Goal: Communication & Community: Answer question/provide support

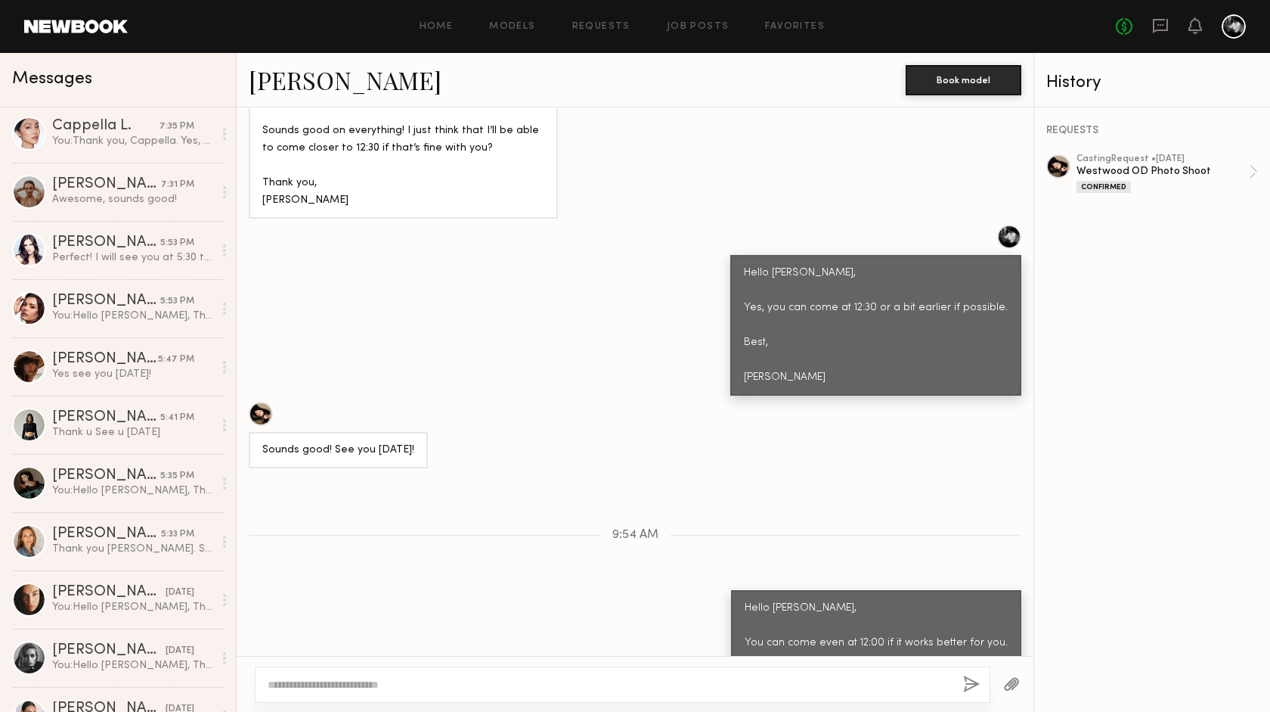
scroll to position [318, 0]
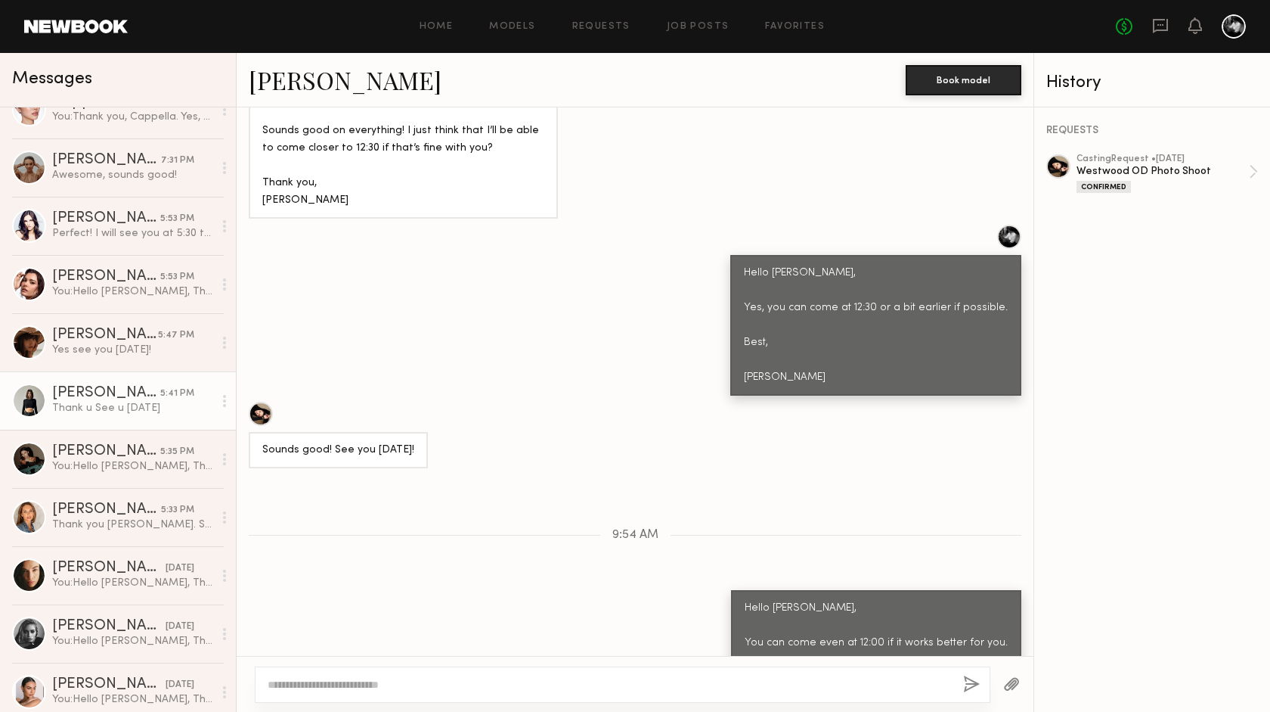
click at [113, 392] on div "Kate A." at bounding box center [106, 393] width 108 height 15
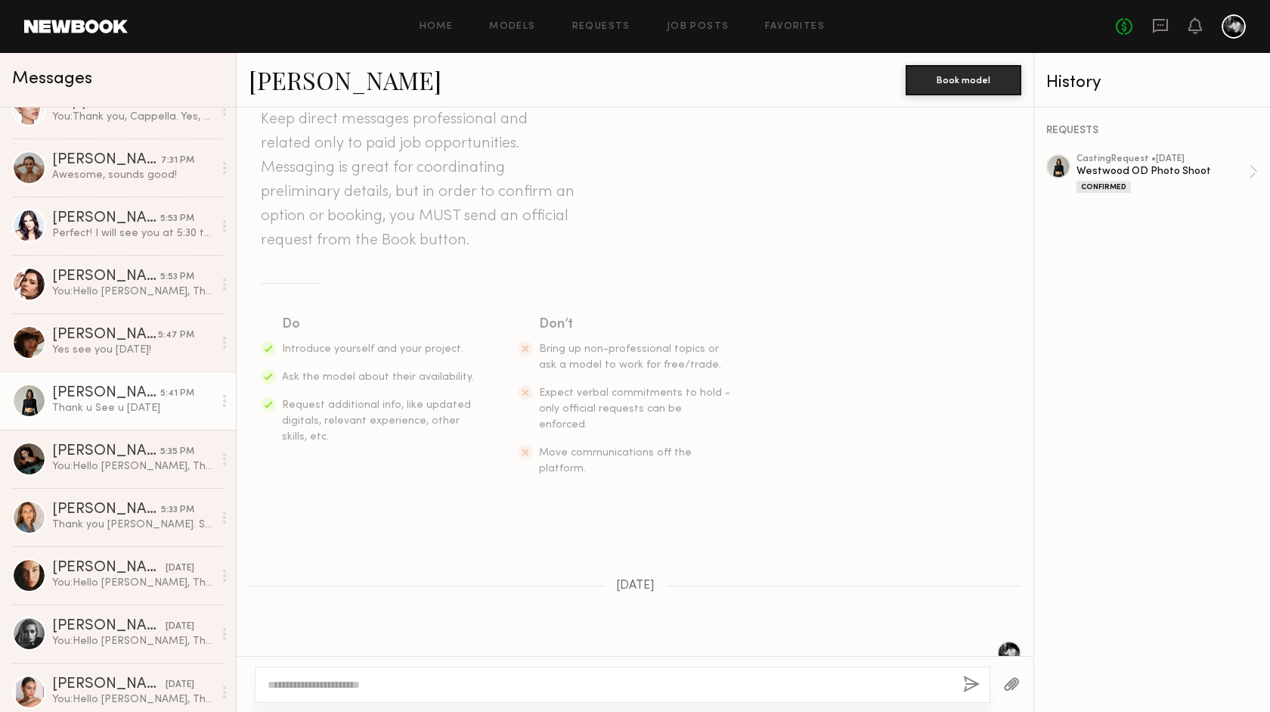
scroll to position [56, 0]
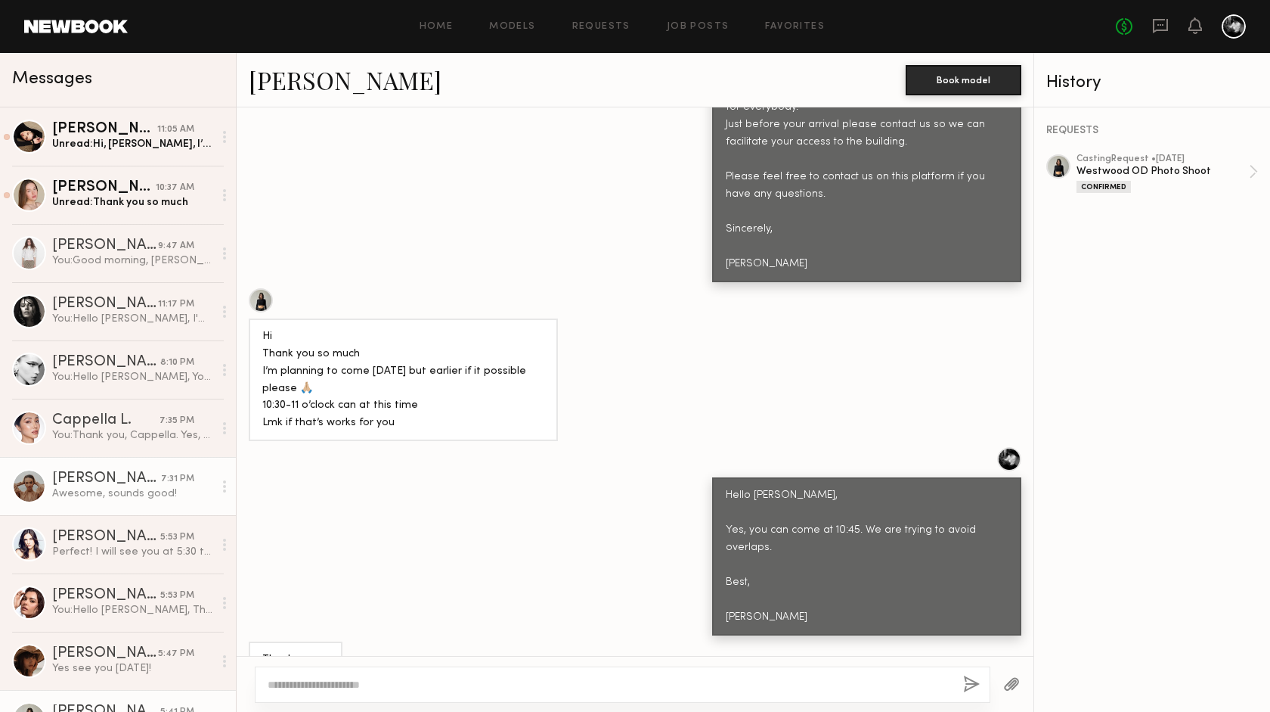
click at [132, 482] on div "Sasha S." at bounding box center [106, 478] width 109 height 15
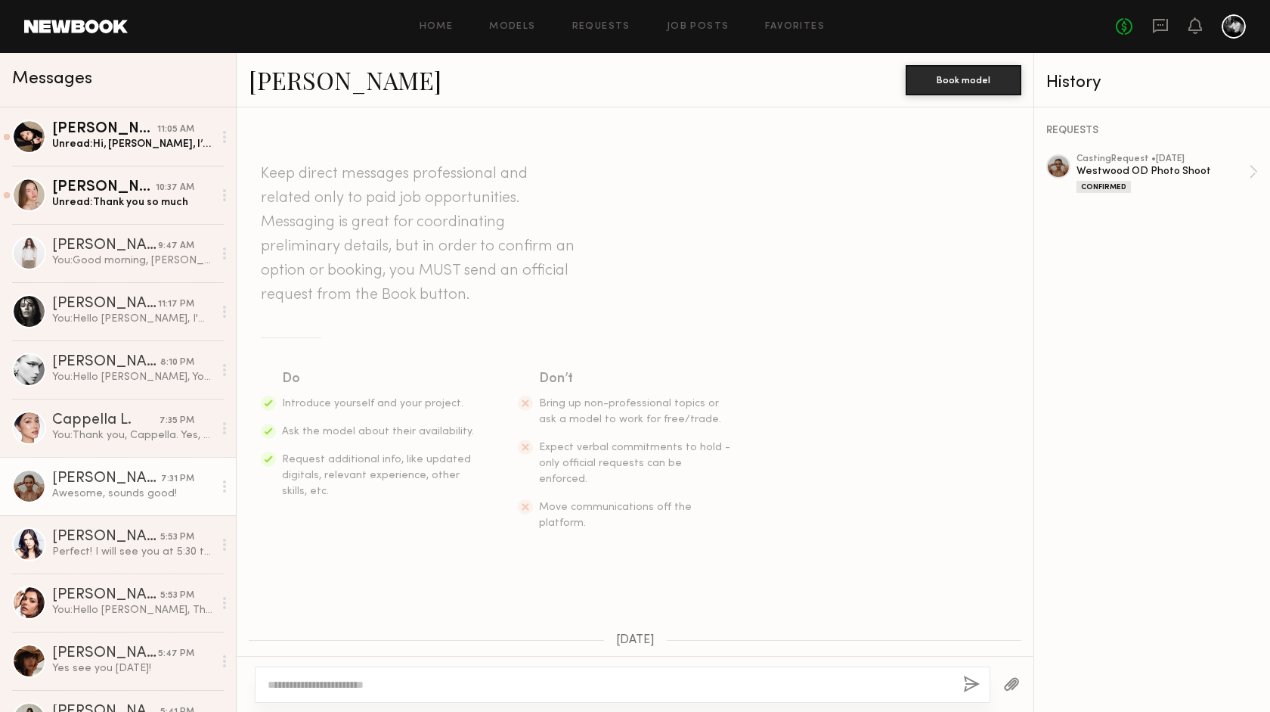
click at [1062, 172] on div at bounding box center [1059, 166] width 24 height 24
click at [172, 198] on div "Unread: Thank you so much" at bounding box center [132, 202] width 161 height 14
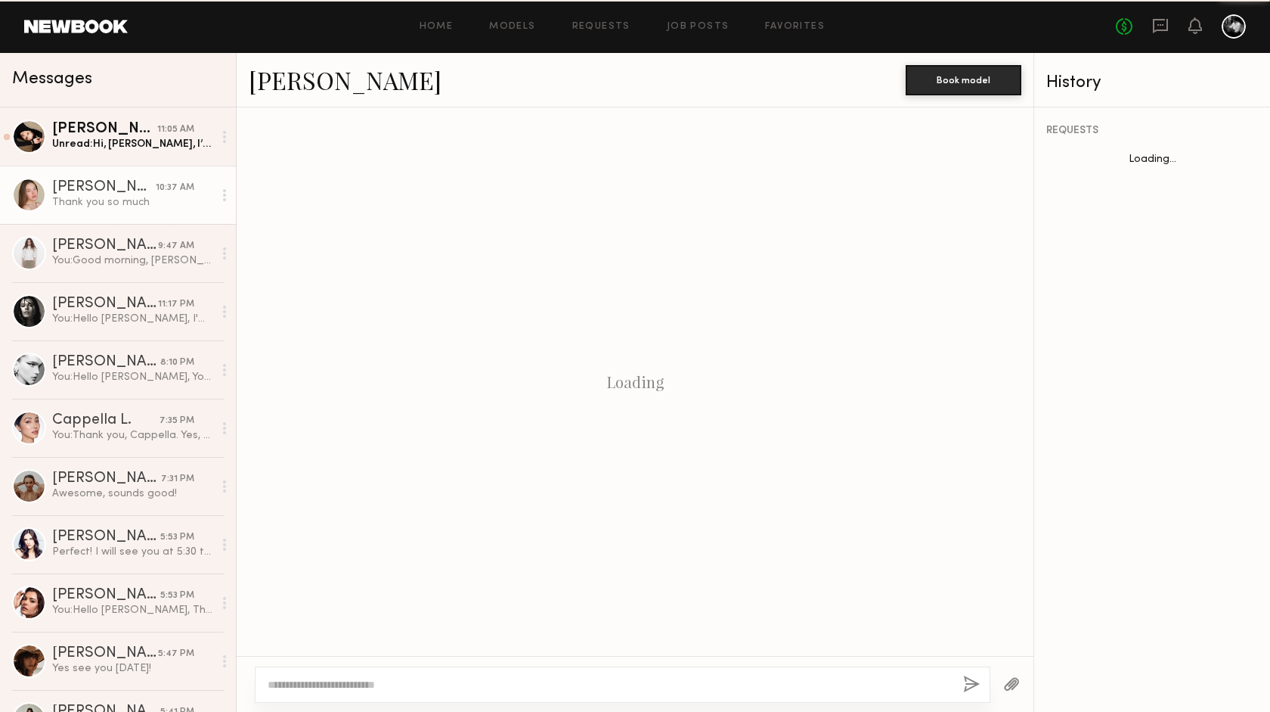
scroll to position [1417, 0]
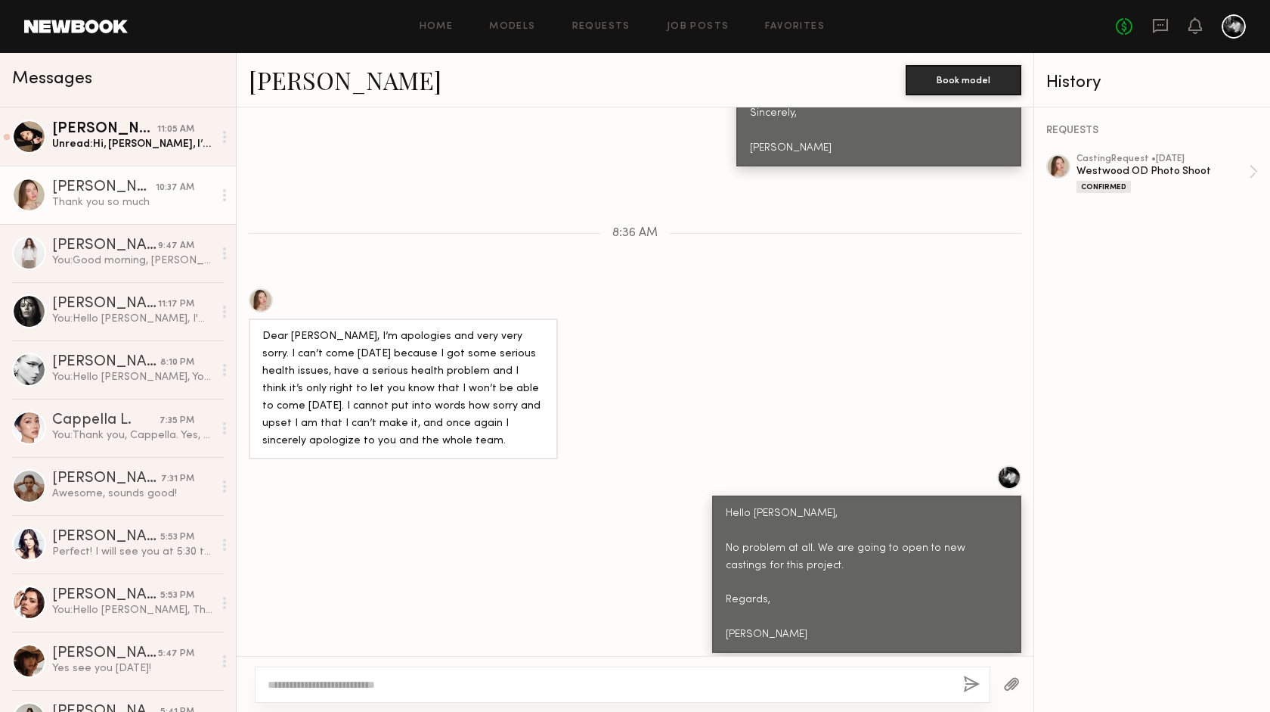
click at [225, 198] on circle at bounding box center [224, 199] width 3 height 3
click at [211, 218] on div "Mark unread" at bounding box center [181, 225] width 110 height 34
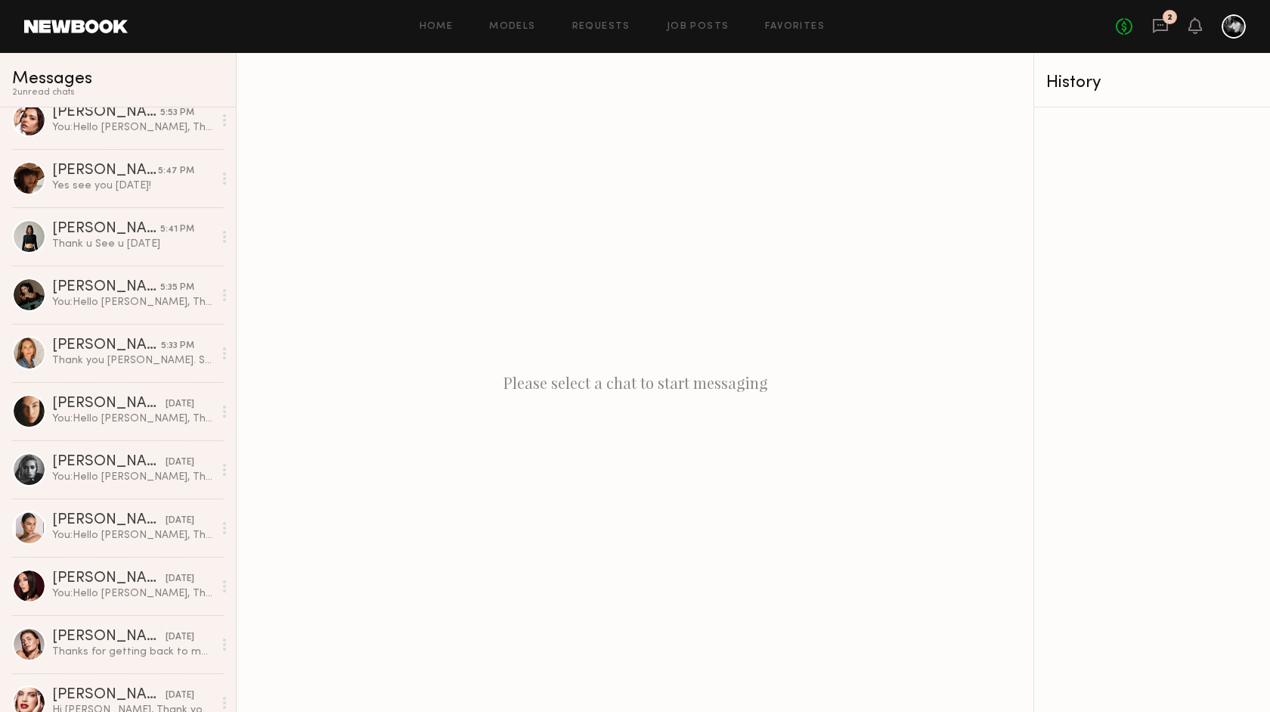
scroll to position [502, 0]
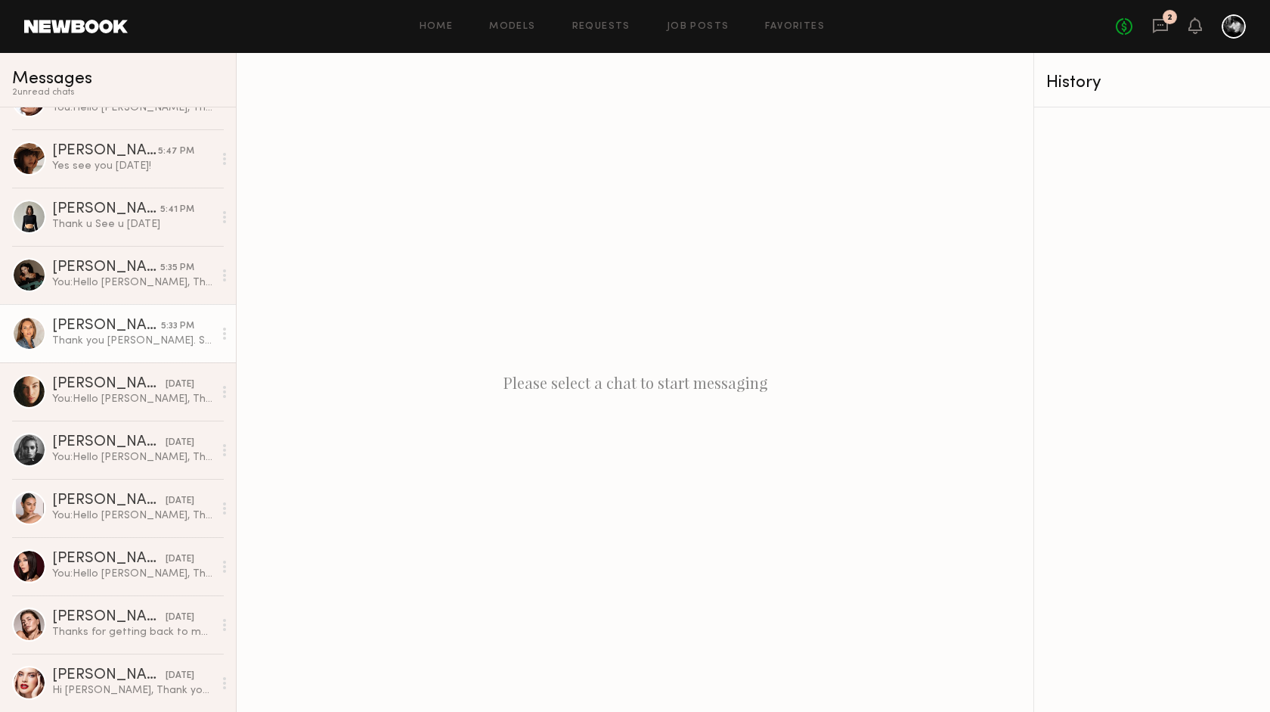
click at [94, 333] on div "[PERSON_NAME]" at bounding box center [106, 325] width 109 height 15
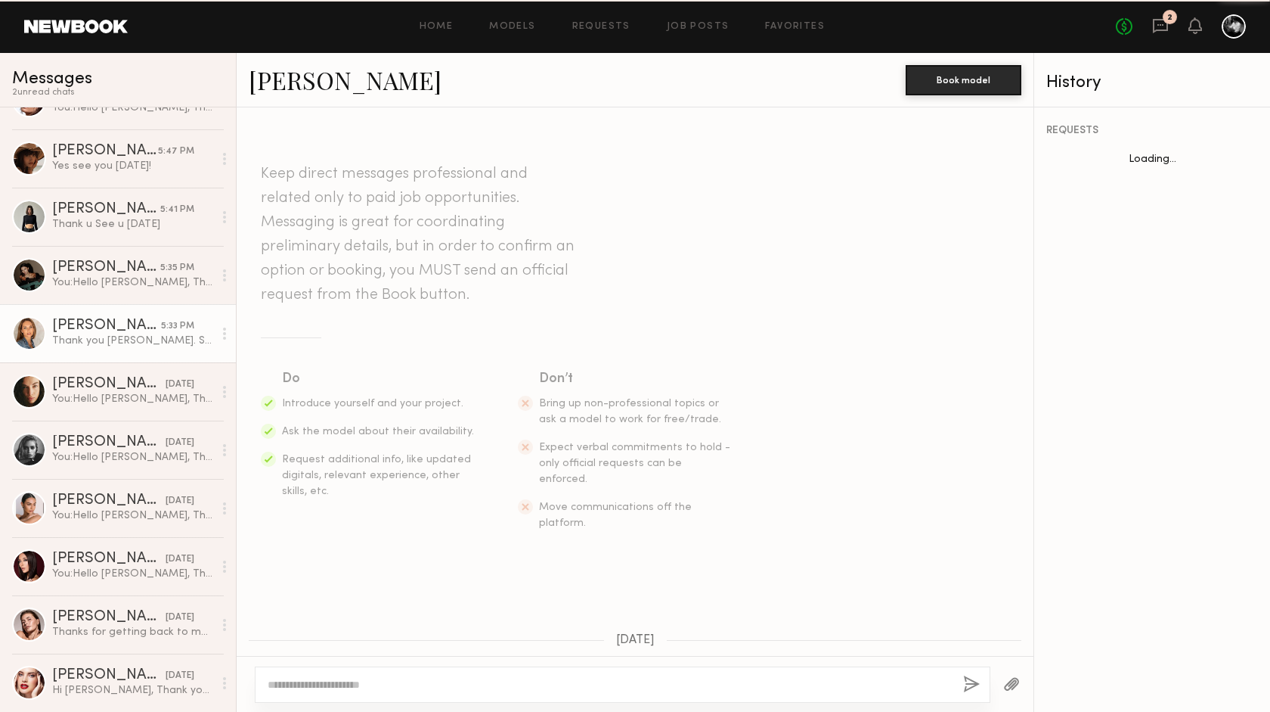
scroll to position [931, 0]
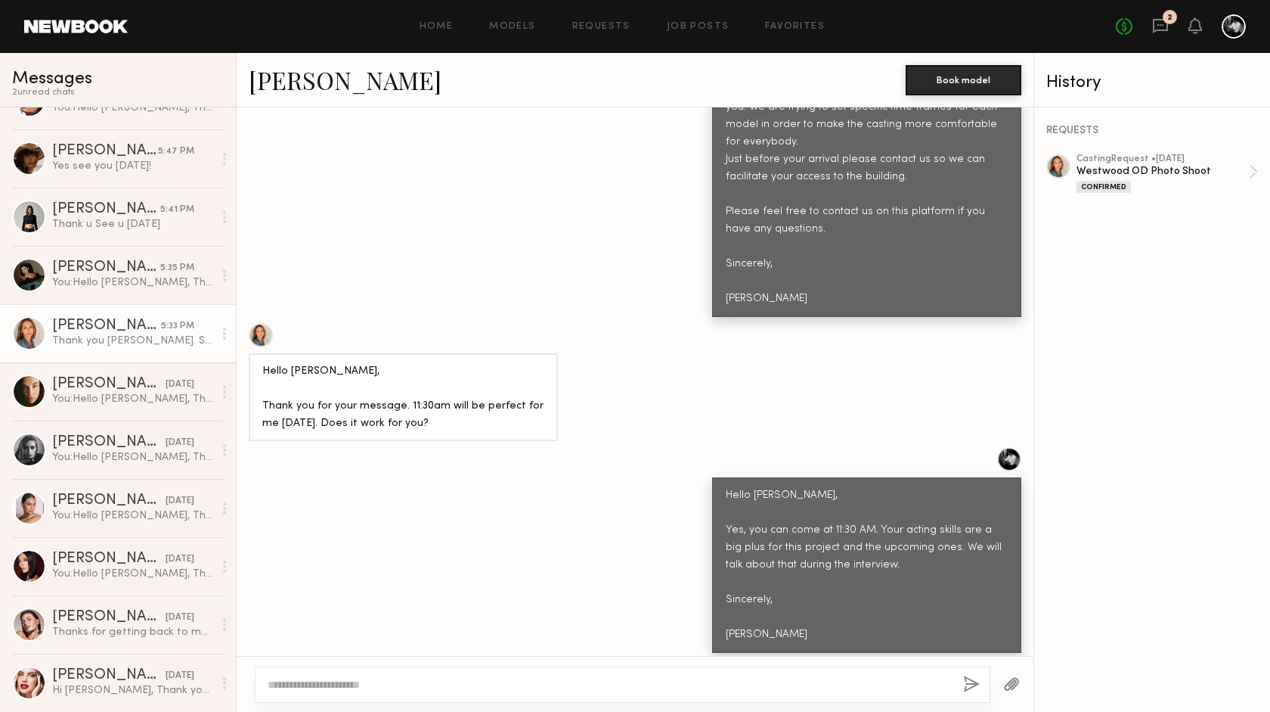
click at [1058, 162] on div at bounding box center [1059, 166] width 24 height 24
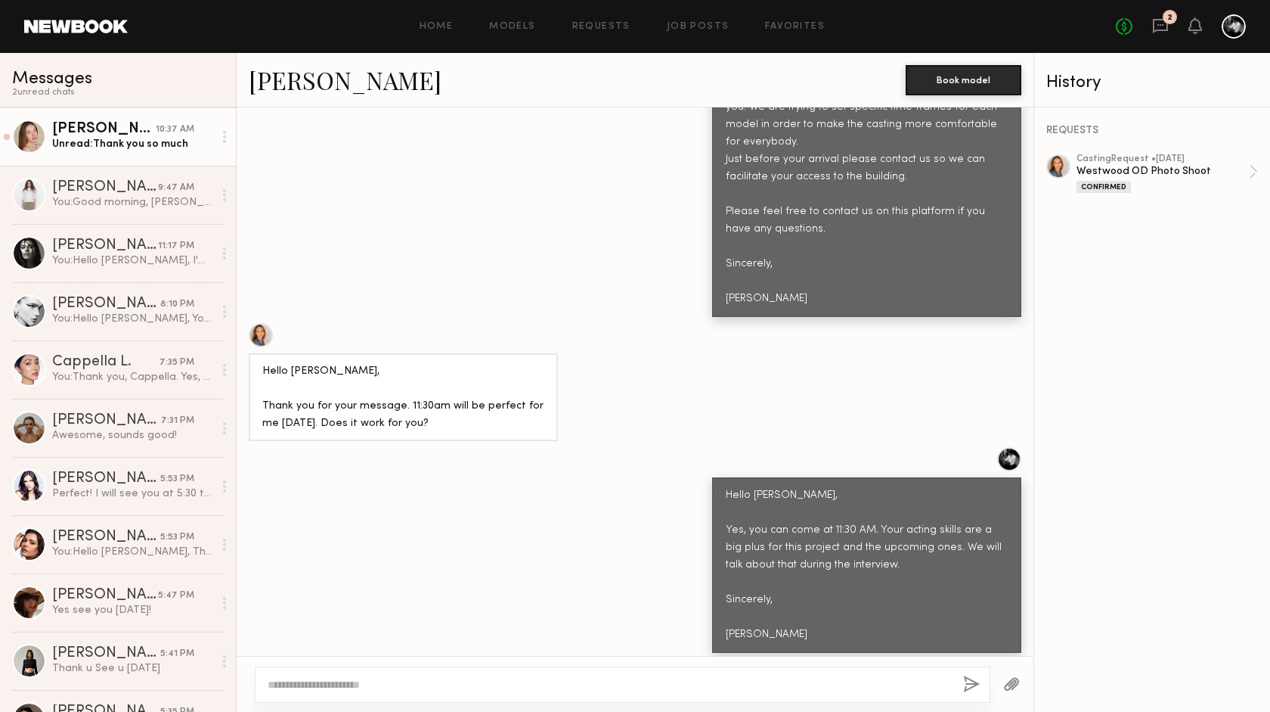
scroll to position [0, 0]
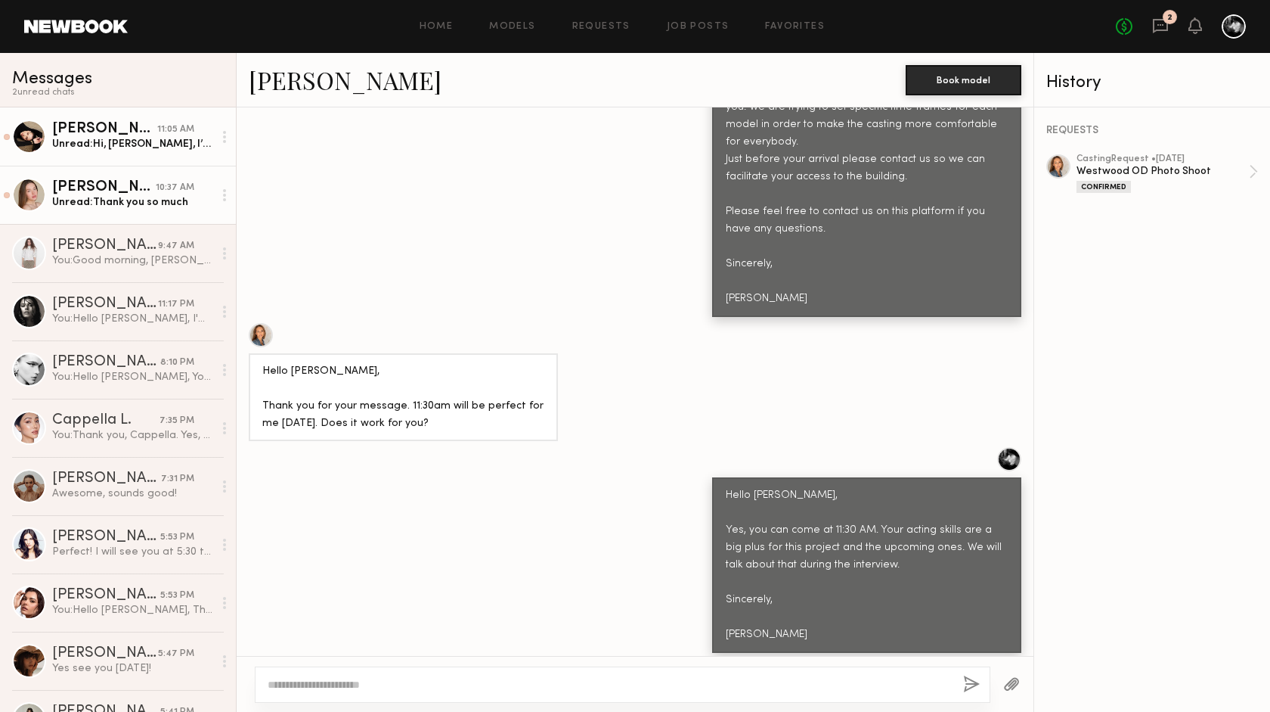
click at [175, 131] on div "11:05 AM" at bounding box center [175, 129] width 37 height 14
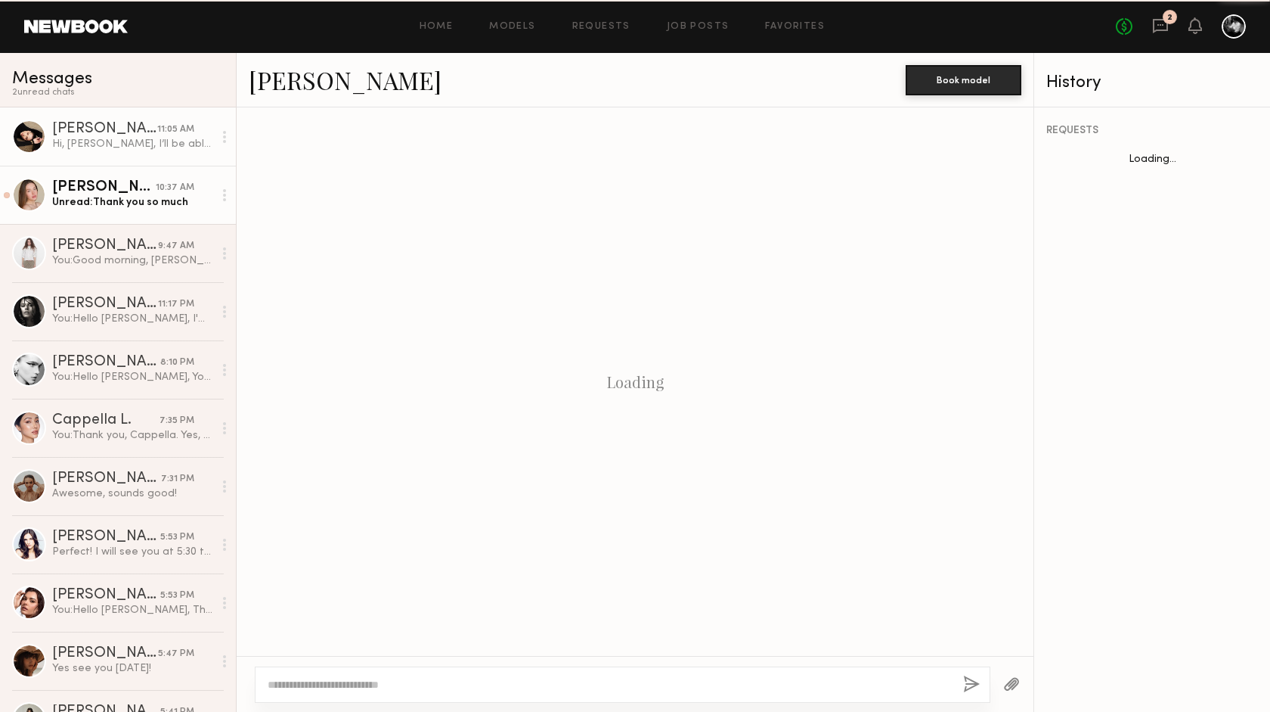
scroll to position [1347, 0]
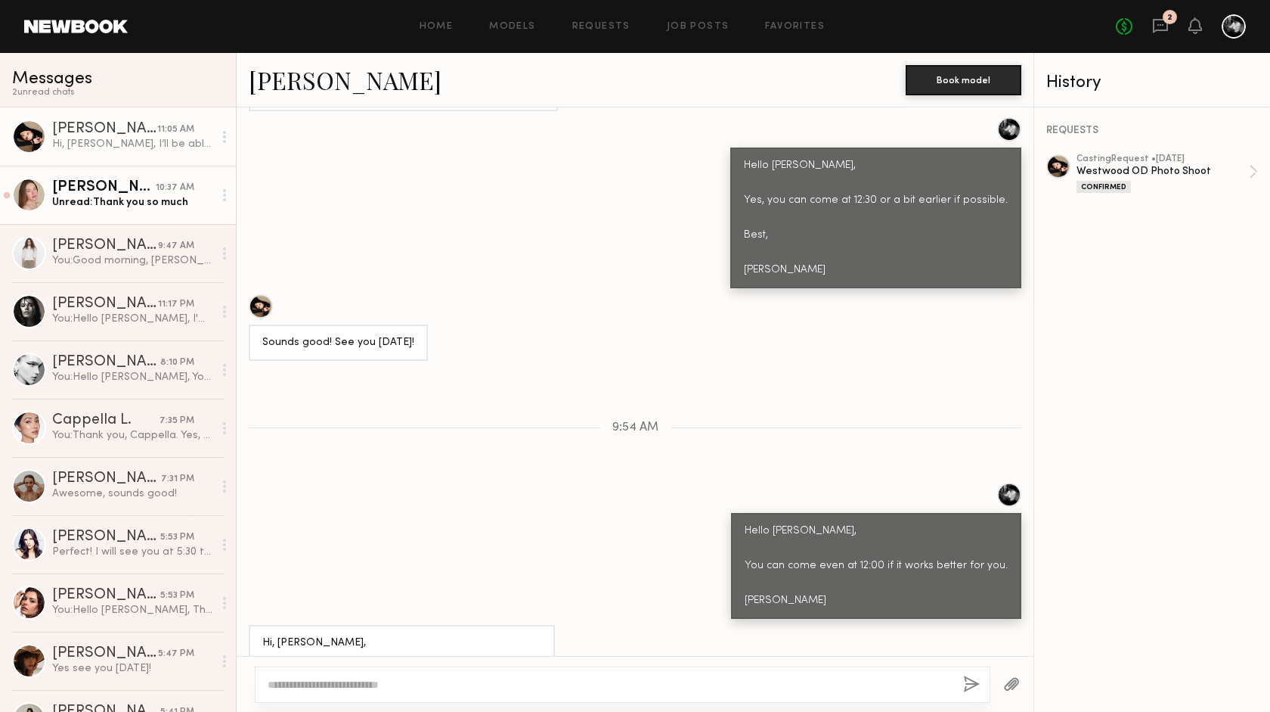
click at [325, 684] on textarea at bounding box center [610, 684] width 684 height 15
type textarea "**********"
click at [971, 683] on button "button" at bounding box center [971, 684] width 17 height 19
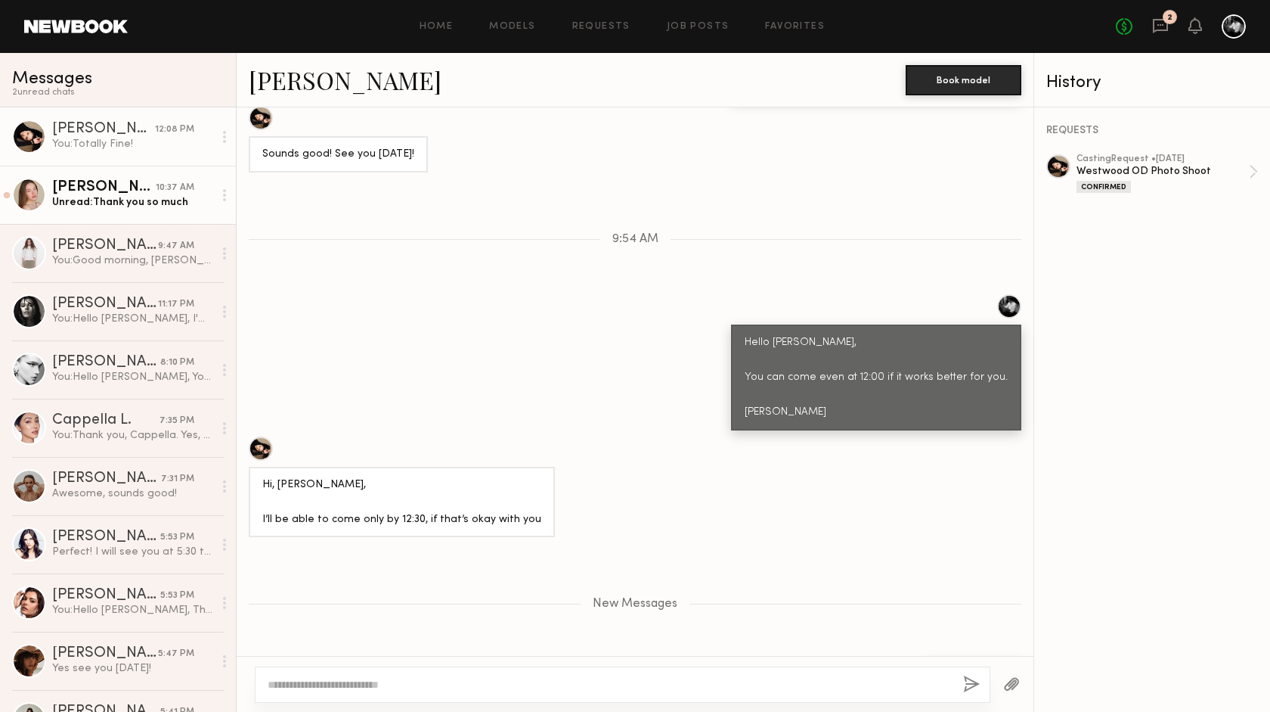
click at [124, 138] on div "You: Totally Fine!" at bounding box center [132, 144] width 161 height 14
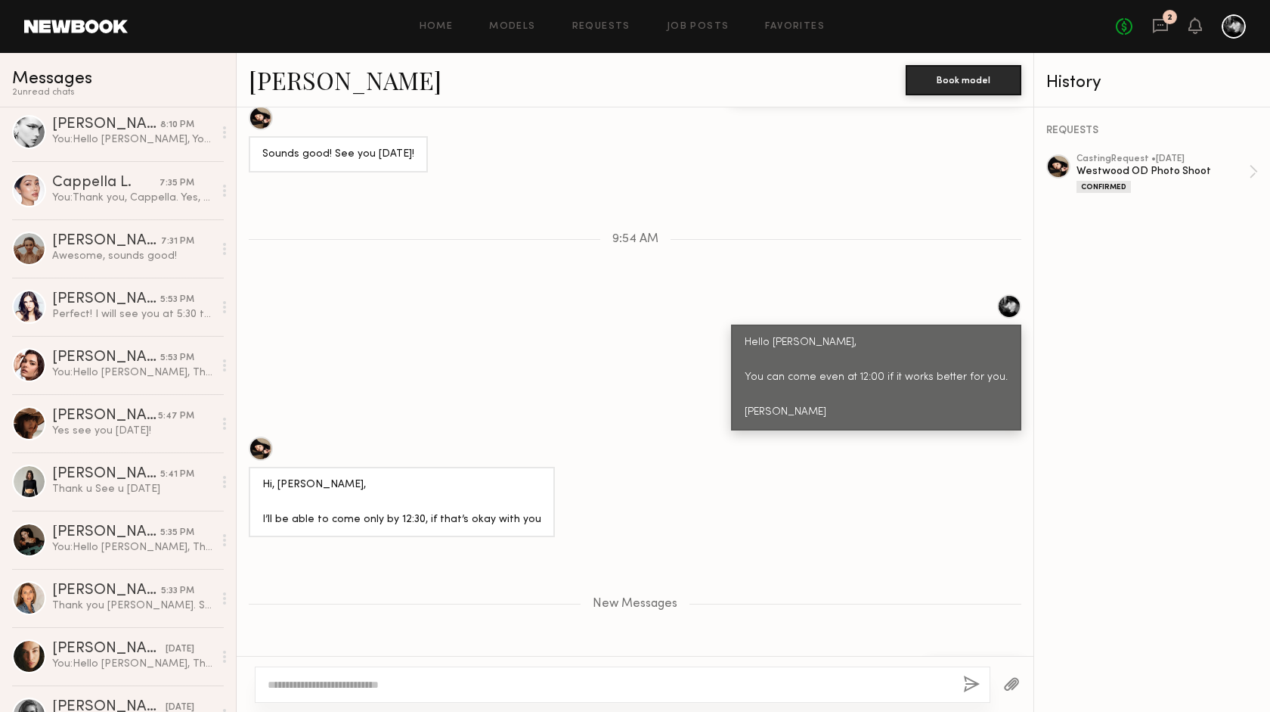
scroll to position [0, 0]
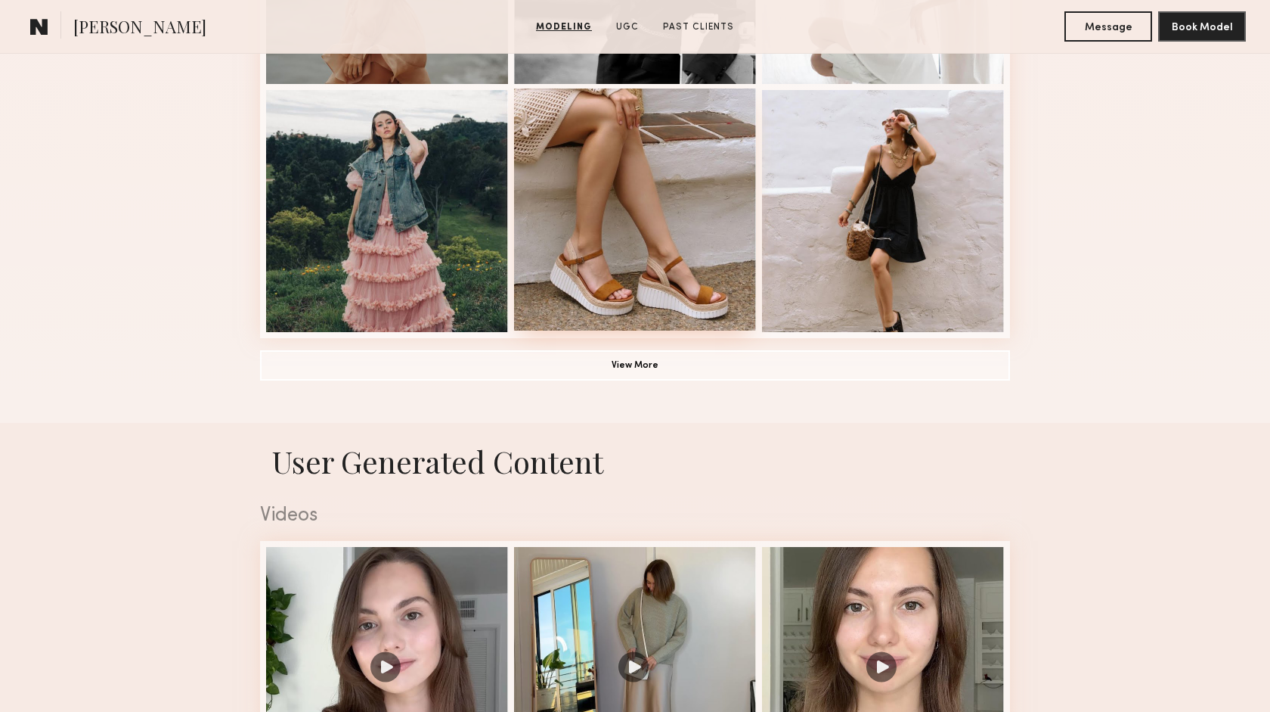
scroll to position [1143, 0]
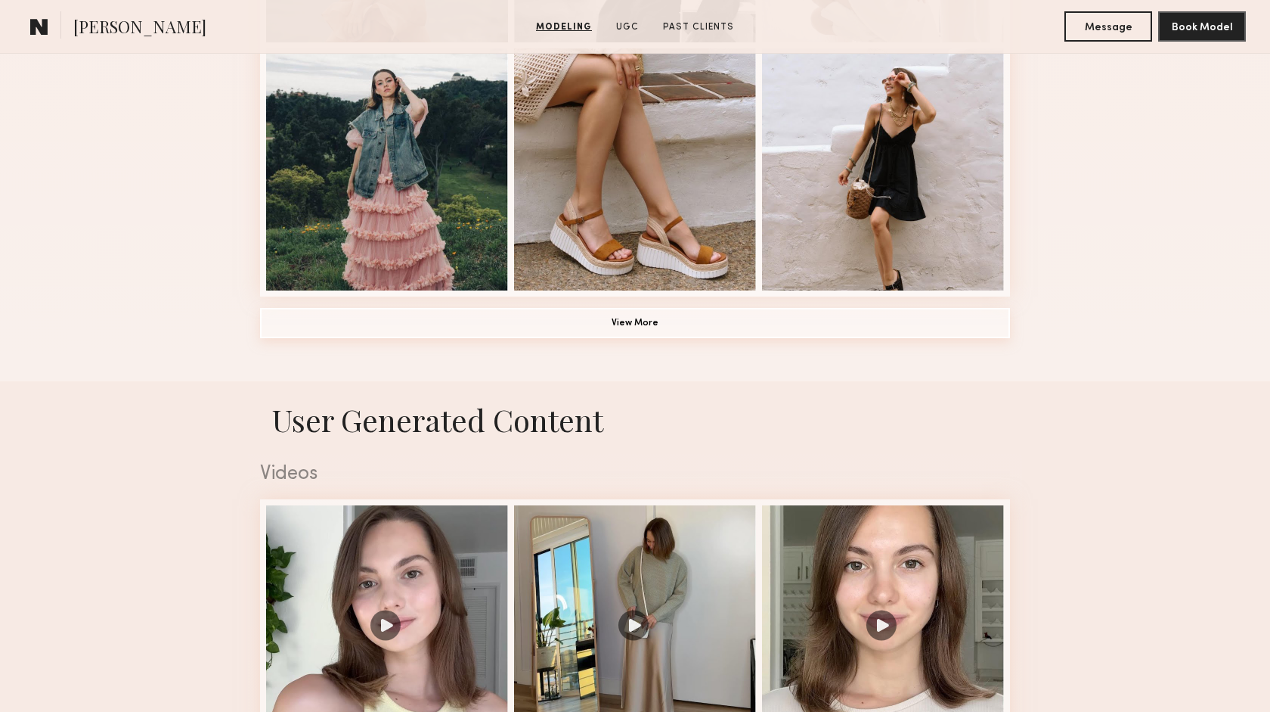
click at [620, 322] on button "View More" at bounding box center [635, 323] width 750 height 30
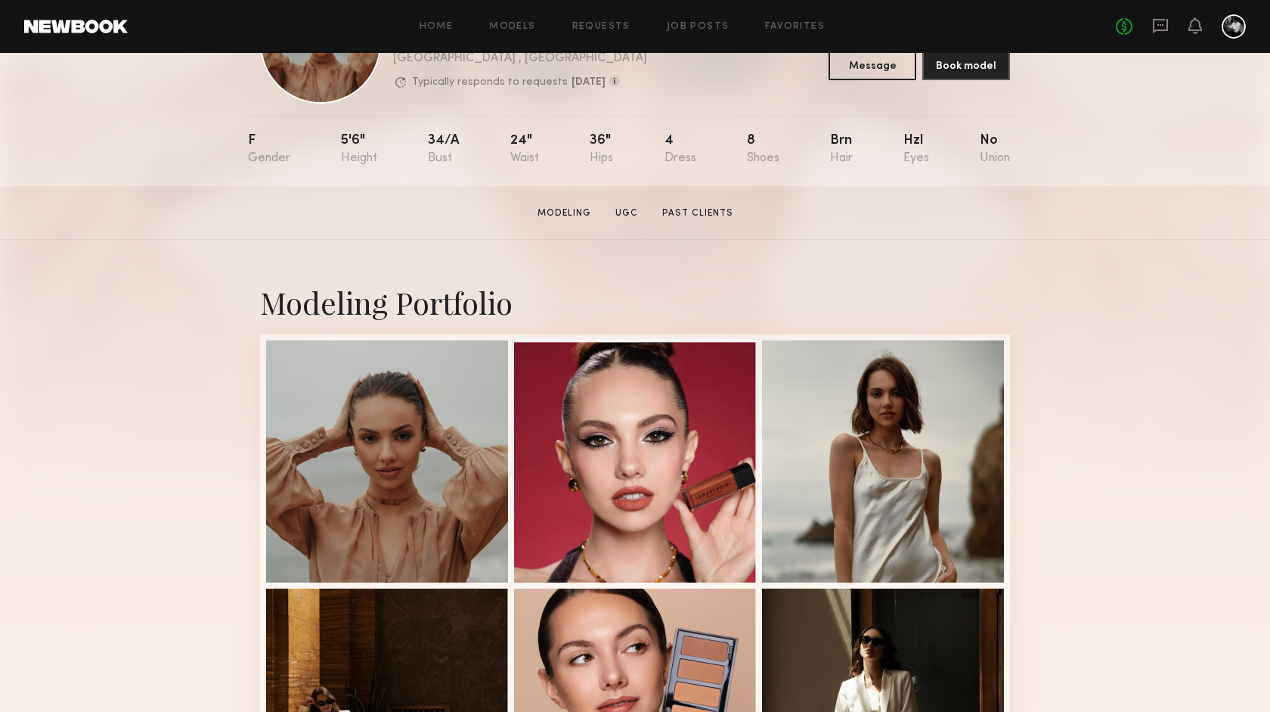
scroll to position [0, 0]
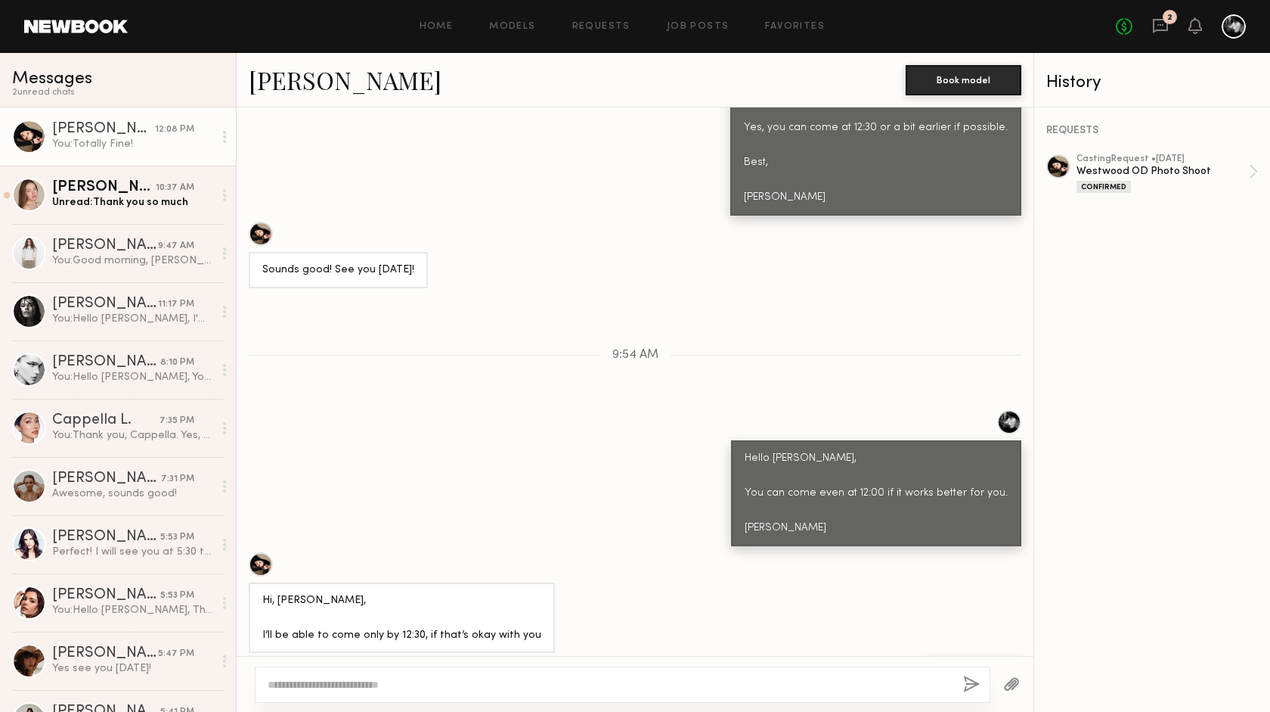
click at [1168, 21] on div "2" at bounding box center [1170, 18] width 5 height 8
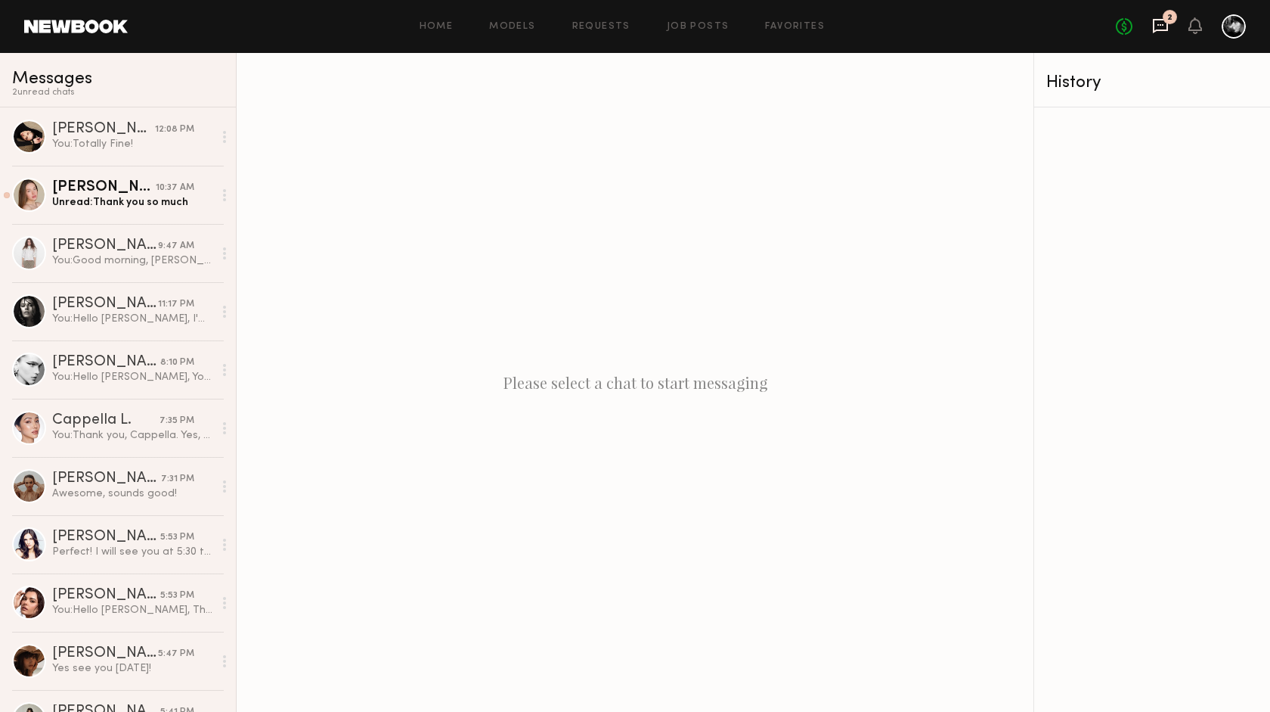
click at [1167, 24] on icon at bounding box center [1160, 26] width 15 height 14
click at [1167, 23] on icon at bounding box center [1160, 26] width 15 height 14
click at [1163, 19] on icon at bounding box center [1160, 26] width 15 height 14
click at [1192, 28] on icon at bounding box center [1195, 25] width 12 height 11
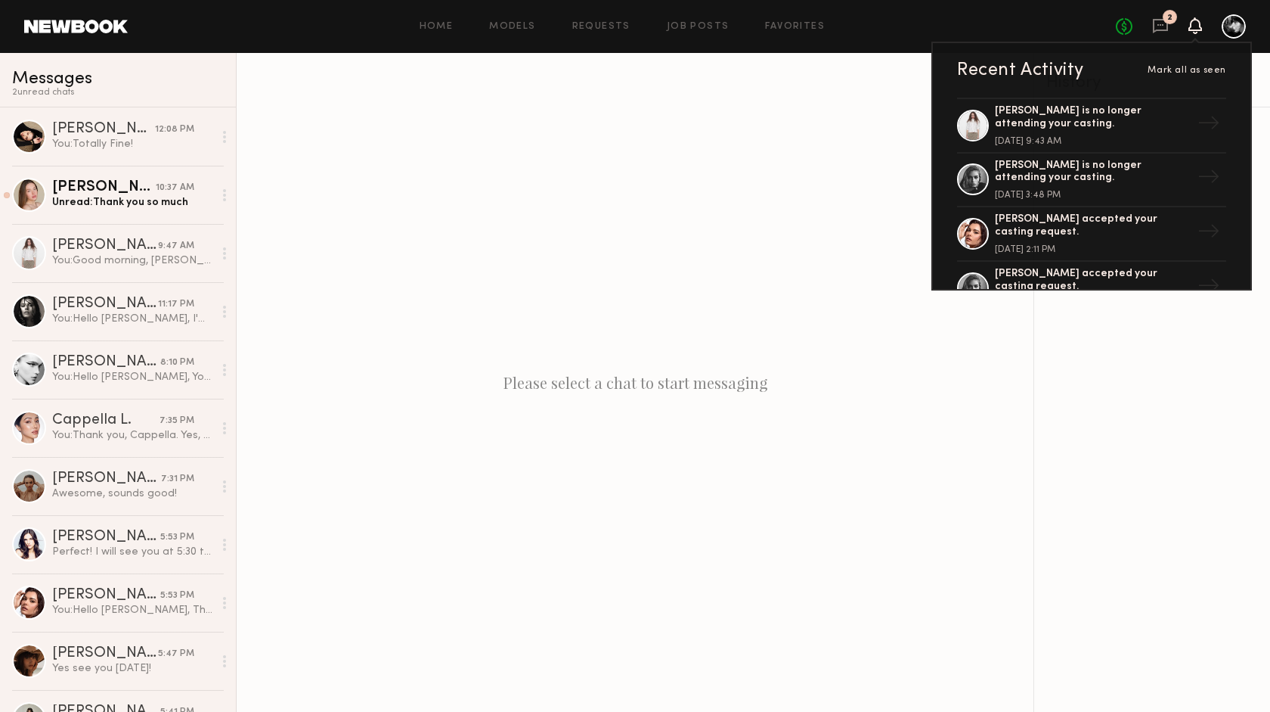
click at [758, 181] on div "Please select a chat to start messaging" at bounding box center [635, 382] width 797 height 659
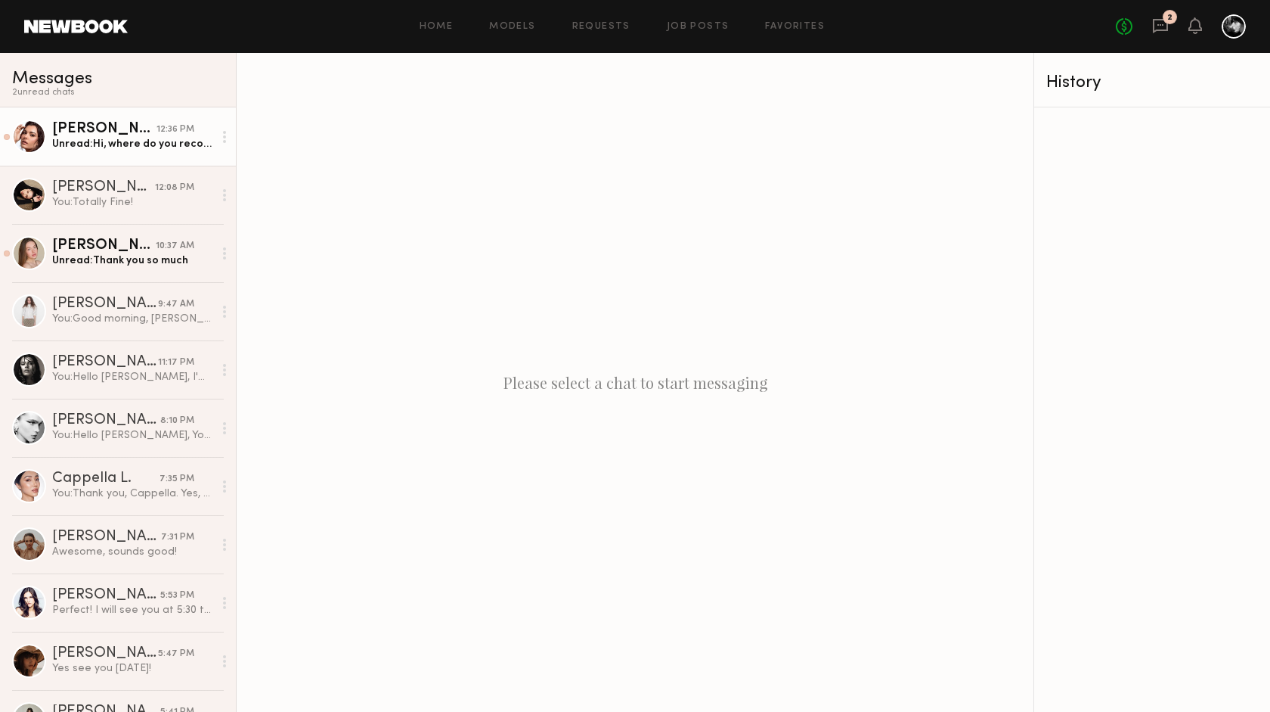
click at [190, 136] on div "12:36 PM" at bounding box center [176, 129] width 38 height 14
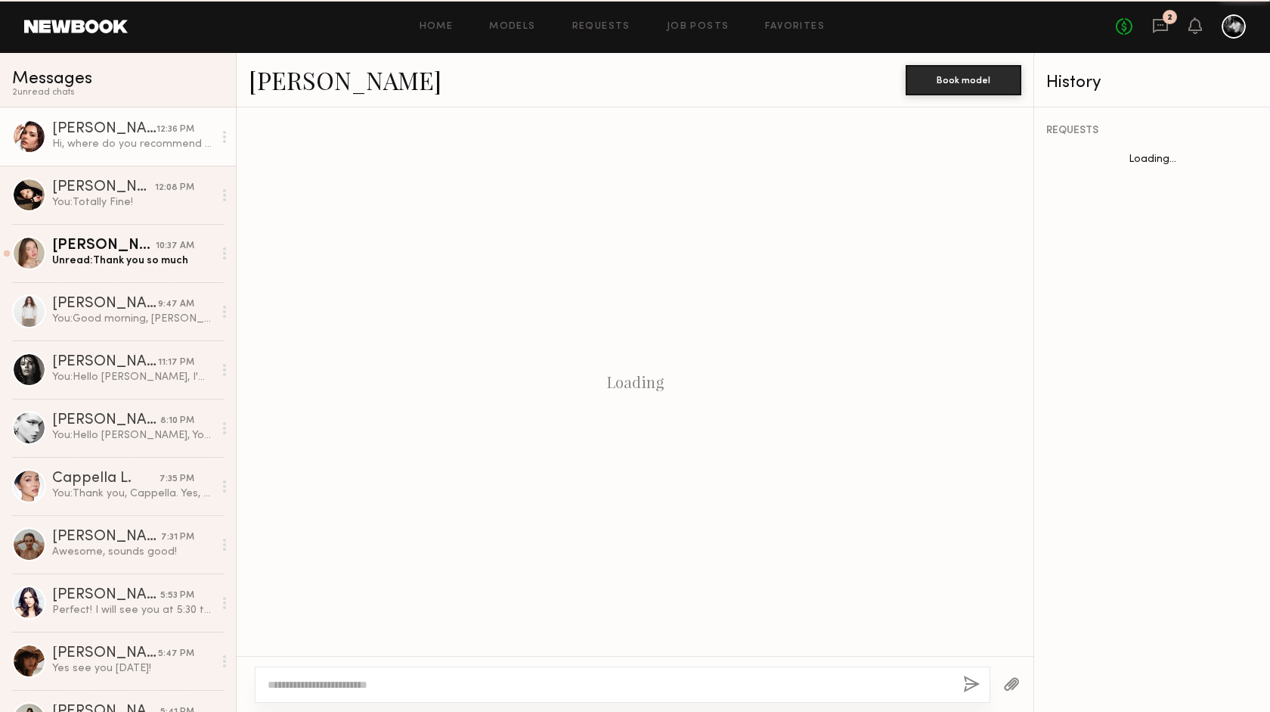
scroll to position [977, 0]
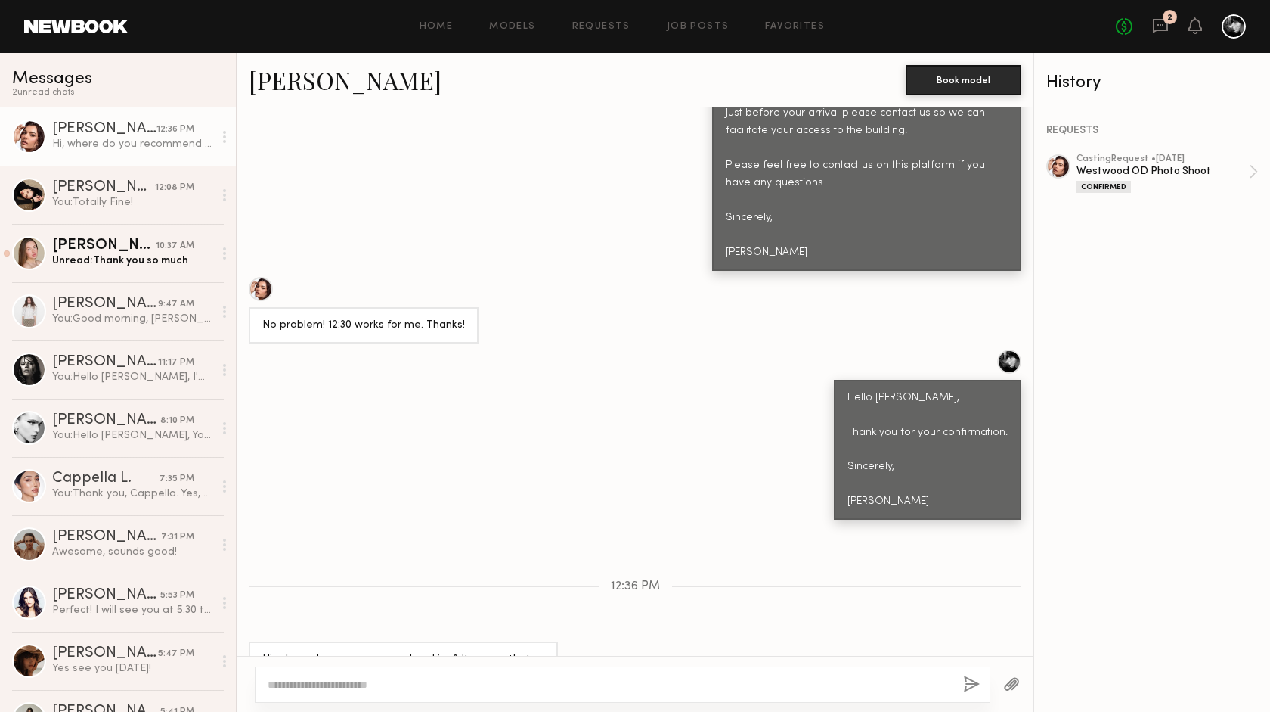
click at [343, 678] on textarea at bounding box center [610, 684] width 684 height 15
type textarea "**********"
click at [969, 682] on button "button" at bounding box center [971, 684] width 17 height 19
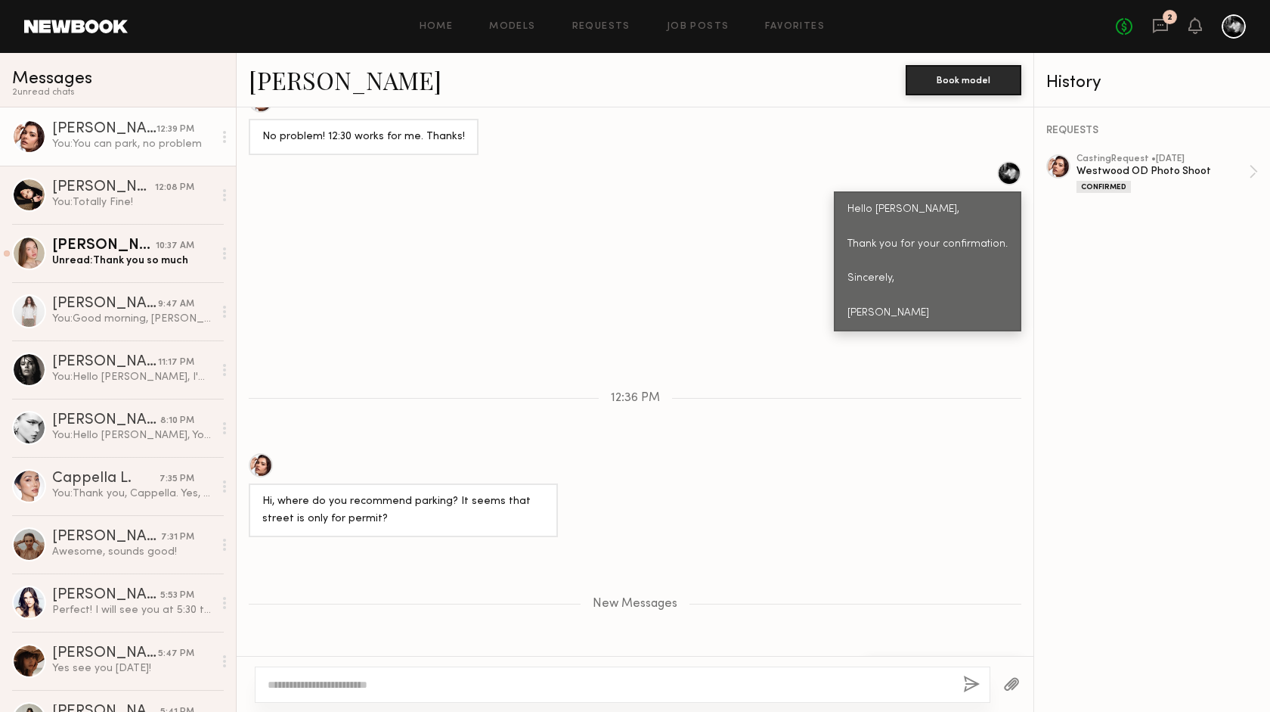
click at [1123, 399] on div "REQUESTS casting Request • 09/03/2025 Westwood OD Photo Shoot Confirmed" at bounding box center [1152, 409] width 236 height 604
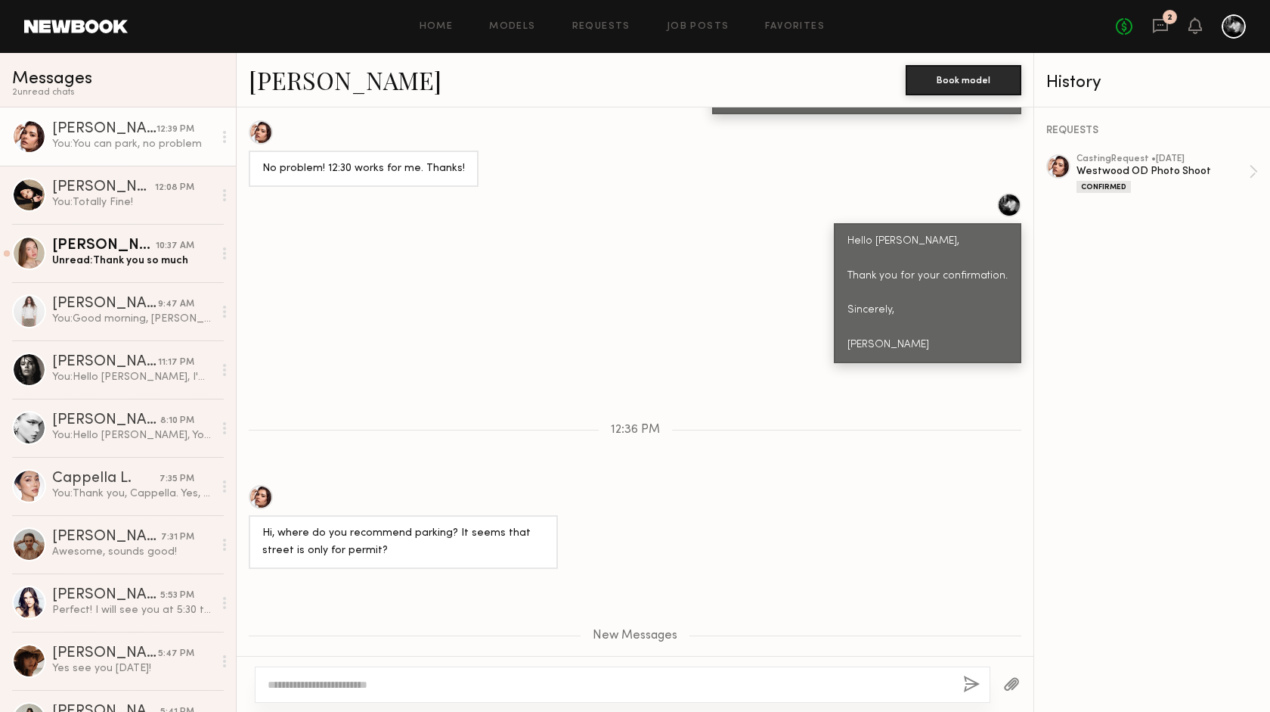
scroll to position [1135, 0]
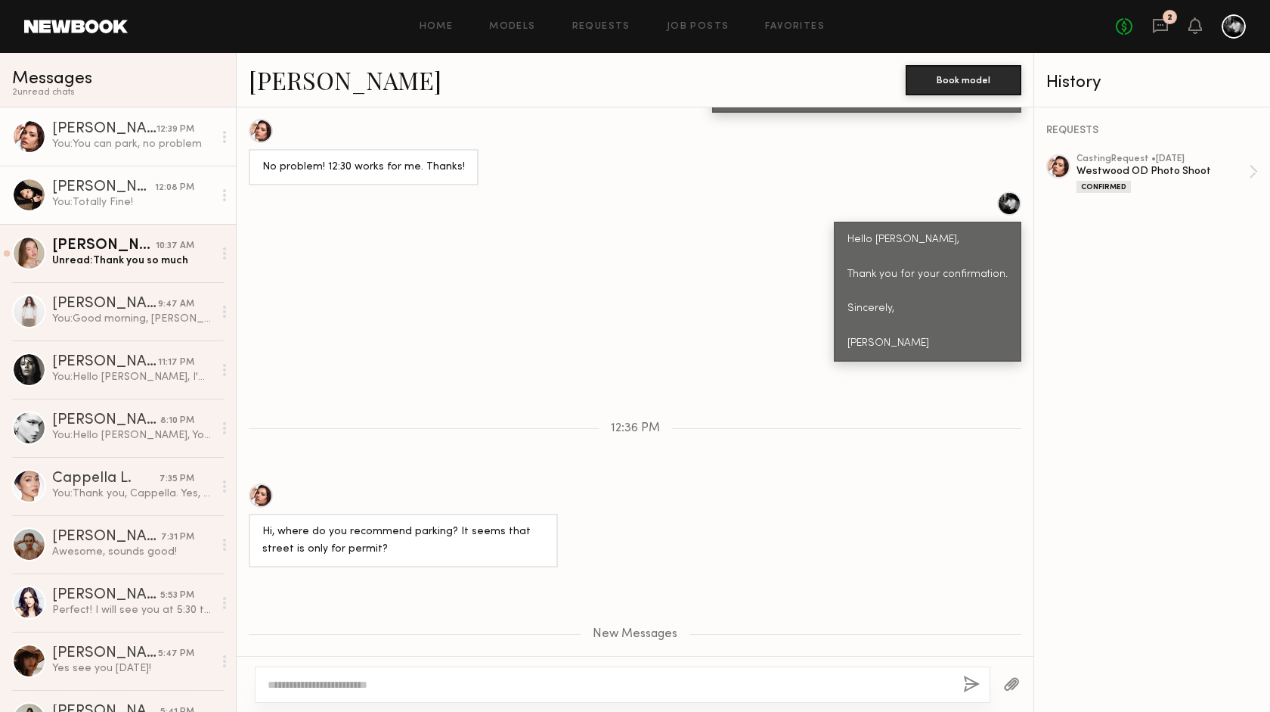
click at [148, 204] on div "You: Totally Fine!" at bounding box center [132, 202] width 161 height 14
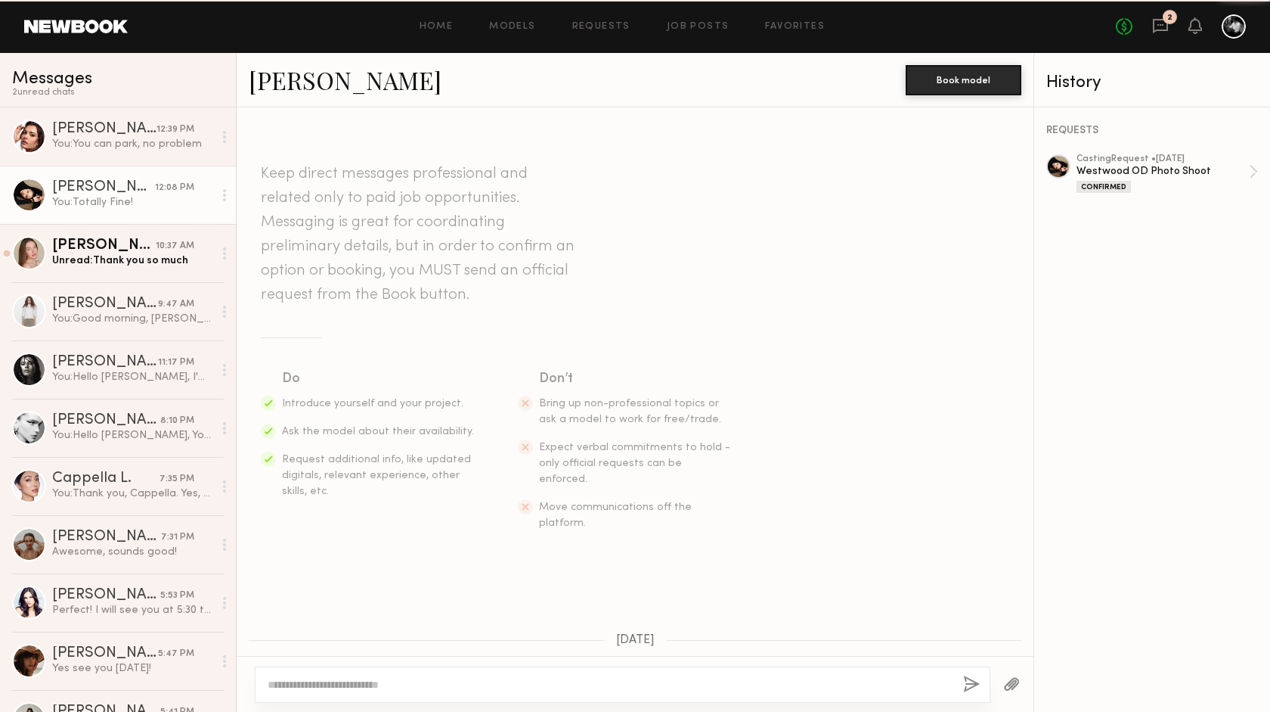
scroll to position [1420, 0]
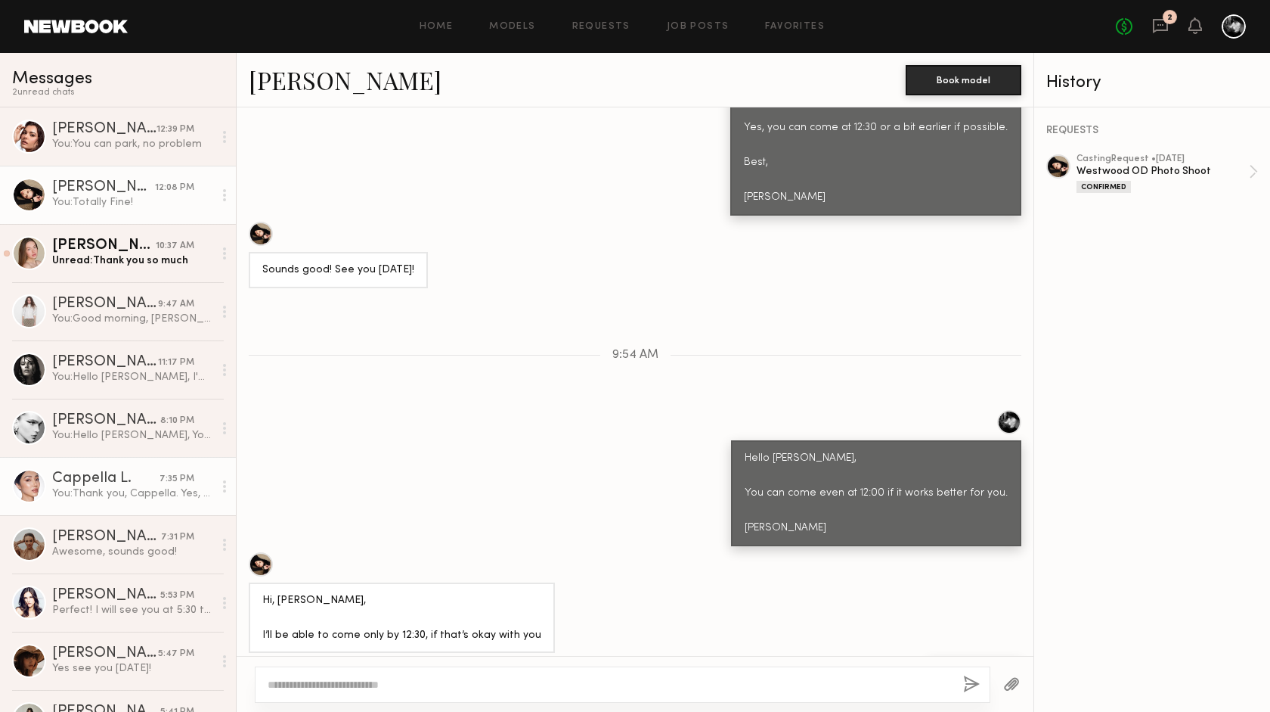
click at [112, 488] on div "You: Thank you, Cappella. Yes, that is the address. See you tomorrow." at bounding box center [132, 493] width 161 height 14
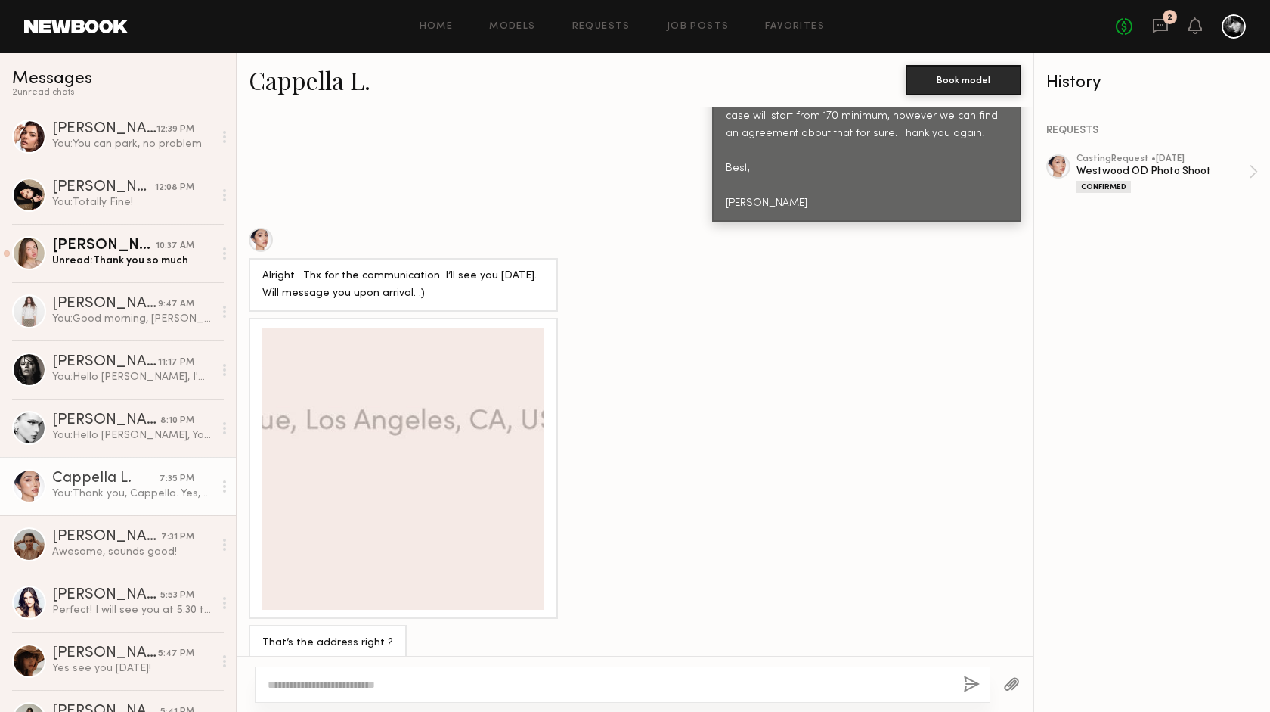
scroll to position [1679, 0]
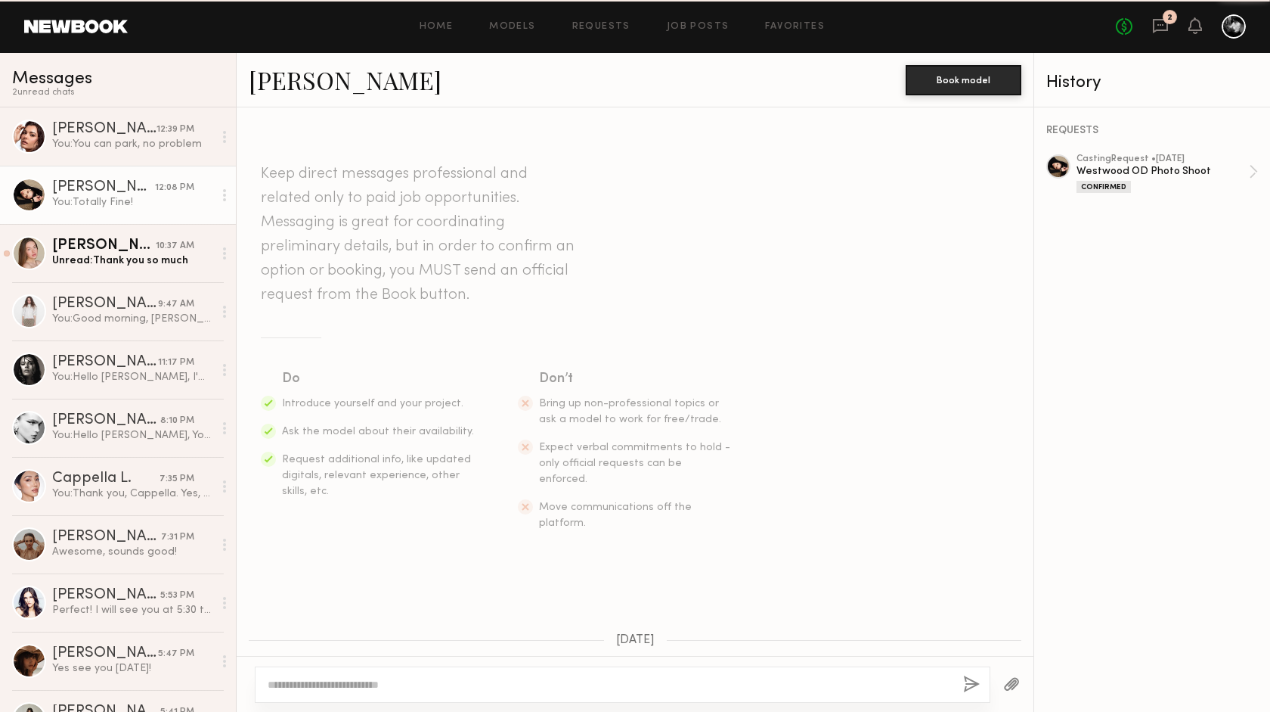
scroll to position [1420, 0]
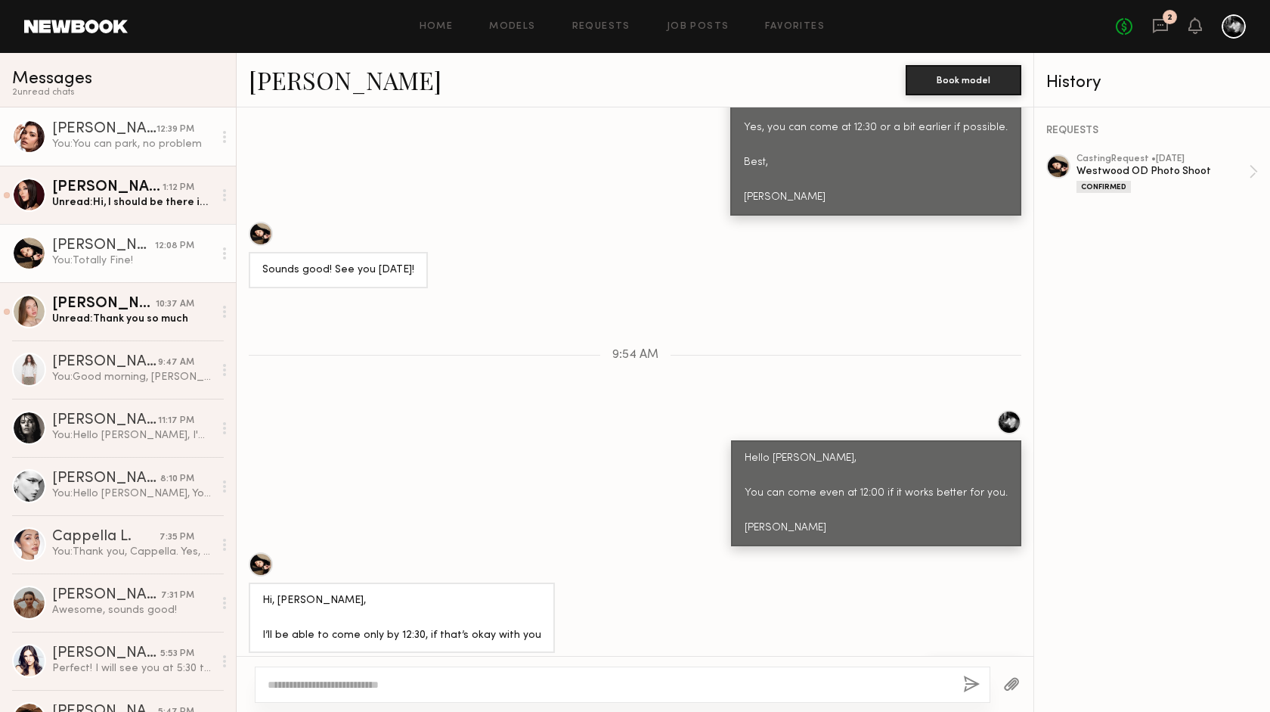
click at [134, 132] on div "Taylor C." at bounding box center [104, 129] width 104 height 15
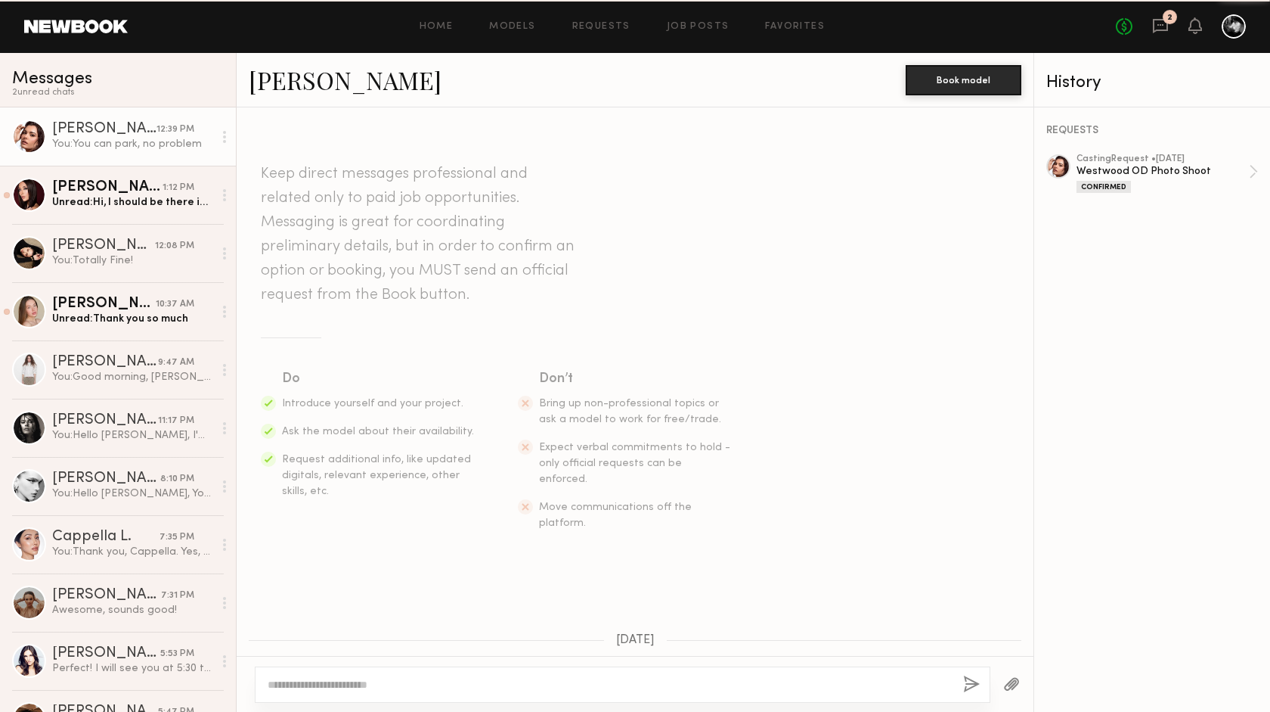
scroll to position [1050, 0]
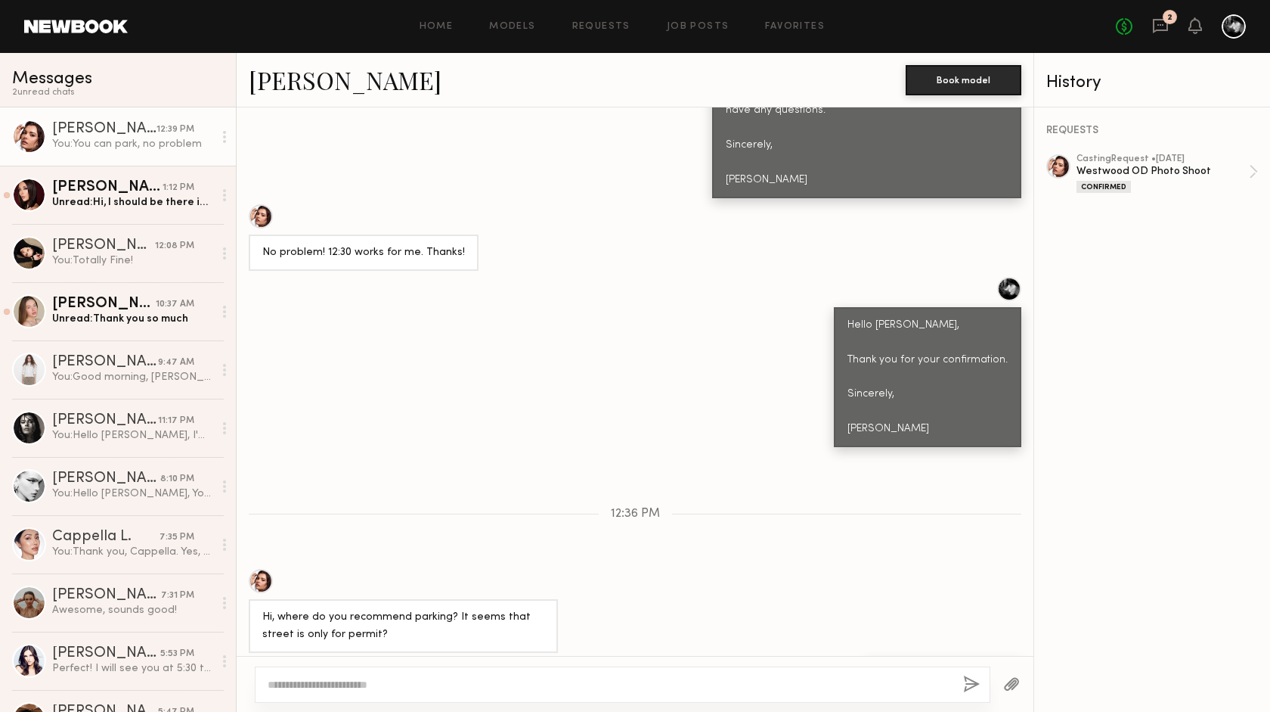
click at [1054, 166] on div at bounding box center [1059, 166] width 24 height 24
click at [154, 262] on div "You: Totally Fine!" at bounding box center [132, 260] width 161 height 14
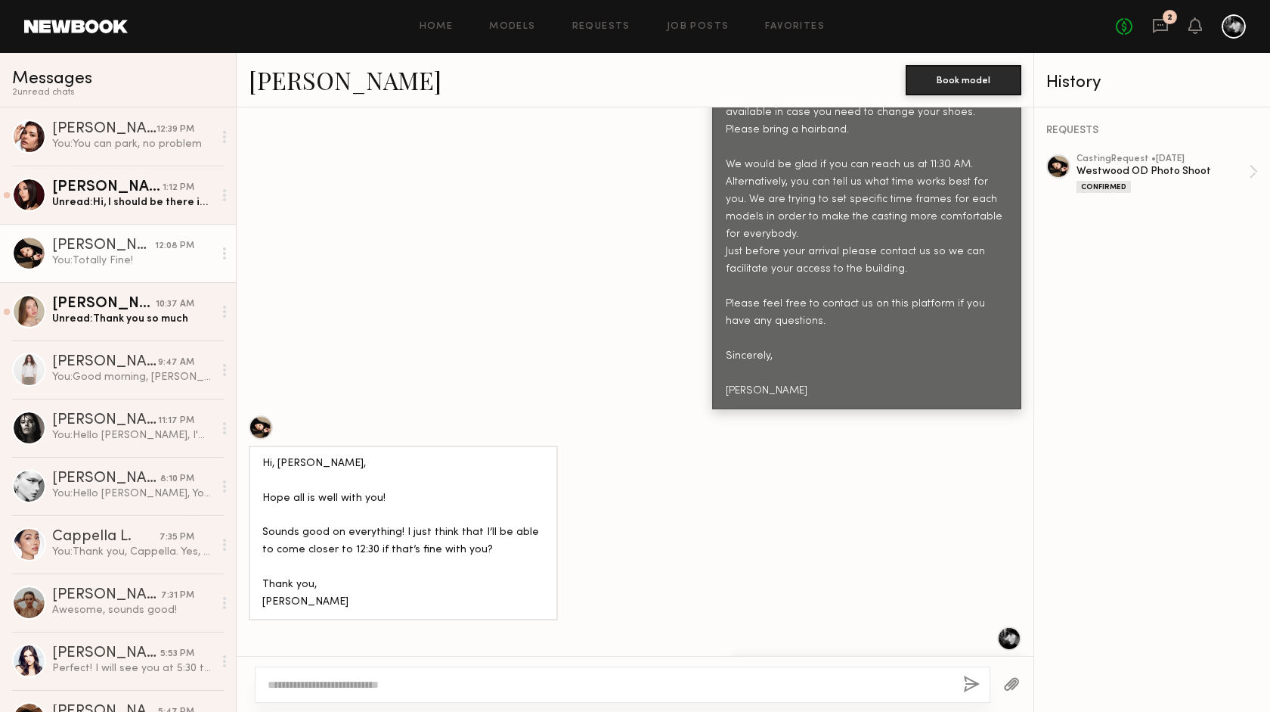
scroll to position [1420, 0]
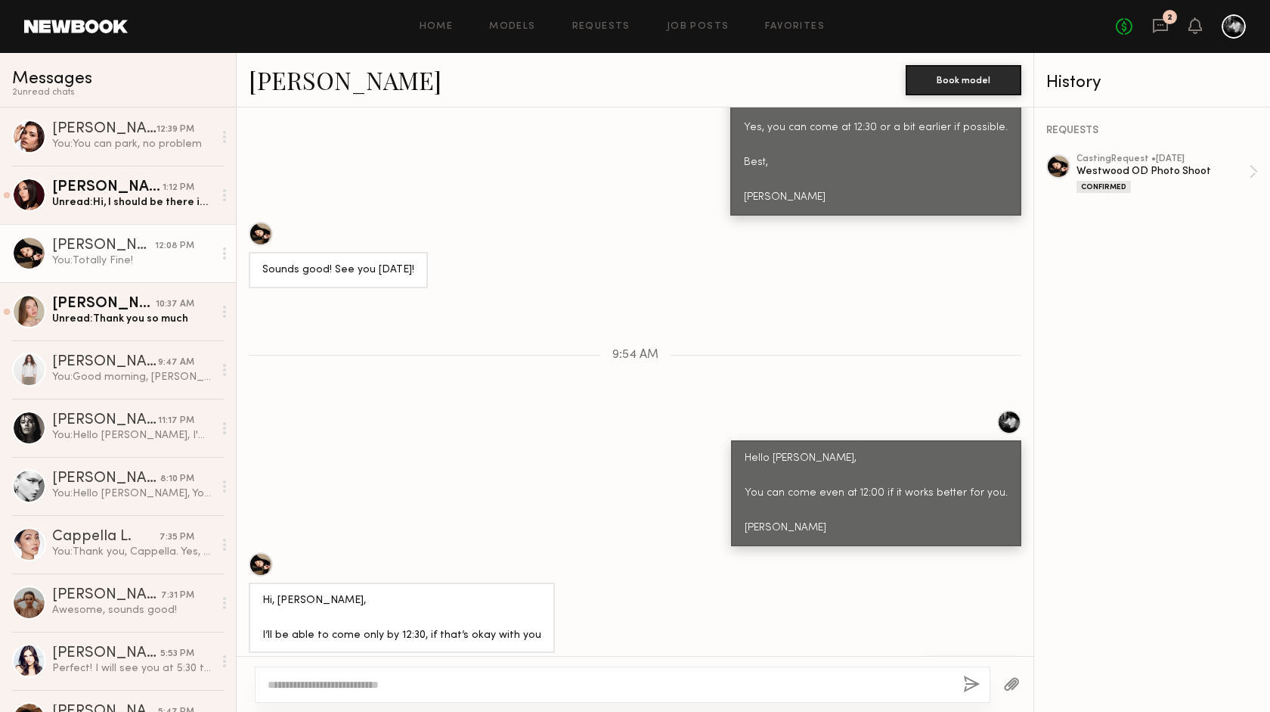
click at [1056, 163] on div at bounding box center [1059, 166] width 24 height 24
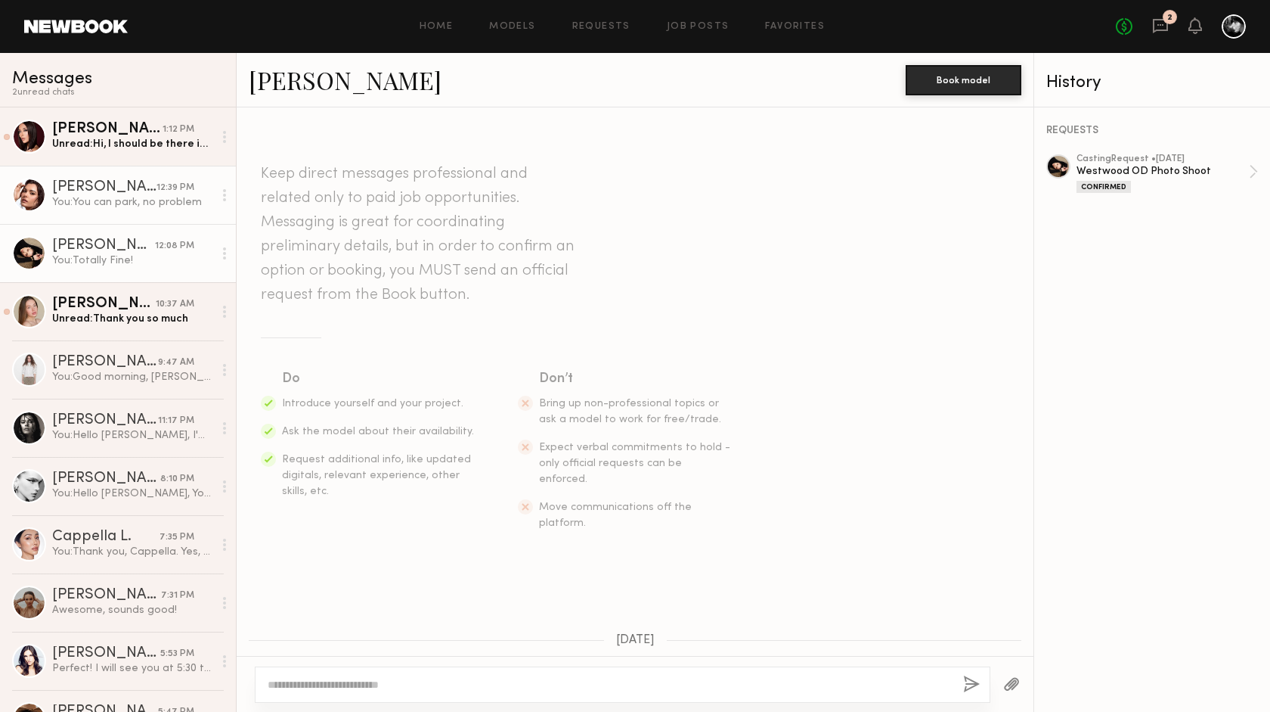
scroll to position [1420, 0]
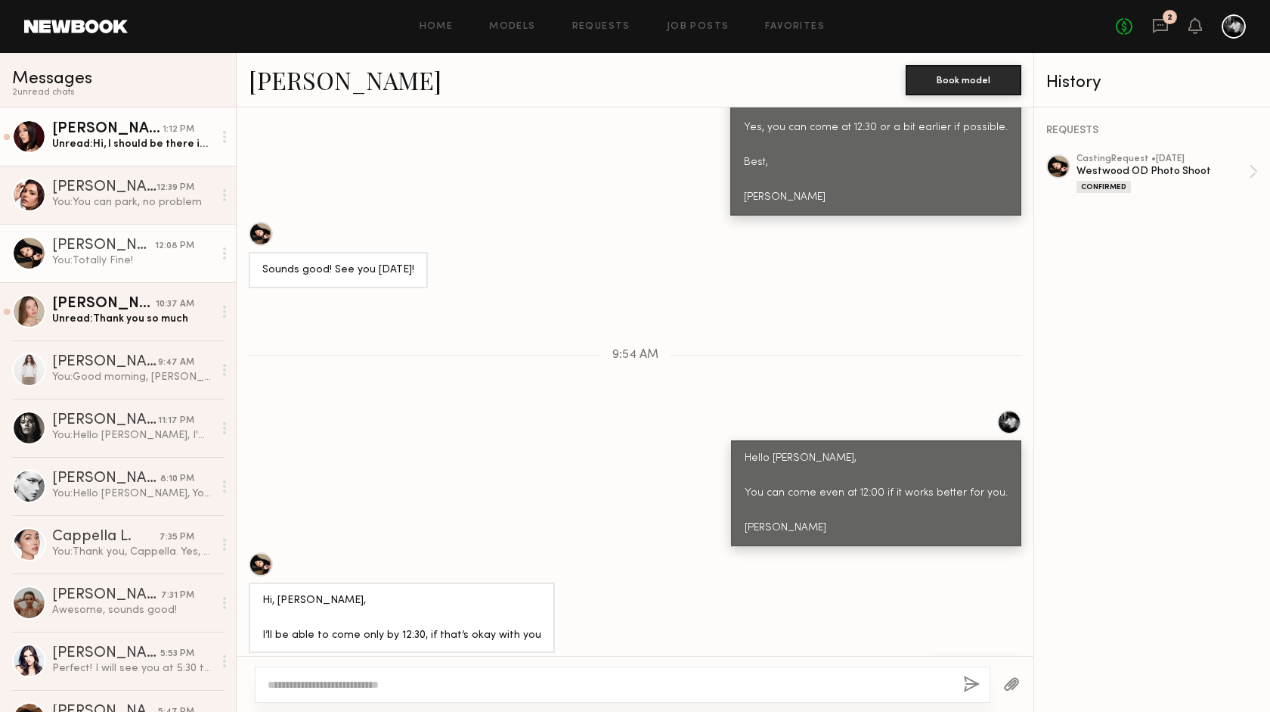
click at [141, 147] on div "Unread: Hi, I should be there in about 10 minutes" at bounding box center [132, 144] width 161 height 14
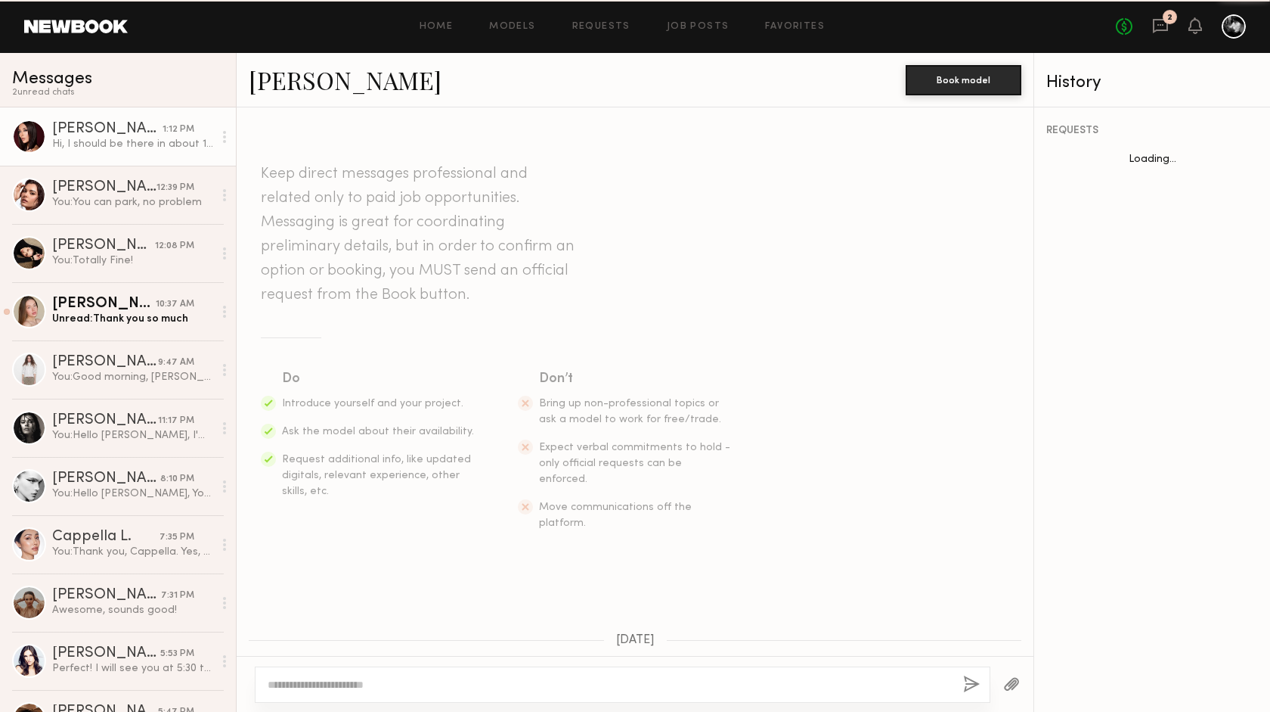
scroll to position [1487, 0]
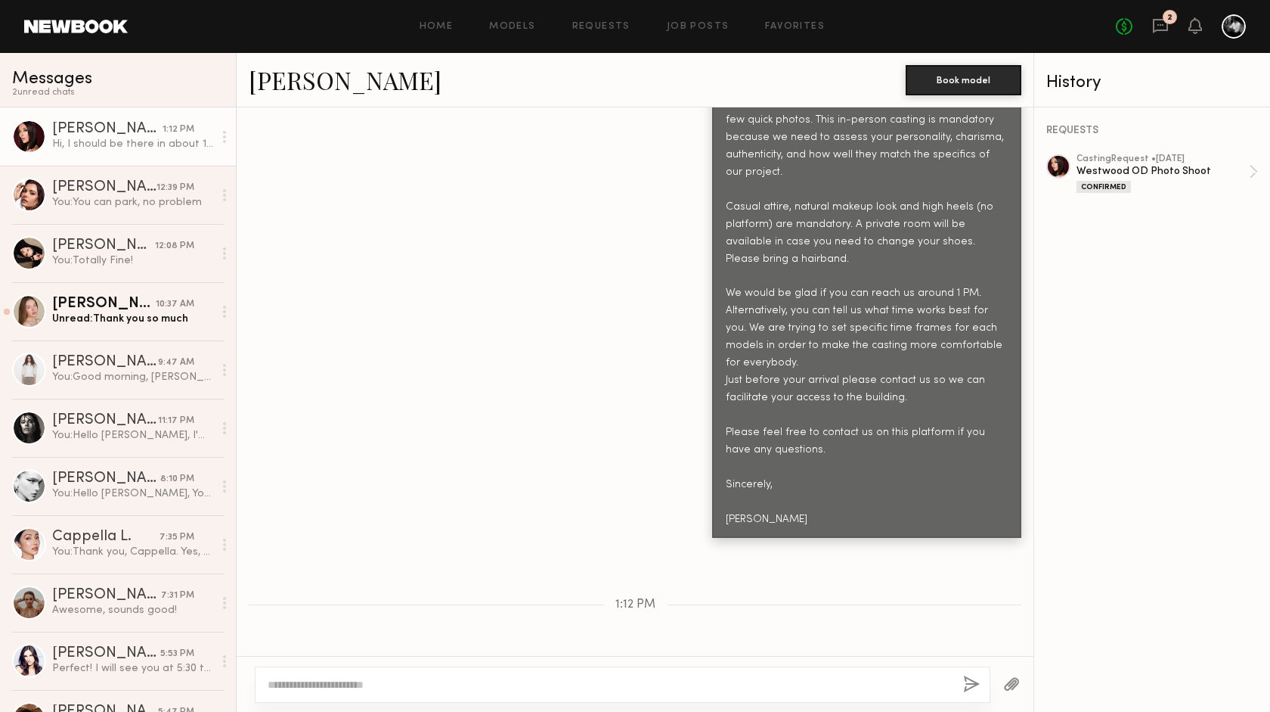
click at [339, 674] on div at bounding box center [623, 684] width 736 height 36
click at [338, 682] on textarea at bounding box center [610, 684] width 684 height 15
type textarea "*"
type textarea "**"
click at [973, 680] on button "button" at bounding box center [971, 684] width 17 height 19
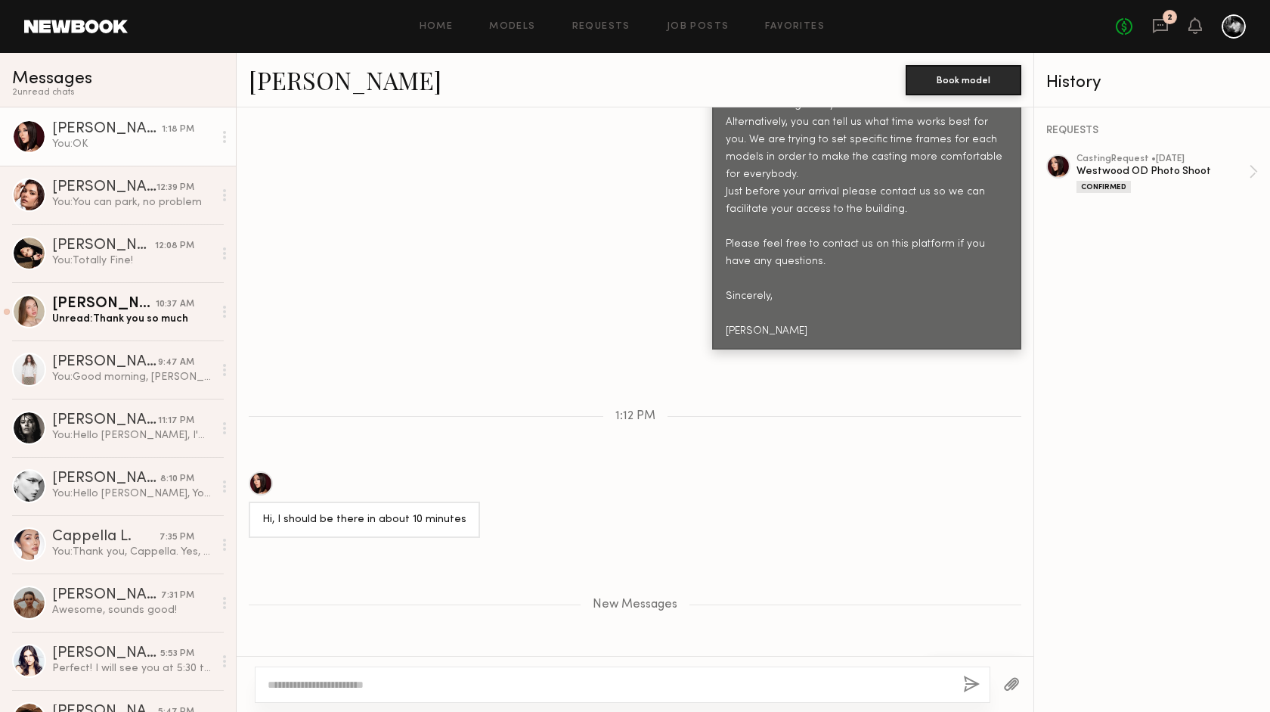
scroll to position [1748, 0]
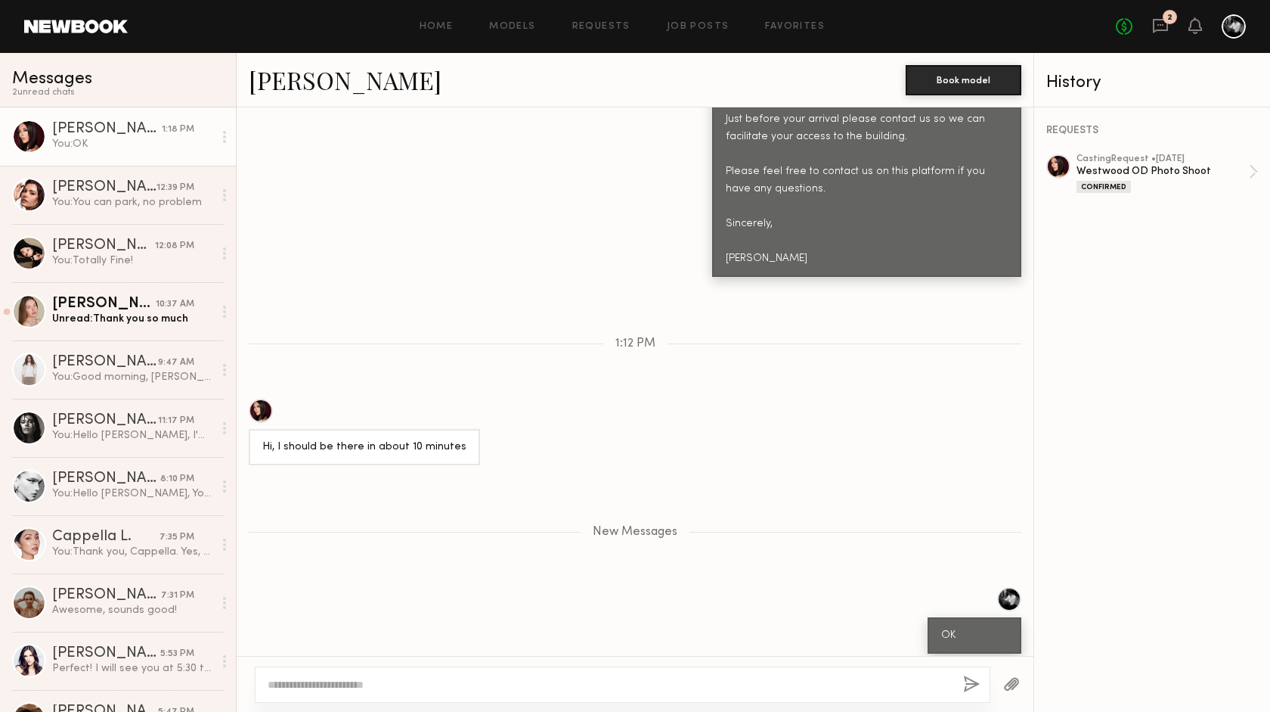
click at [1056, 166] on div at bounding box center [1059, 166] width 24 height 24
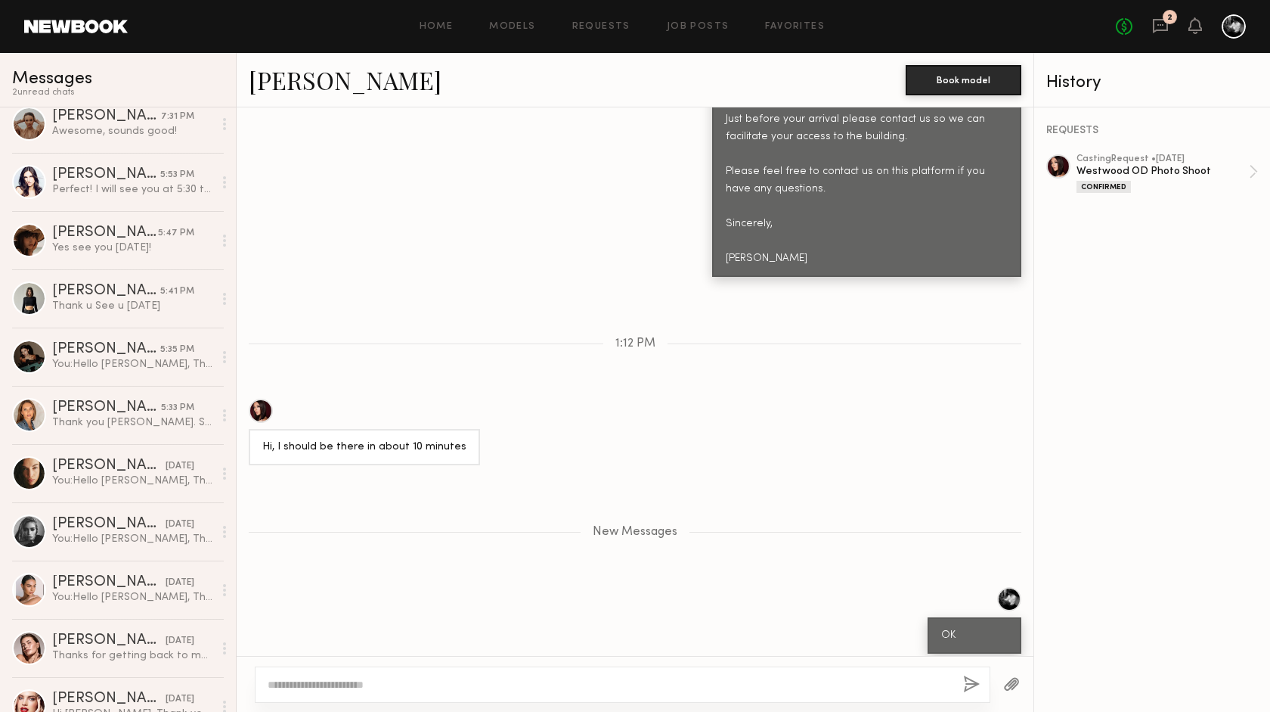
scroll to position [502, 0]
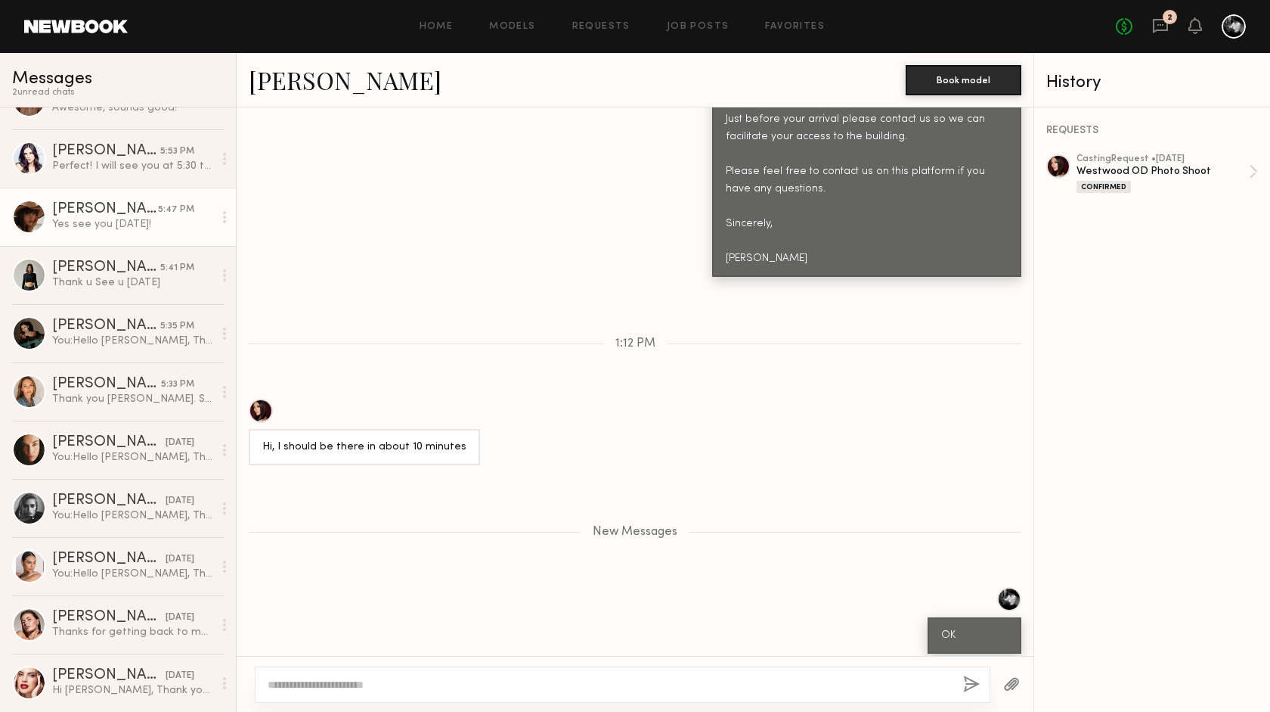
click at [126, 226] on div "Yes see you tomorrow!" at bounding box center [132, 224] width 161 height 14
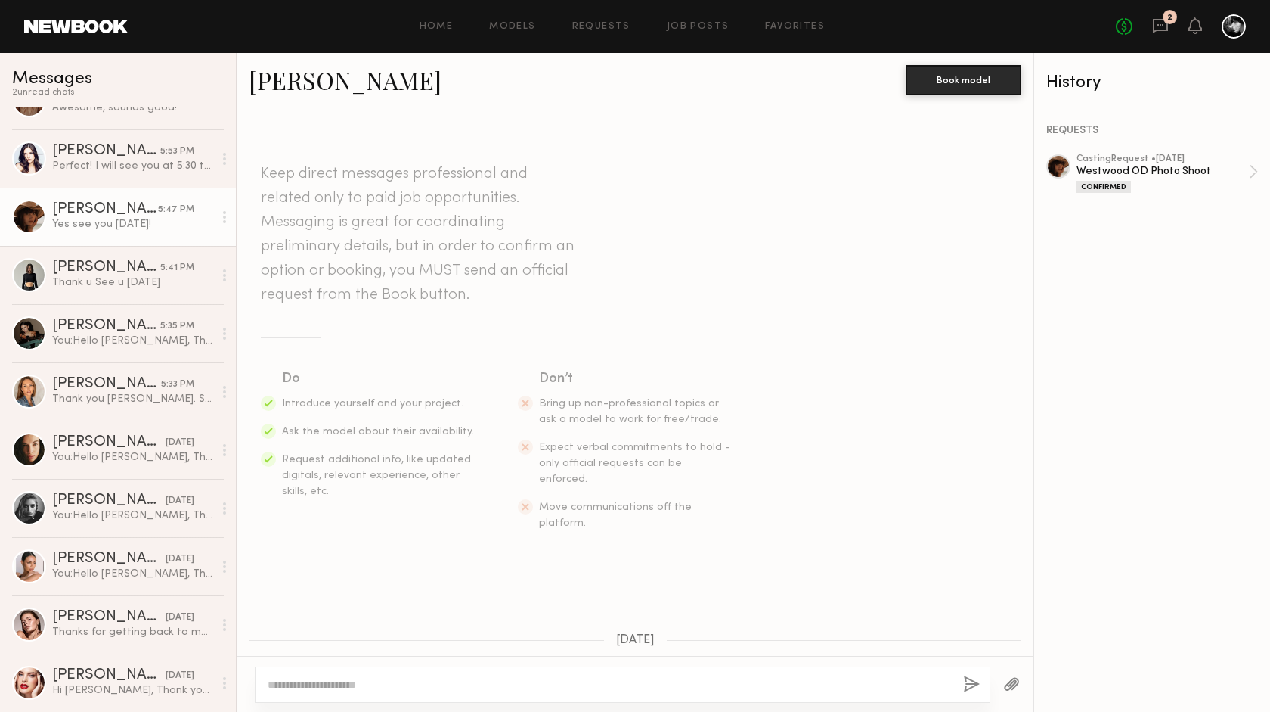
scroll to position [861, 0]
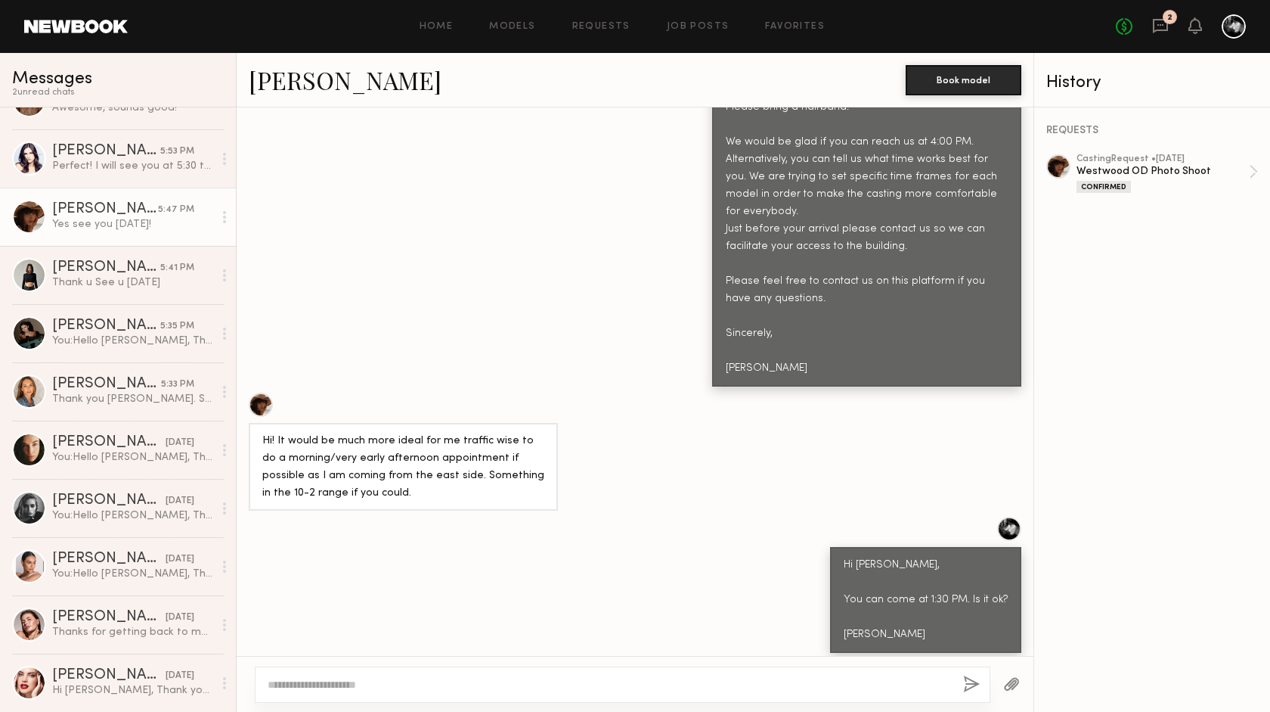
click at [1058, 169] on div at bounding box center [1059, 166] width 24 height 24
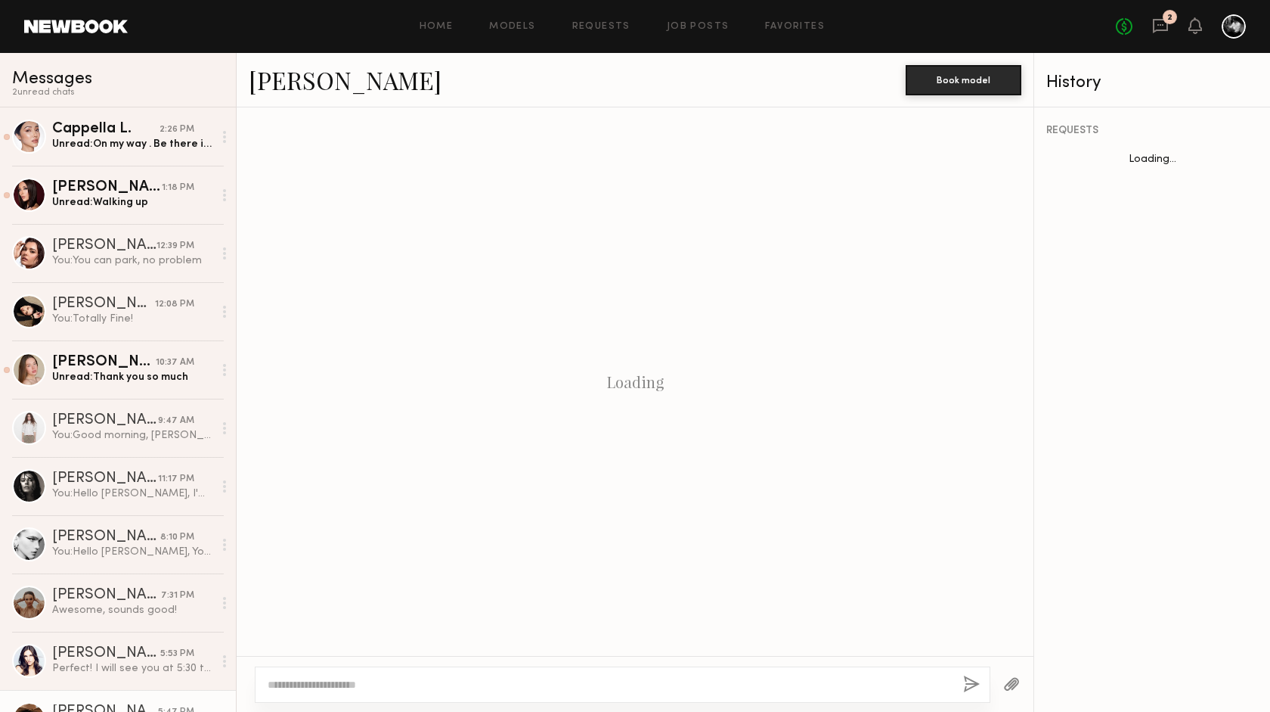
scroll to position [861, 0]
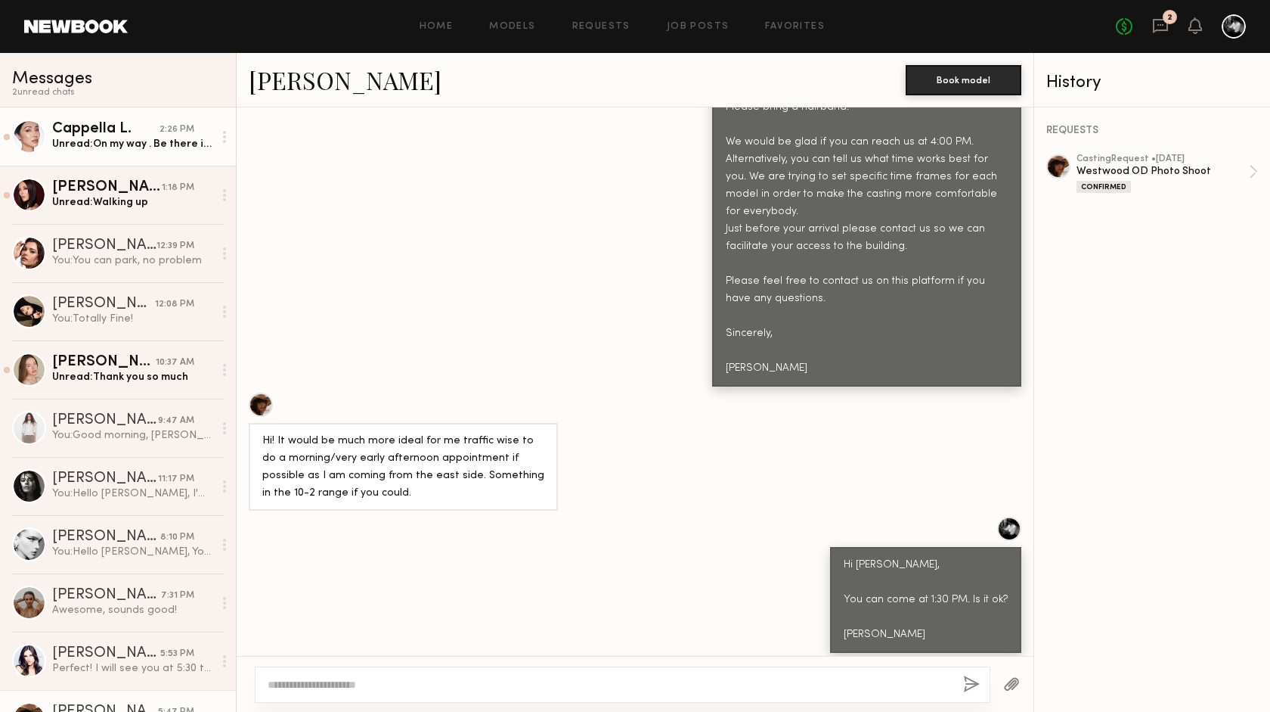
click at [155, 140] on div "Unread: On my way . Be there in 10 minutes. Sorry some traffic" at bounding box center [132, 144] width 161 height 14
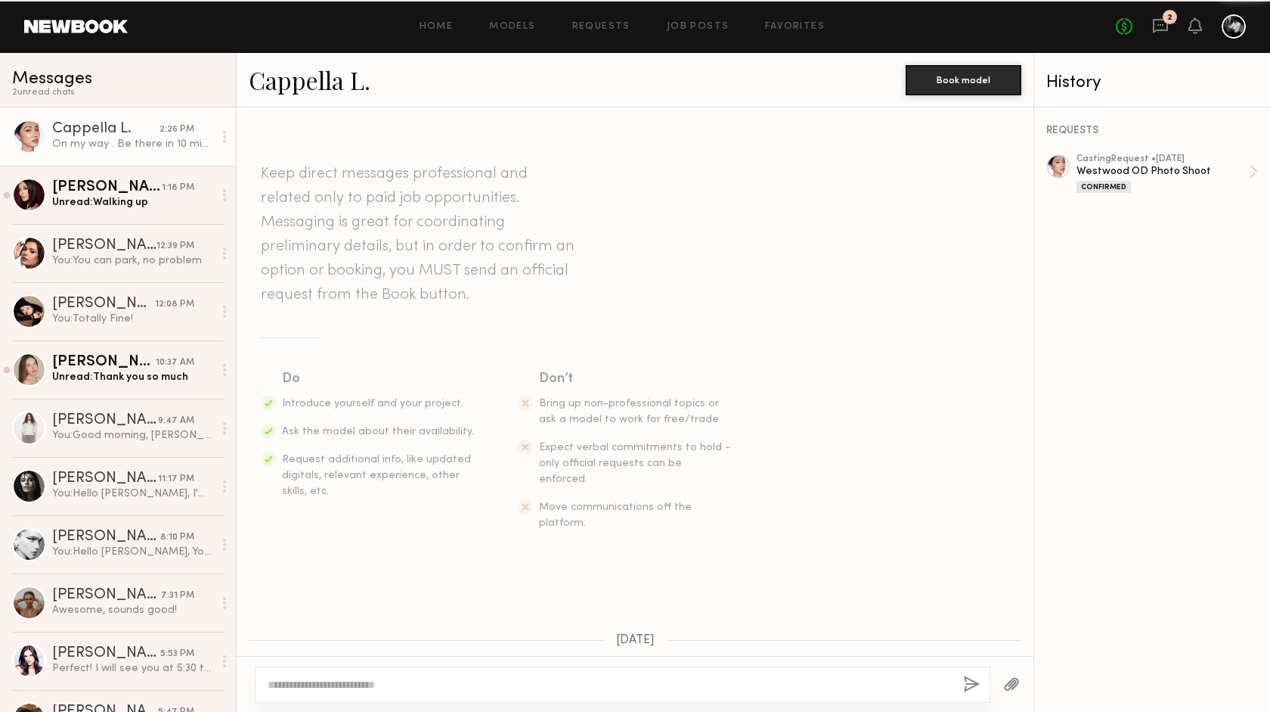
scroll to position [1868, 0]
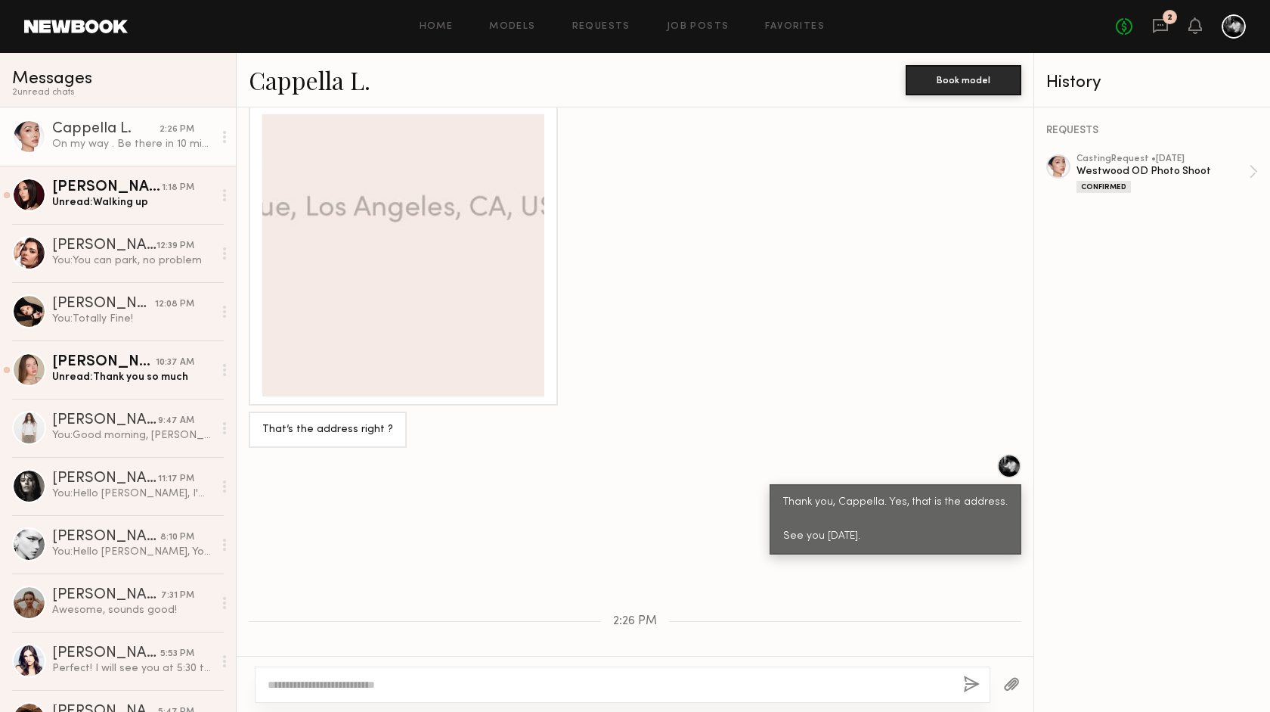
click at [432, 677] on div at bounding box center [610, 684] width 684 height 15
click at [409, 694] on div at bounding box center [623, 684] width 736 height 36
click at [402, 683] on textarea at bounding box center [610, 684] width 684 height 15
type textarea "**********"
click at [969, 681] on button "button" at bounding box center [971, 684] width 17 height 19
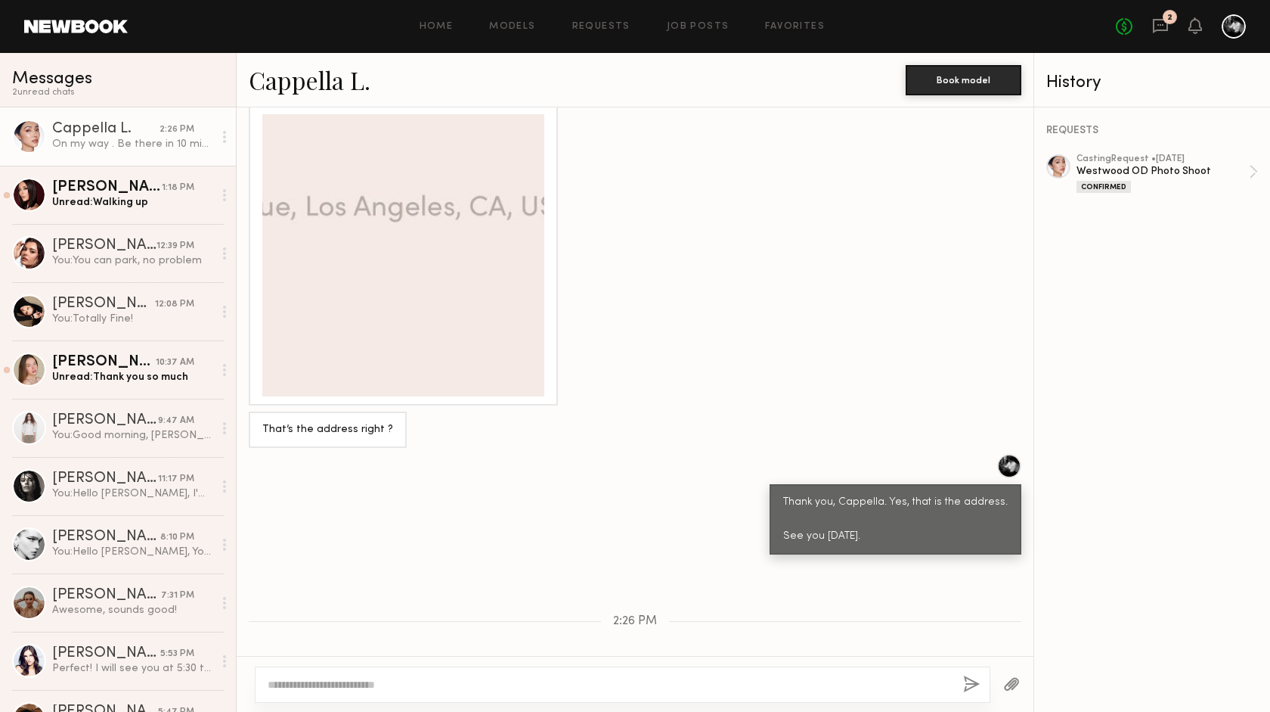
scroll to position [2056, 0]
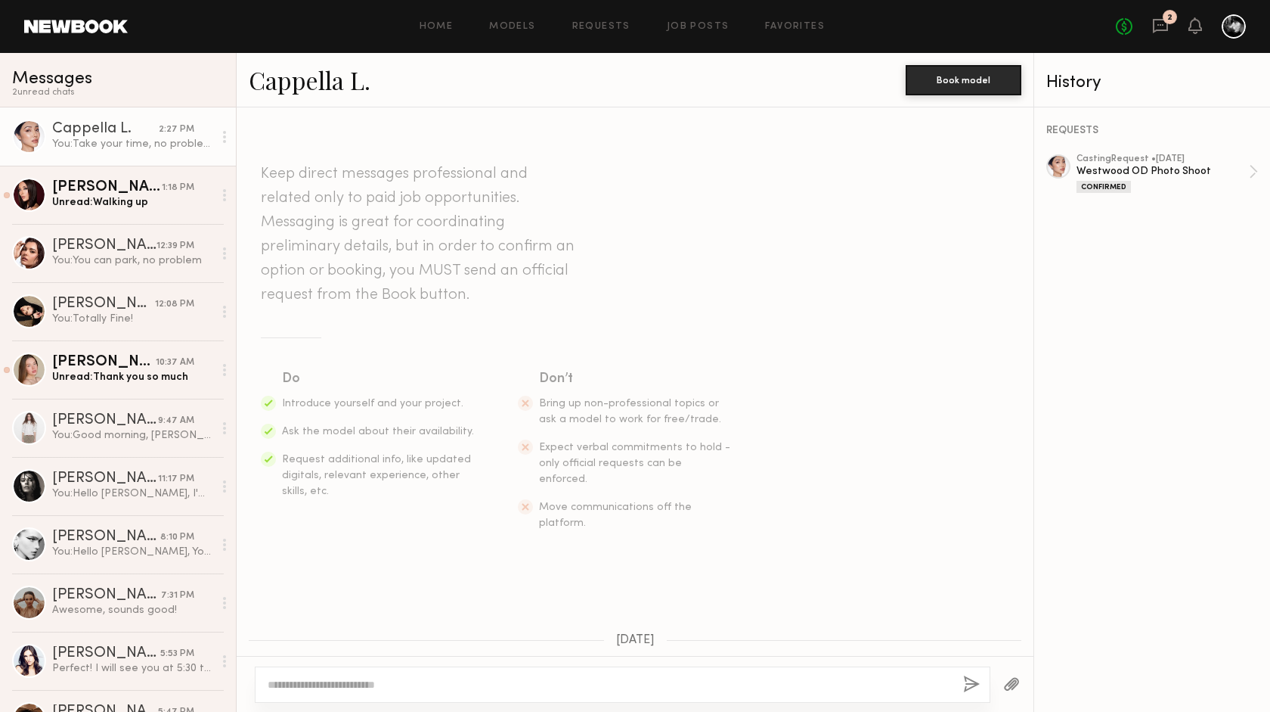
scroll to position [1940, 0]
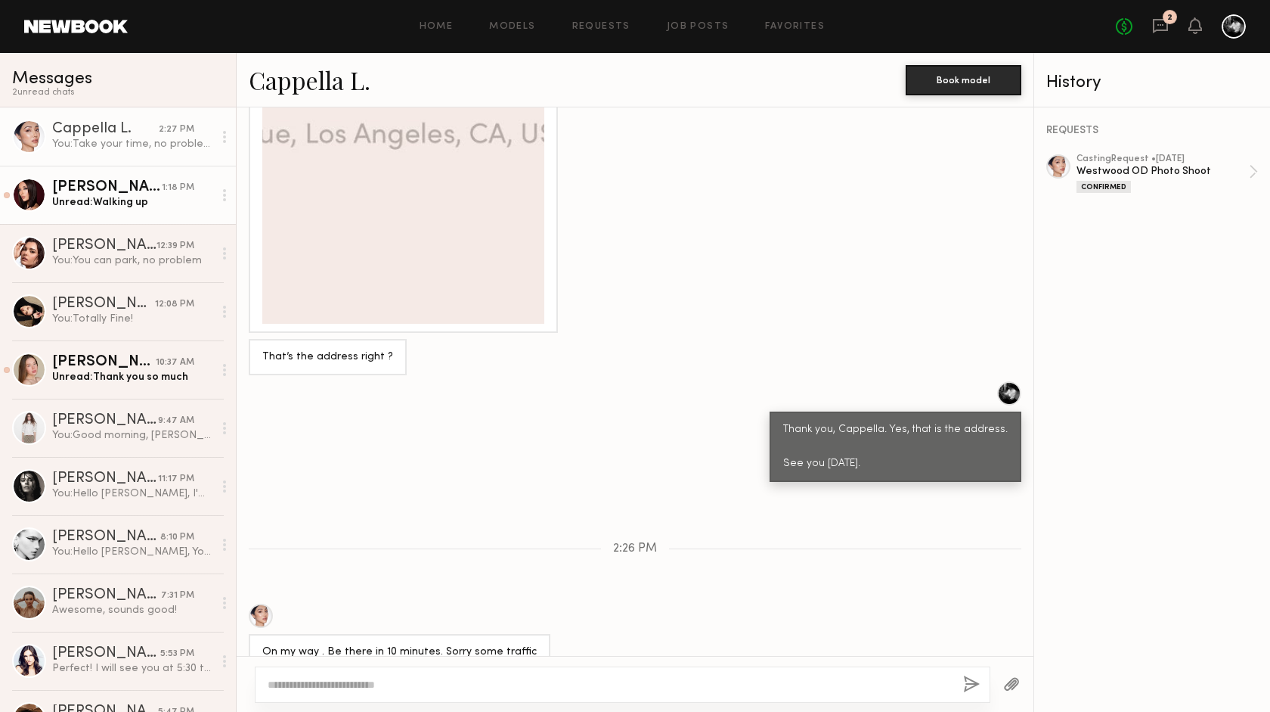
click at [170, 203] on div "Unread: Walking up" at bounding box center [132, 202] width 161 height 14
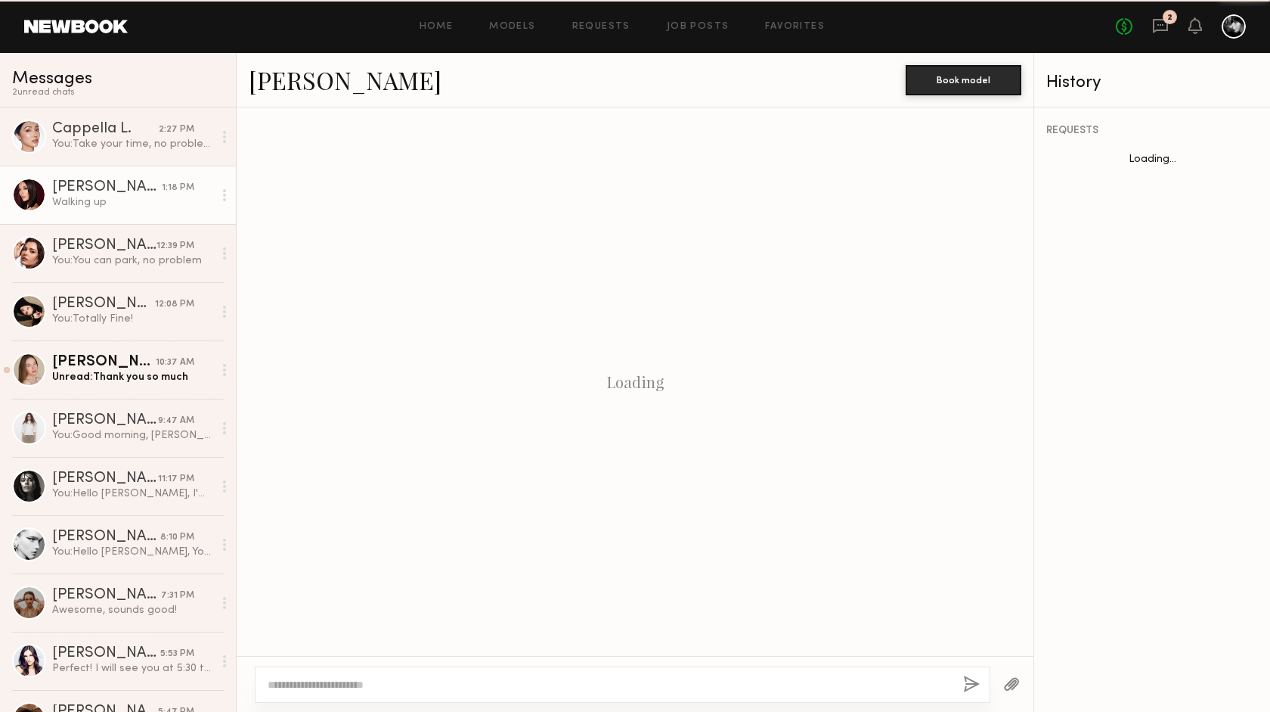
scroll to position [1632, 0]
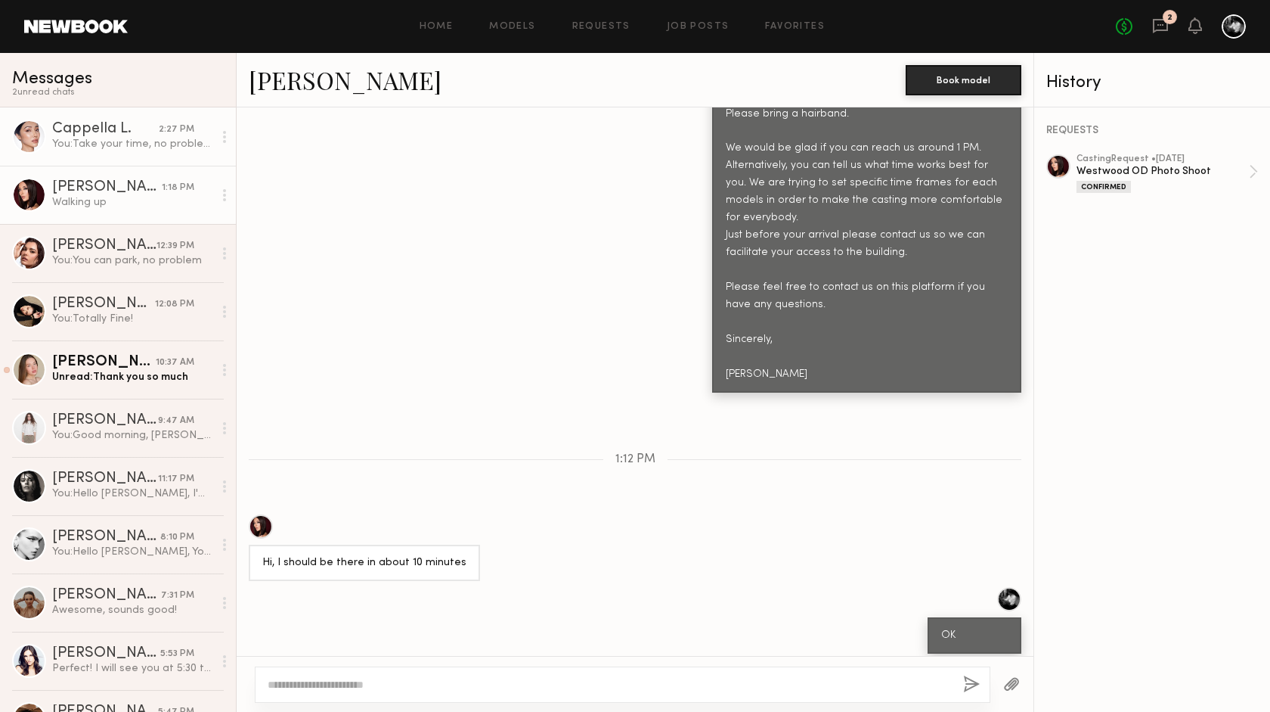
click at [123, 134] on div "Cappella L." at bounding box center [105, 129] width 107 height 15
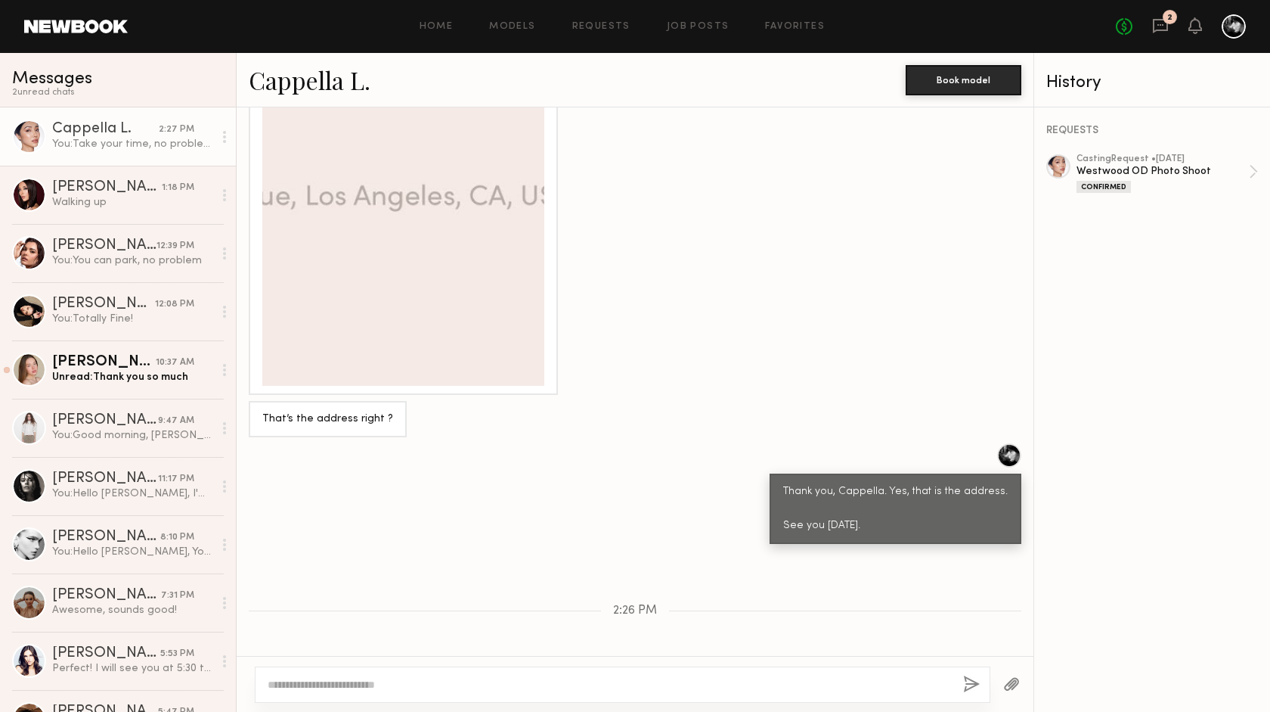
scroll to position [1940, 0]
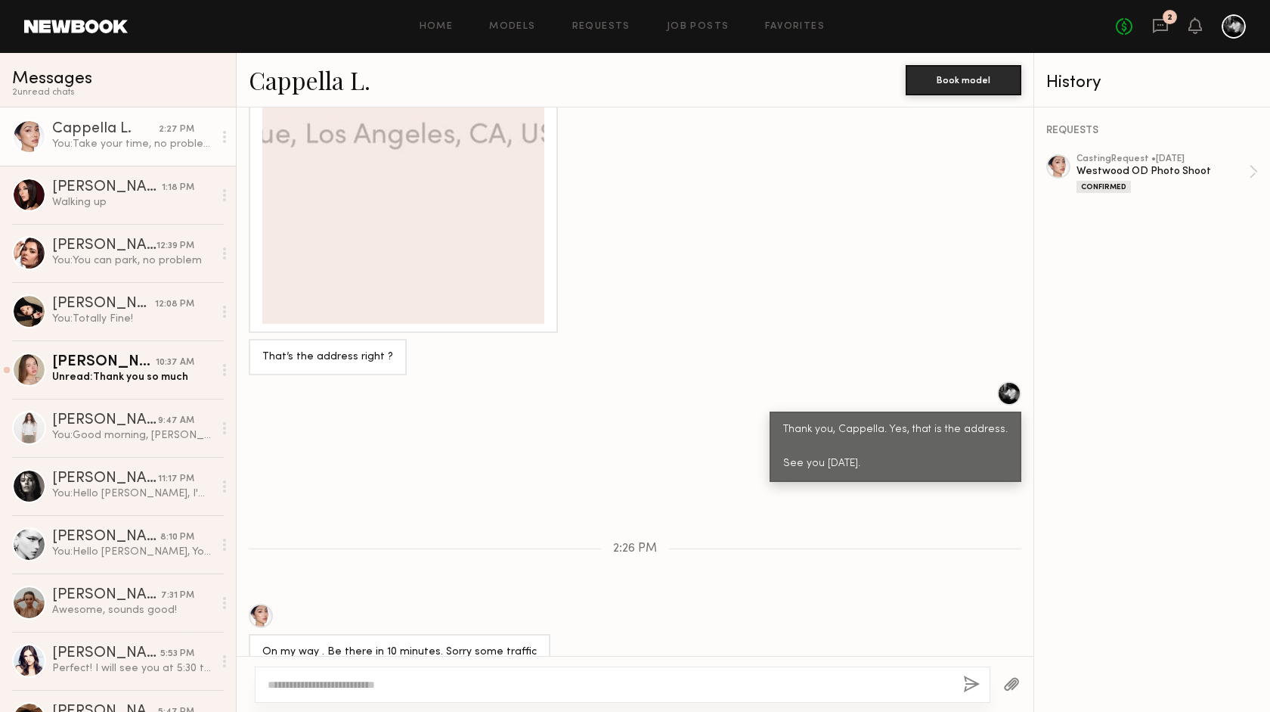
click at [190, 132] on div "2:27 PM" at bounding box center [177, 129] width 36 height 14
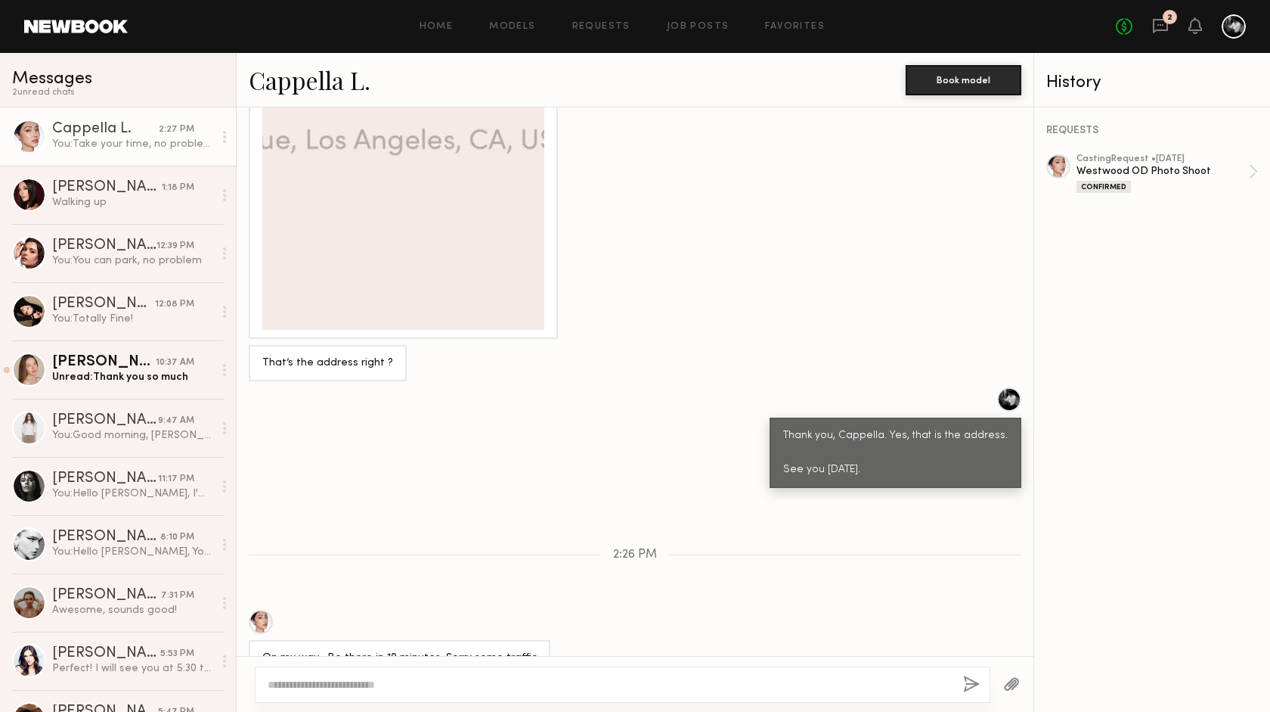
scroll to position [1940, 0]
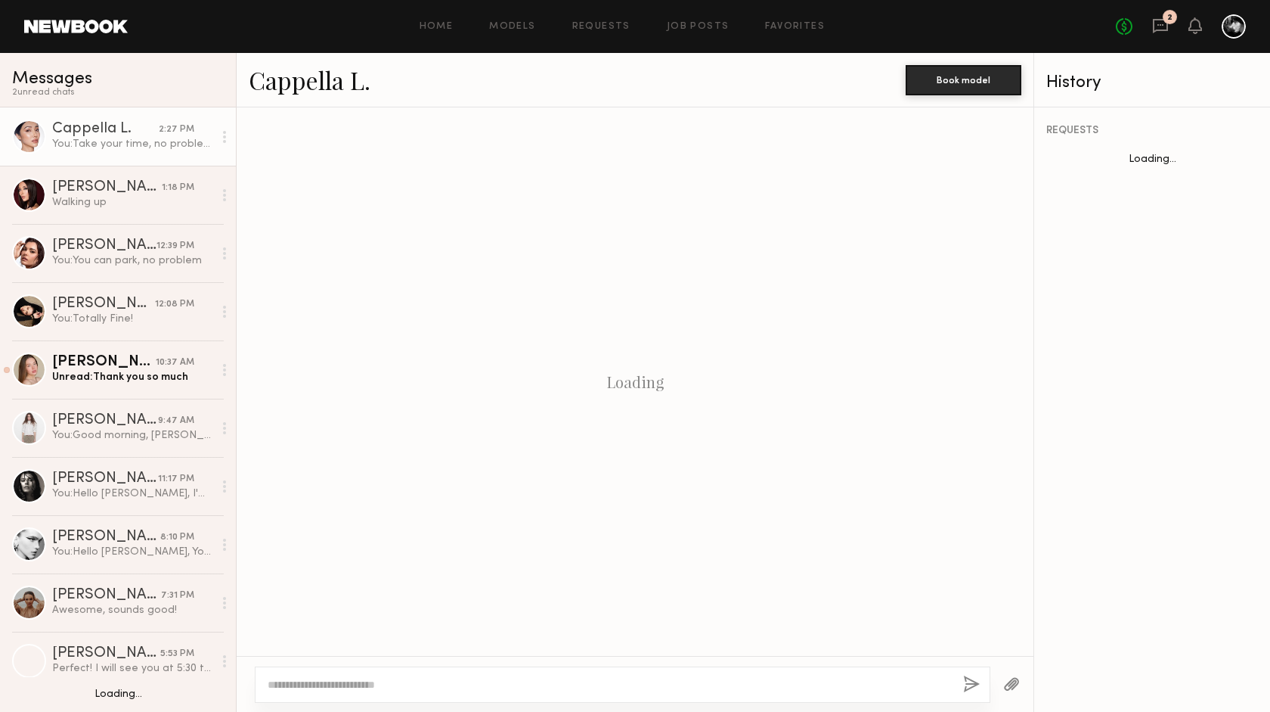
scroll to position [1940, 0]
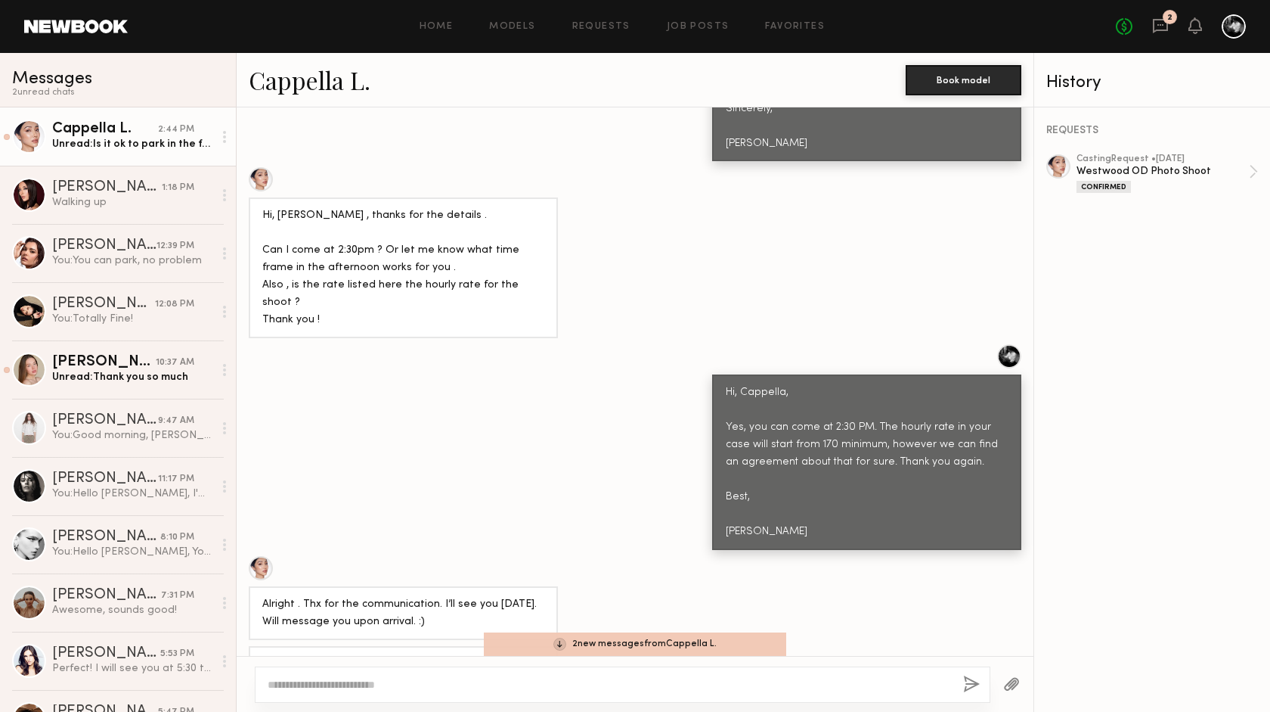
scroll to position [2201, 0]
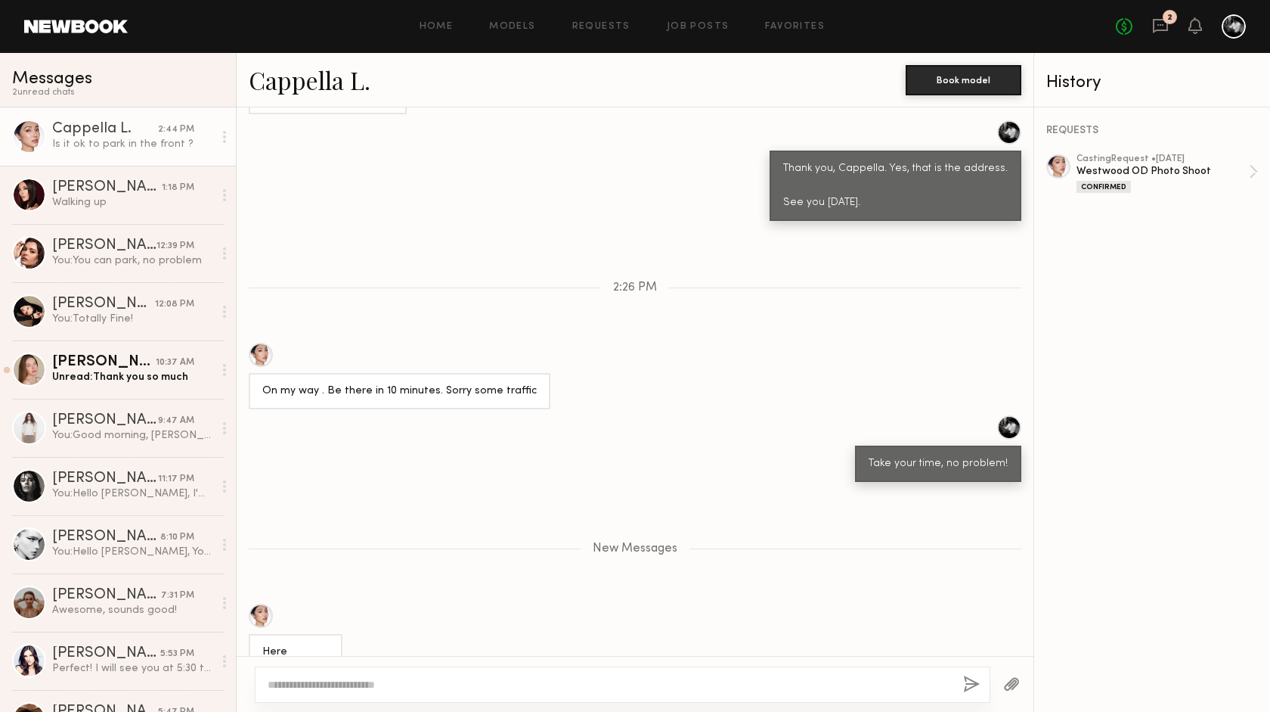
click at [1058, 162] on div at bounding box center [1059, 166] width 24 height 24
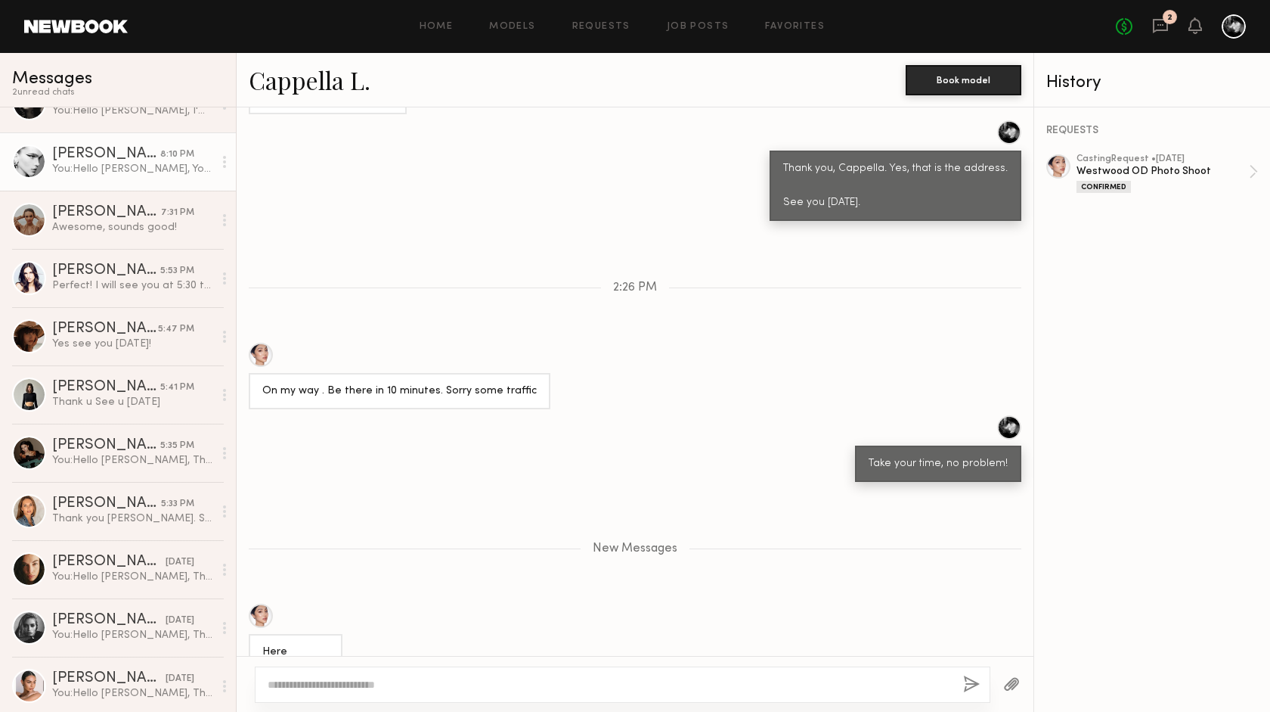
scroll to position [395, 0]
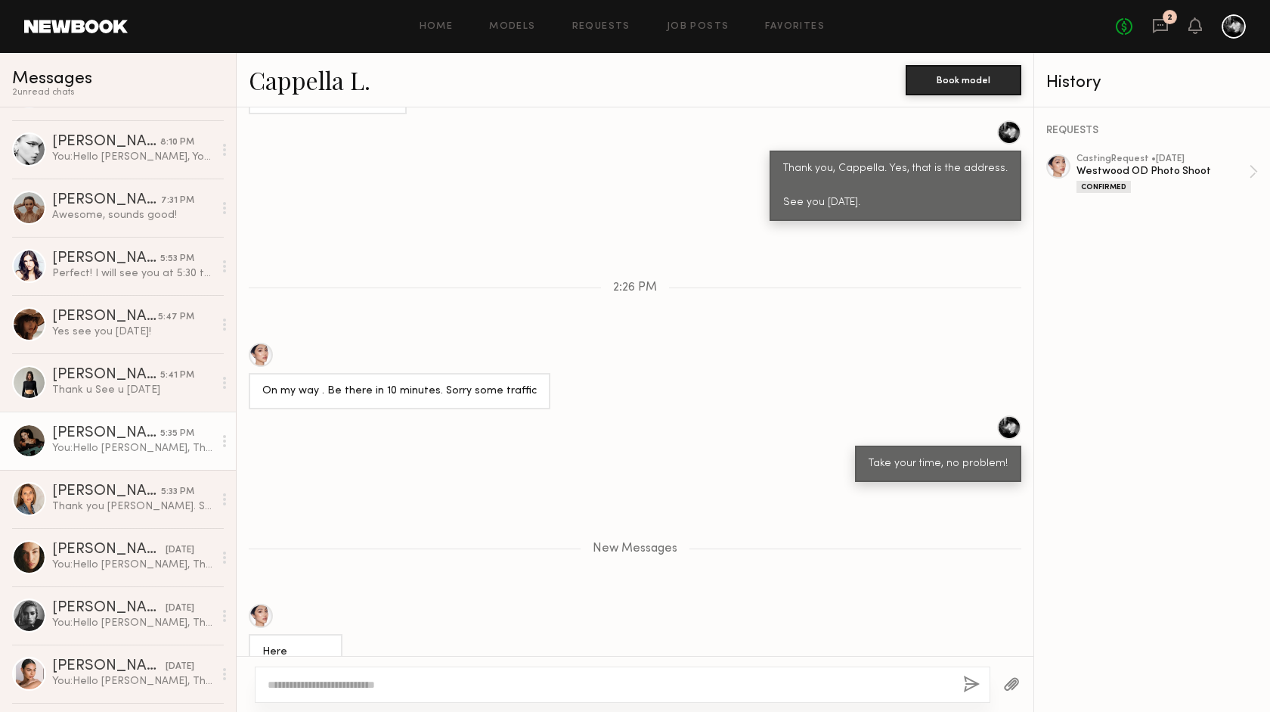
click at [125, 440] on div "[PERSON_NAME]" at bounding box center [106, 433] width 108 height 15
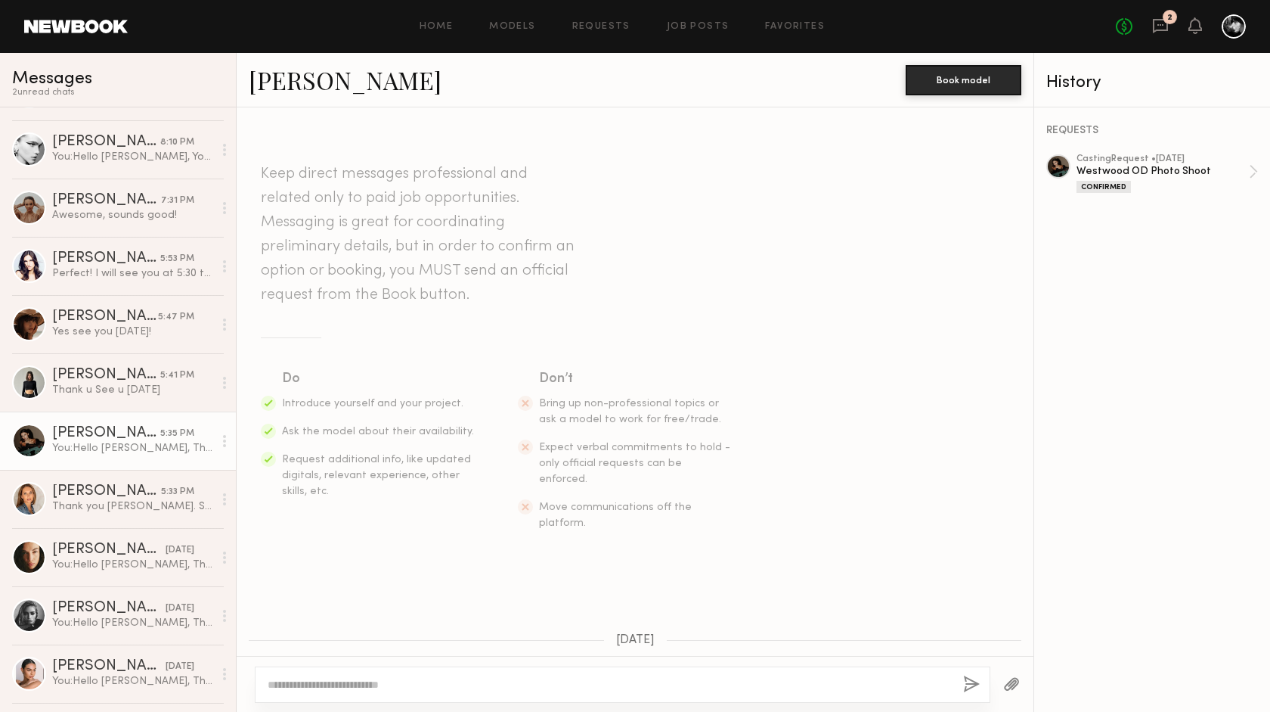
click at [1062, 165] on div at bounding box center [1059, 166] width 24 height 24
click at [1202, 16] on div "1" at bounding box center [1206, 17] width 14 height 14
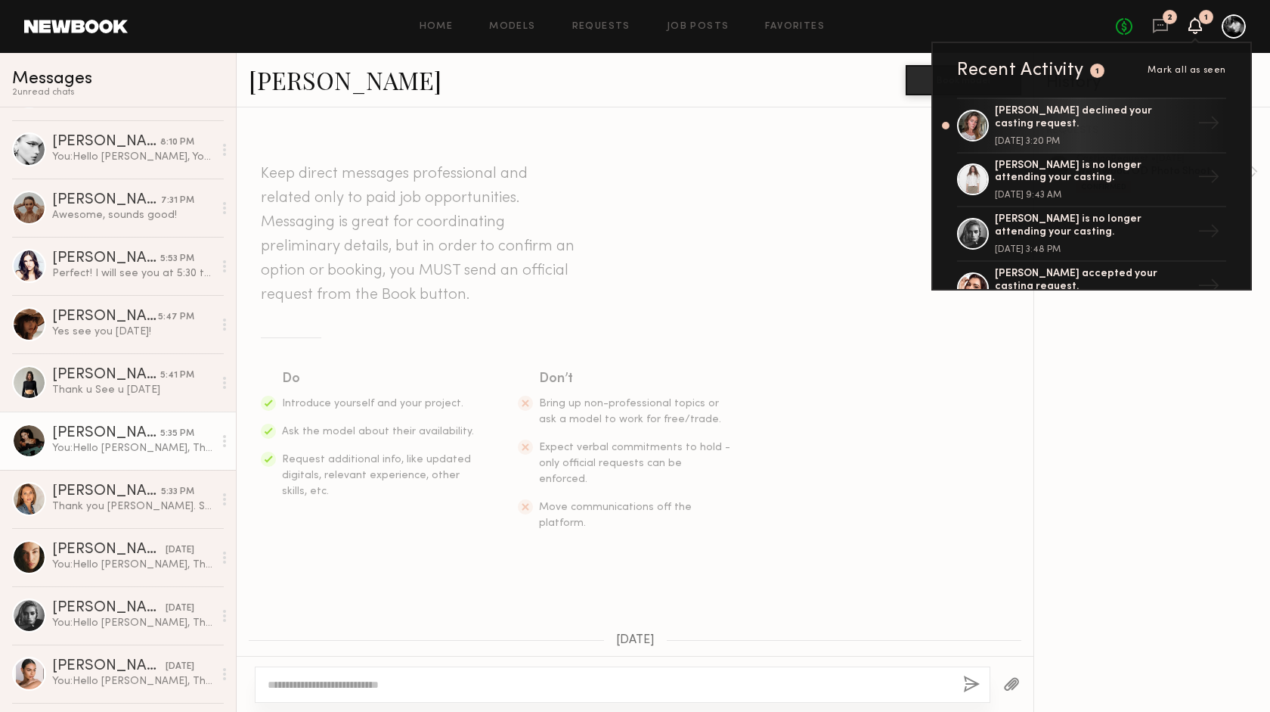
click at [1170, 28] on div "No fees up to $5,000 2 1 Recent Activity 1 Mark all as seen Nicole B. declined …" at bounding box center [1181, 26] width 130 height 24
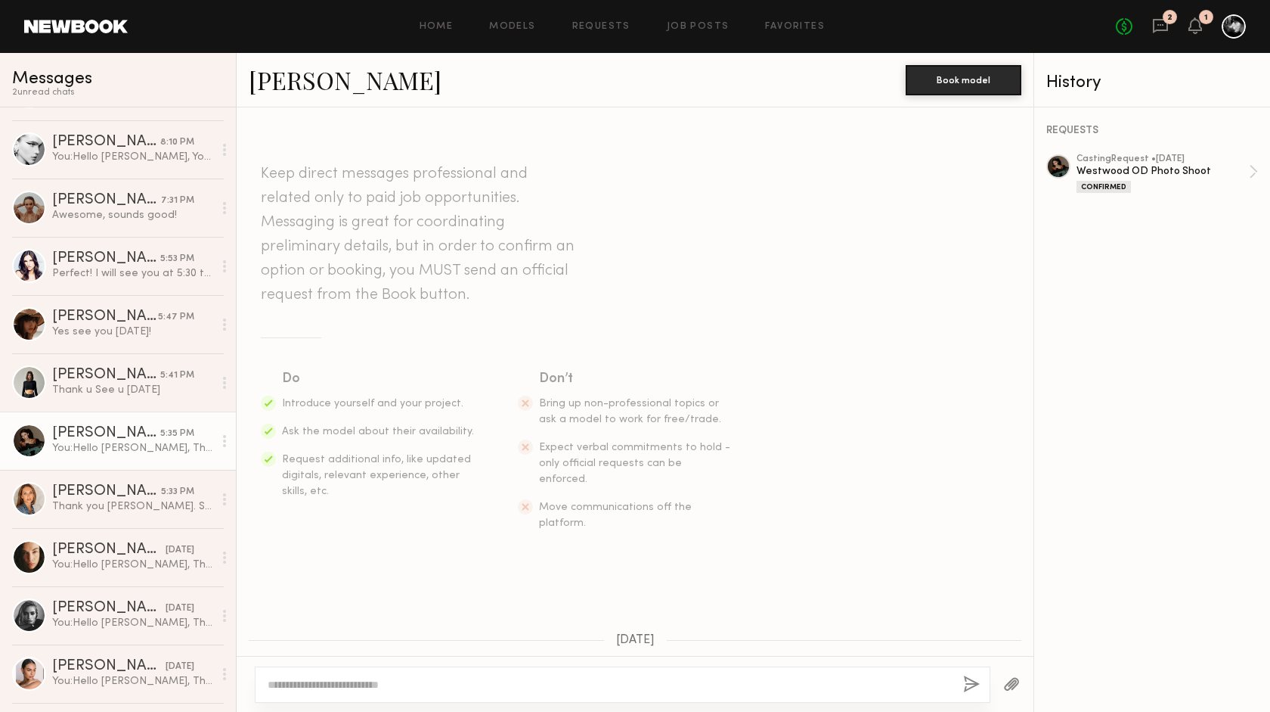
click at [1164, 20] on div "2" at bounding box center [1170, 17] width 14 height 14
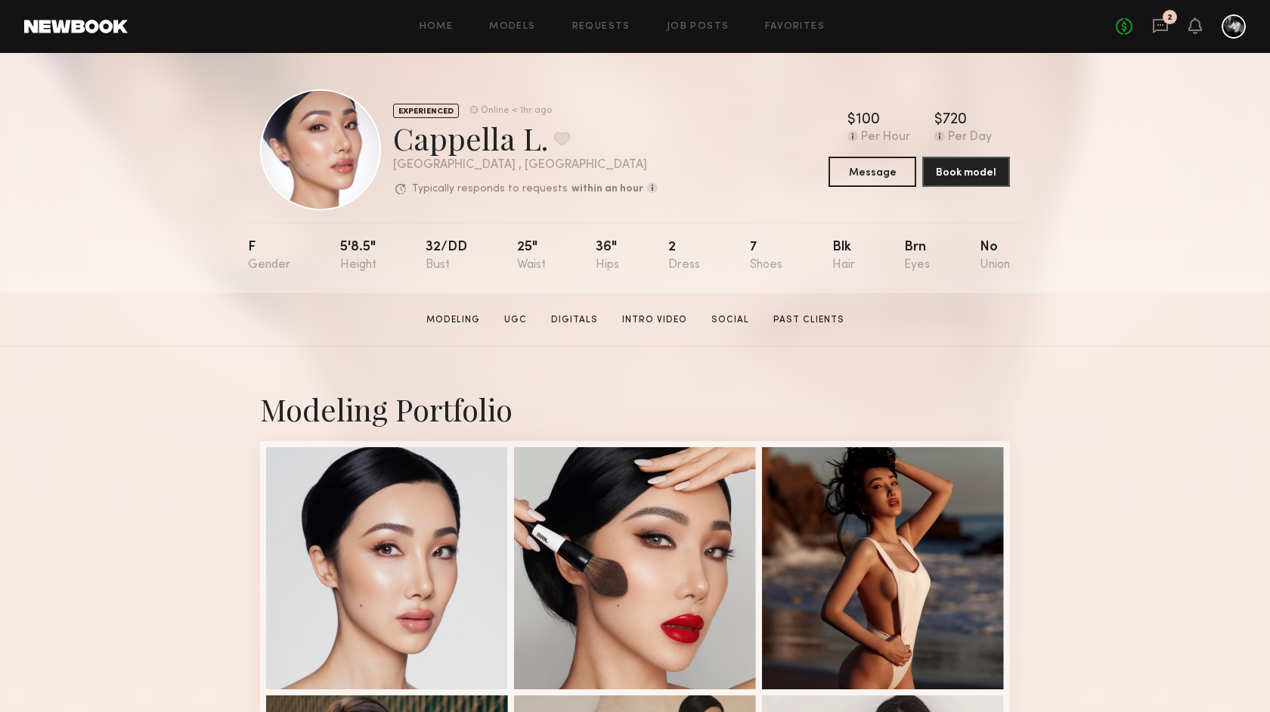
click at [1098, 168] on div "EXPERIENCED Online < 1hr ago Cappella L. Favorite [GEOGRAPHIC_DATA] , [GEOGRAPH…" at bounding box center [635, 173] width 1270 height 240
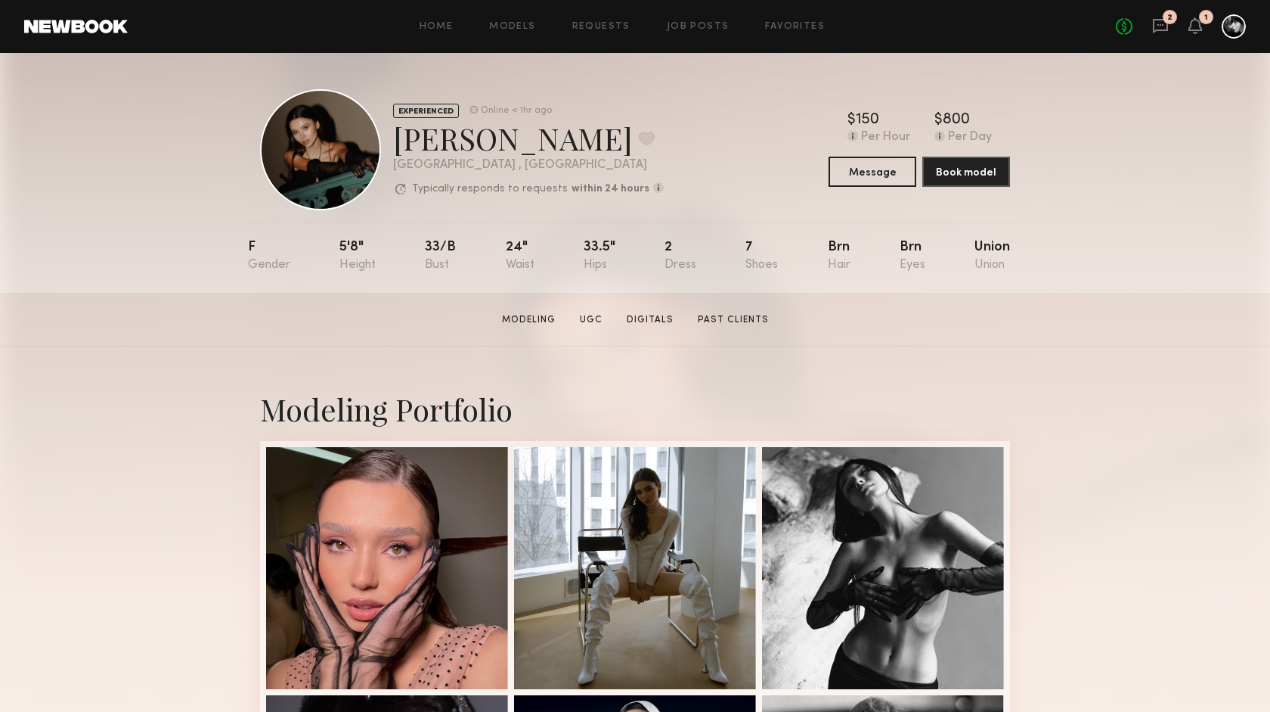
click at [1167, 22] on div "2" at bounding box center [1170, 17] width 14 height 14
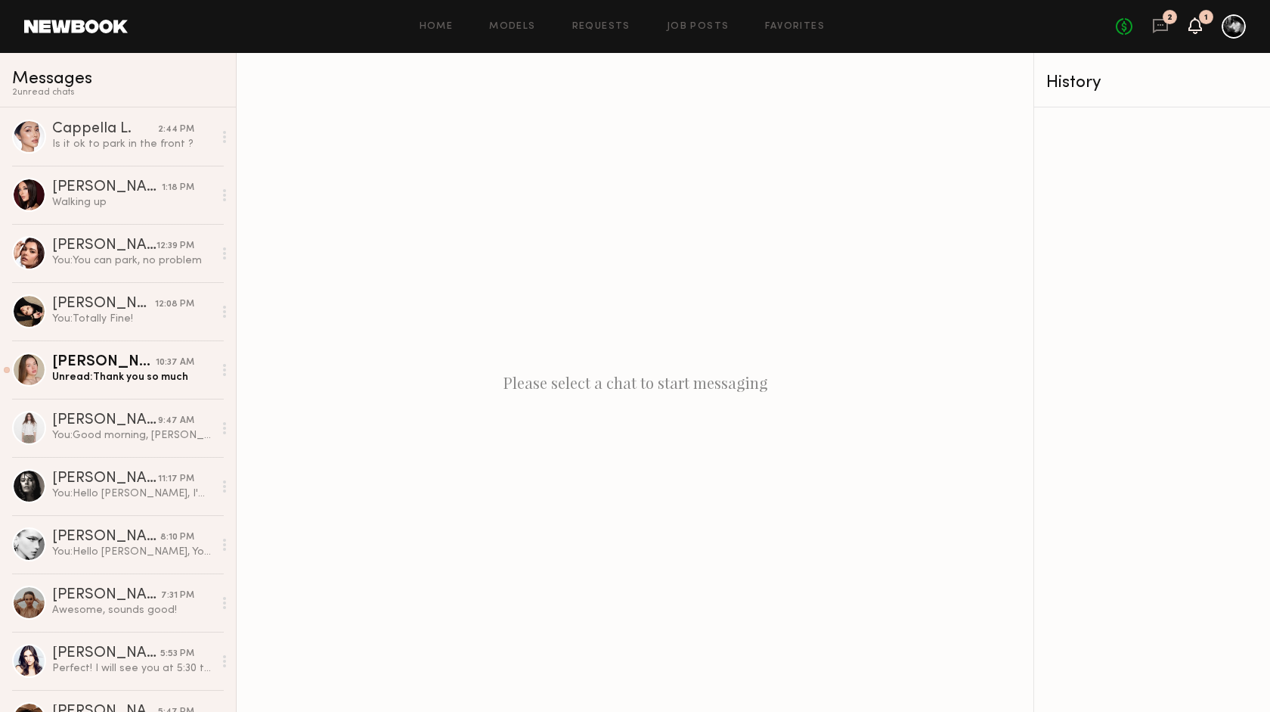
click at [1189, 22] on icon at bounding box center [1196, 25] width 14 height 17
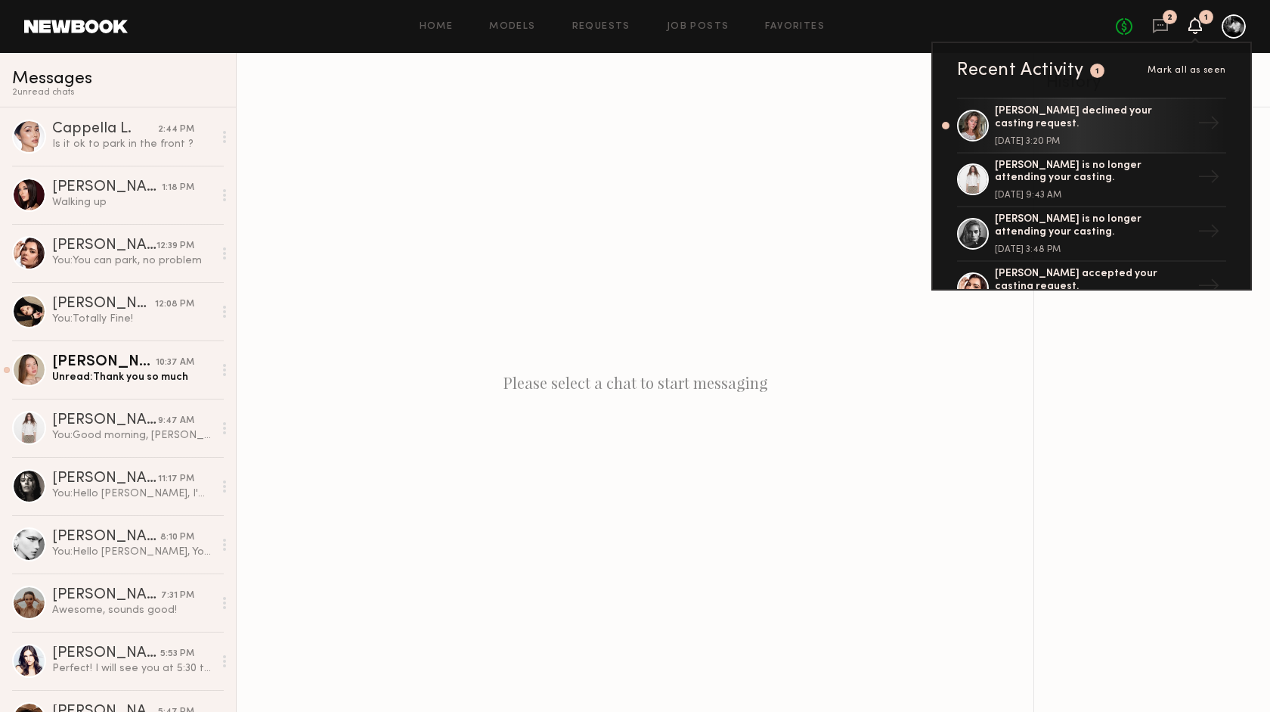
click at [877, 172] on div "Please select a chat to start messaging" at bounding box center [635, 382] width 797 height 659
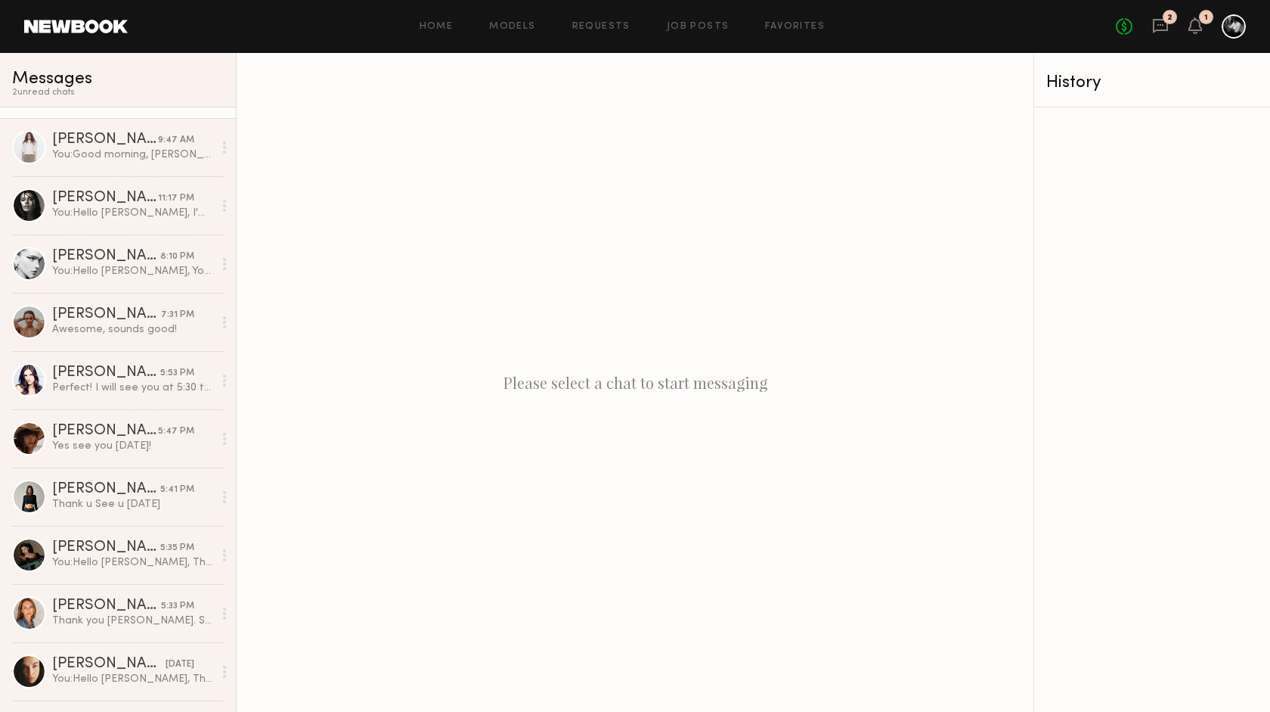
scroll to position [334, 0]
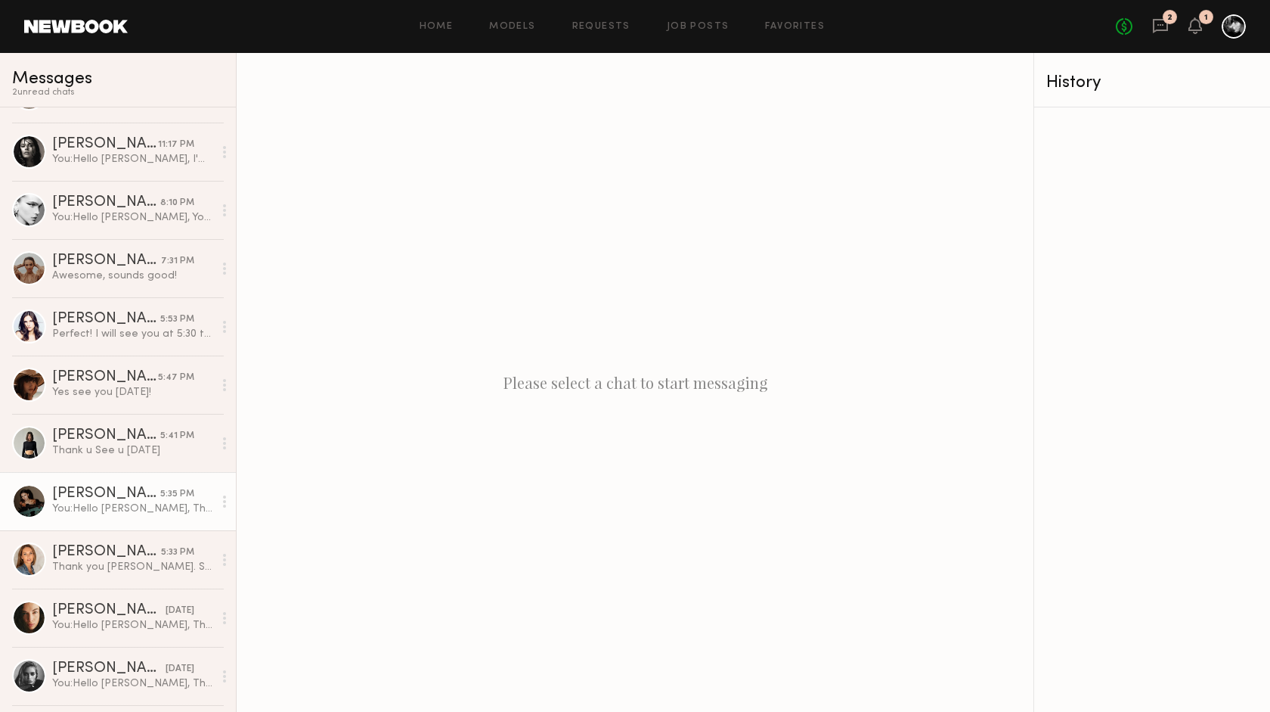
click at [149, 502] on div "You: Hello Ekaterina, Thank you for your confirmation. Best, Riccardo" at bounding box center [132, 508] width 161 height 14
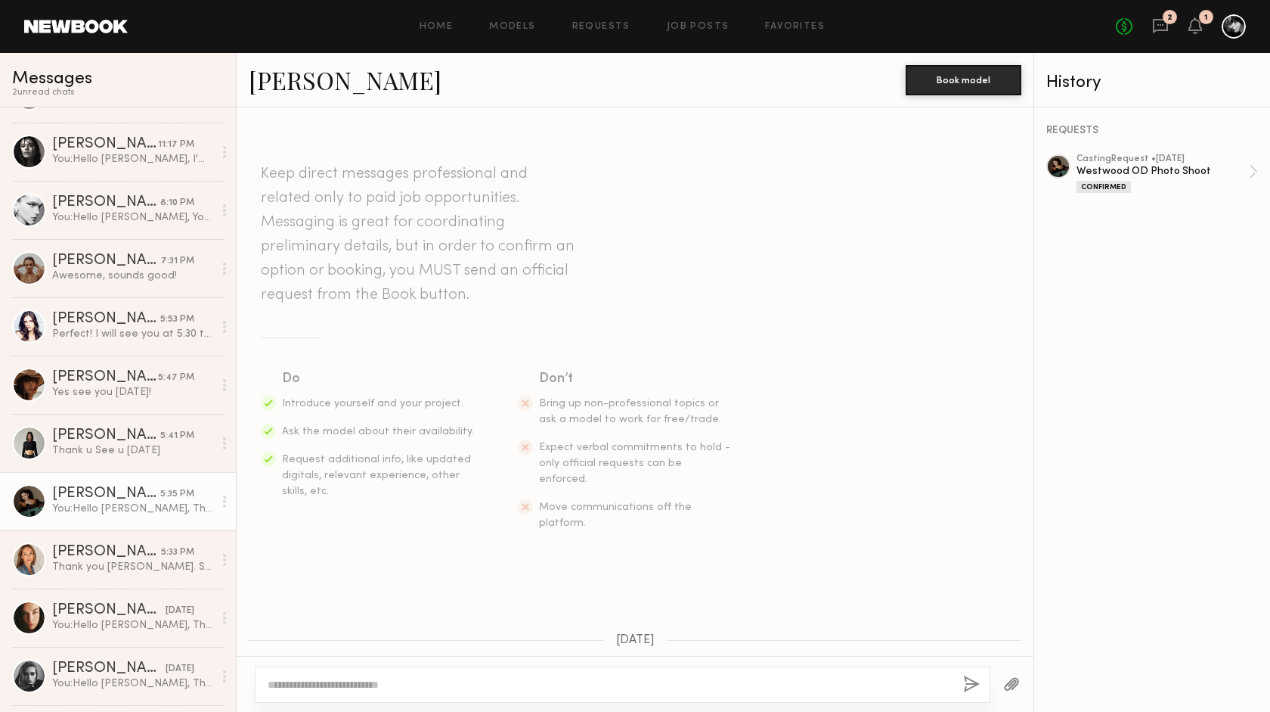
click at [1063, 166] on div at bounding box center [1059, 166] width 24 height 24
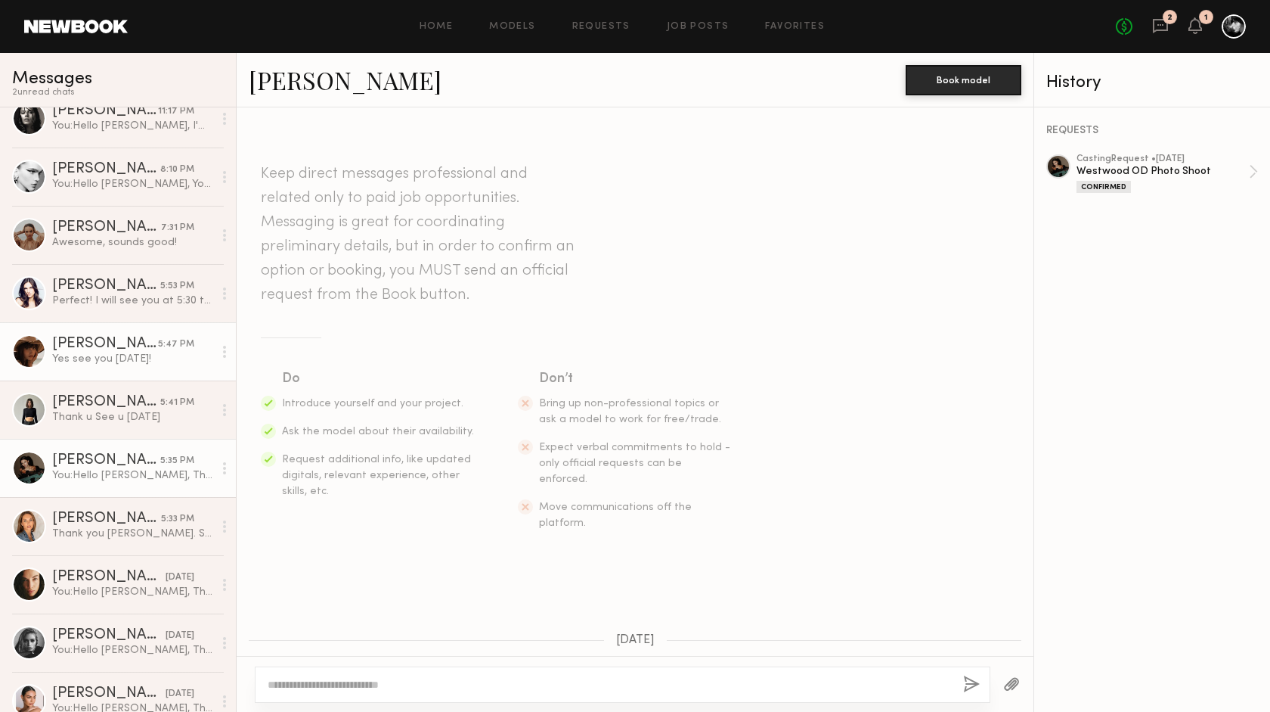
scroll to position [375, 0]
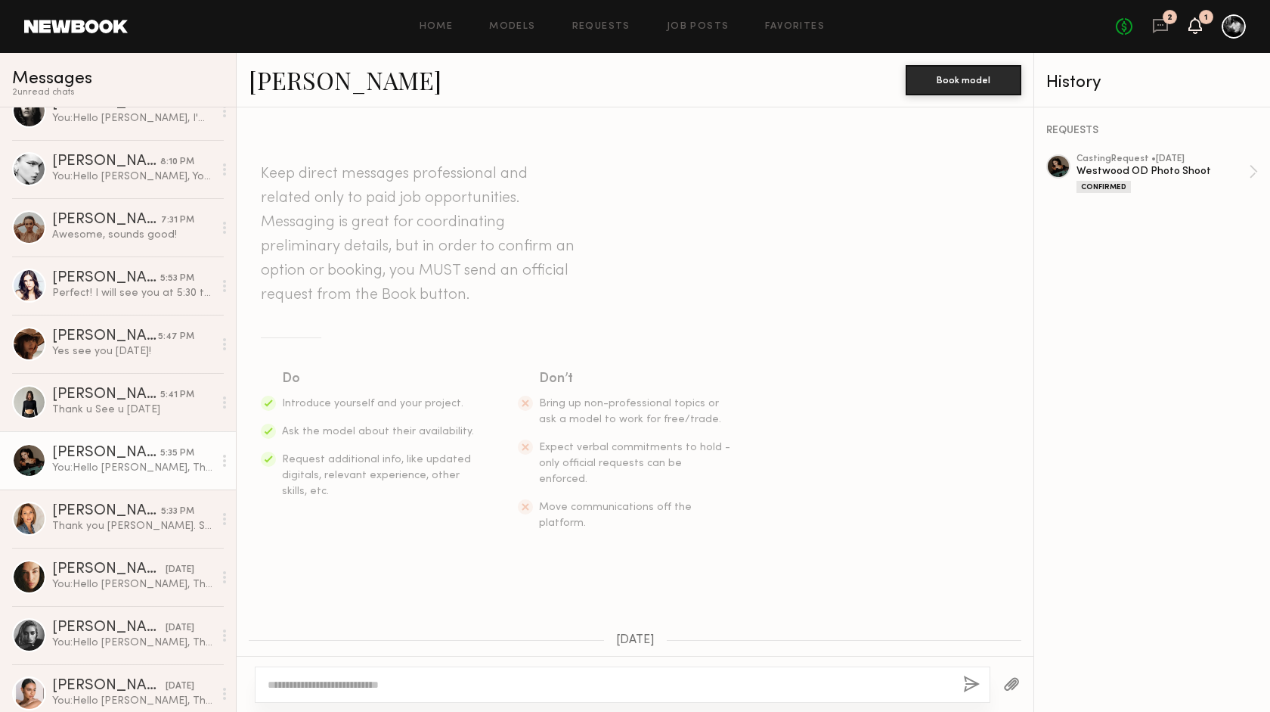
click at [1197, 27] on icon at bounding box center [1195, 25] width 12 height 11
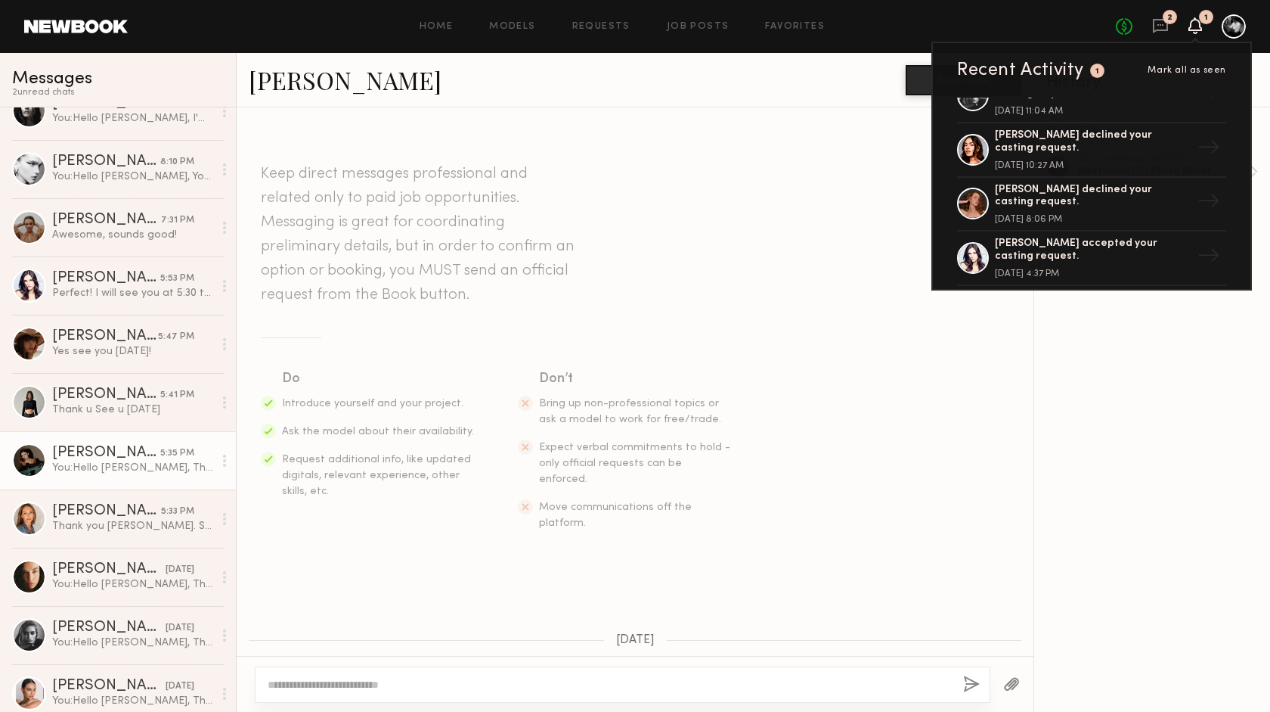
scroll to position [0, 0]
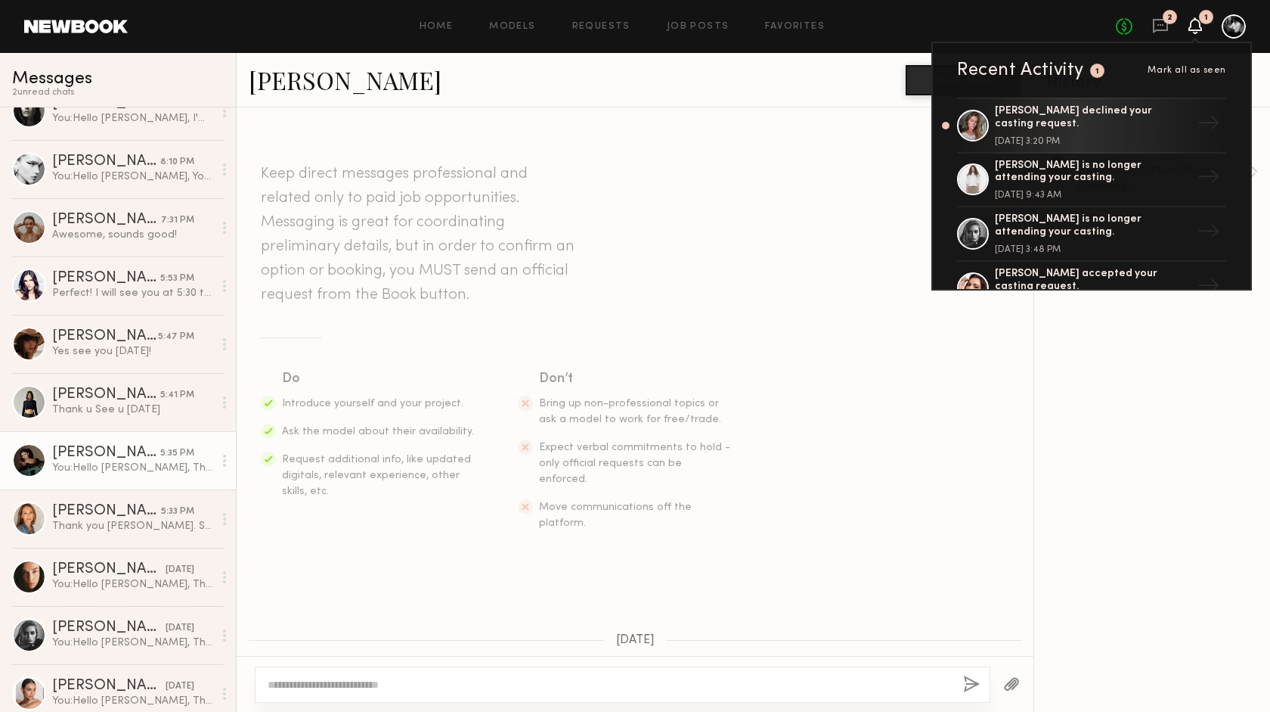
click at [895, 163] on section "Keep direct messages professional and related only to paid job opportunities. M…" at bounding box center [635, 346] width 749 height 369
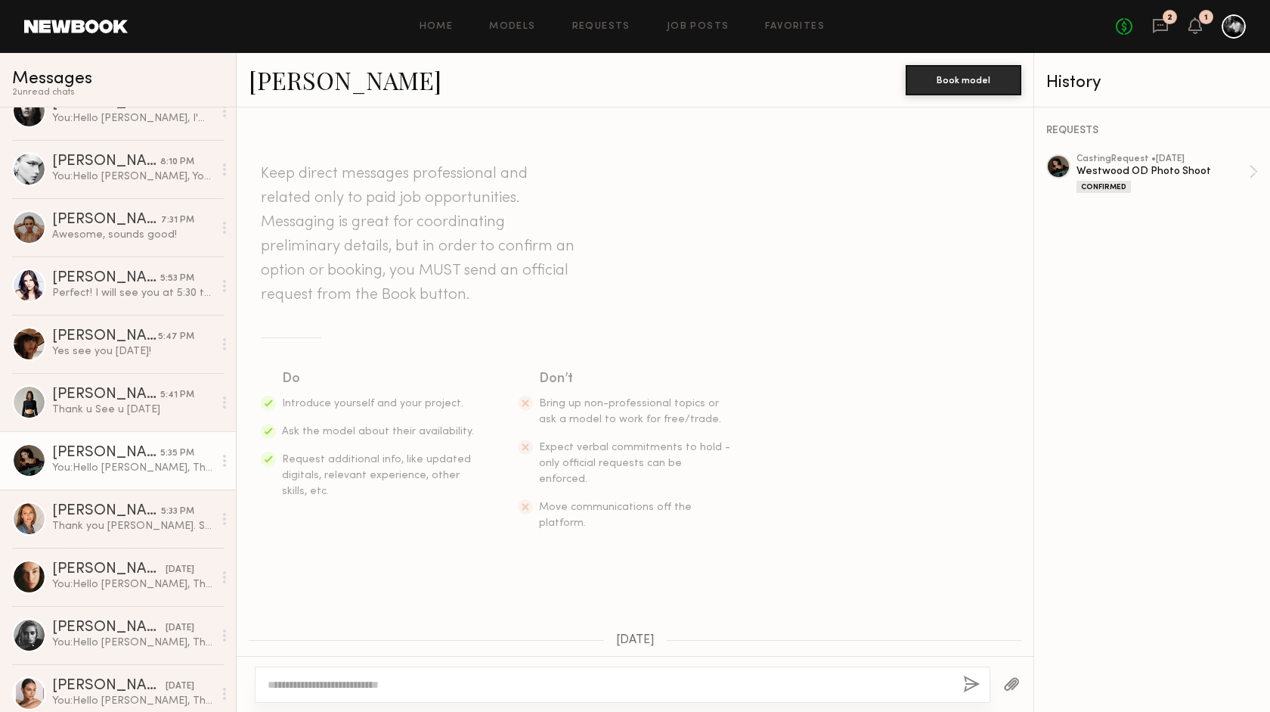
click at [1168, 23] on div "2" at bounding box center [1170, 17] width 14 height 14
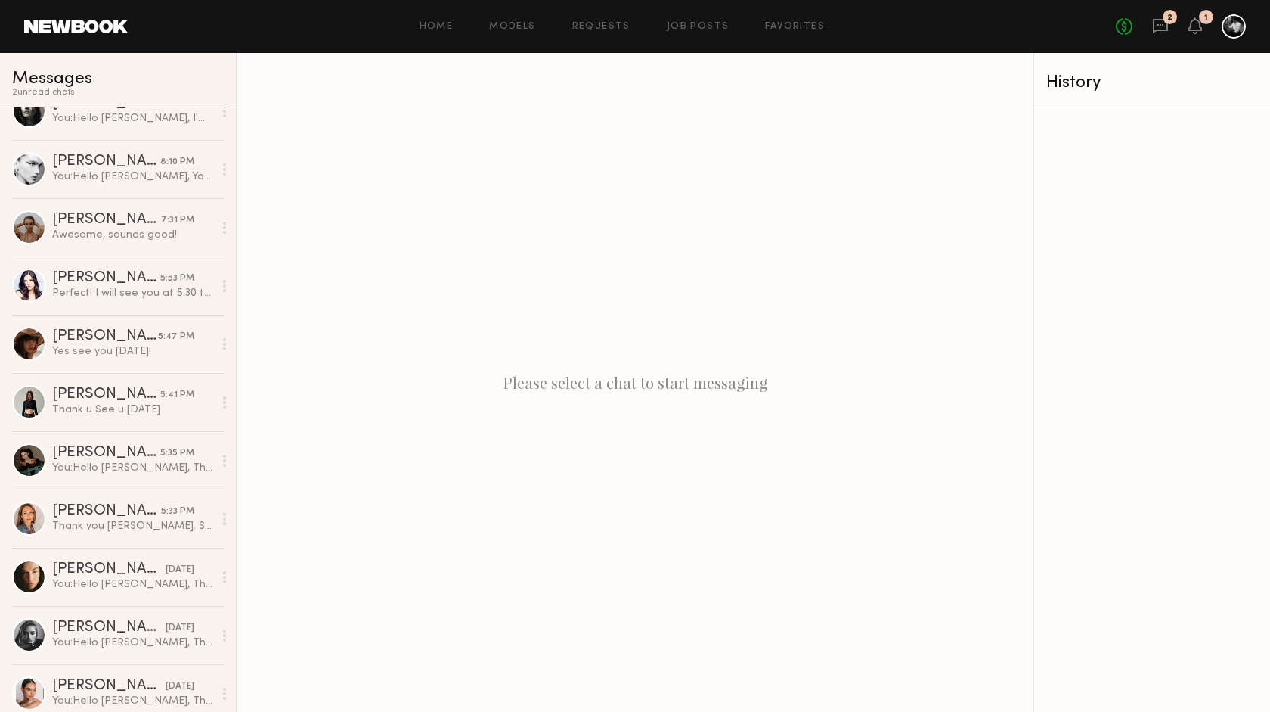
click at [1165, 15] on div "2" at bounding box center [1170, 17] width 14 height 14
click at [1205, 25] on div "No fees up to $5,000 2 1" at bounding box center [1181, 26] width 130 height 24
click at [1199, 23] on icon at bounding box center [1195, 25] width 12 height 11
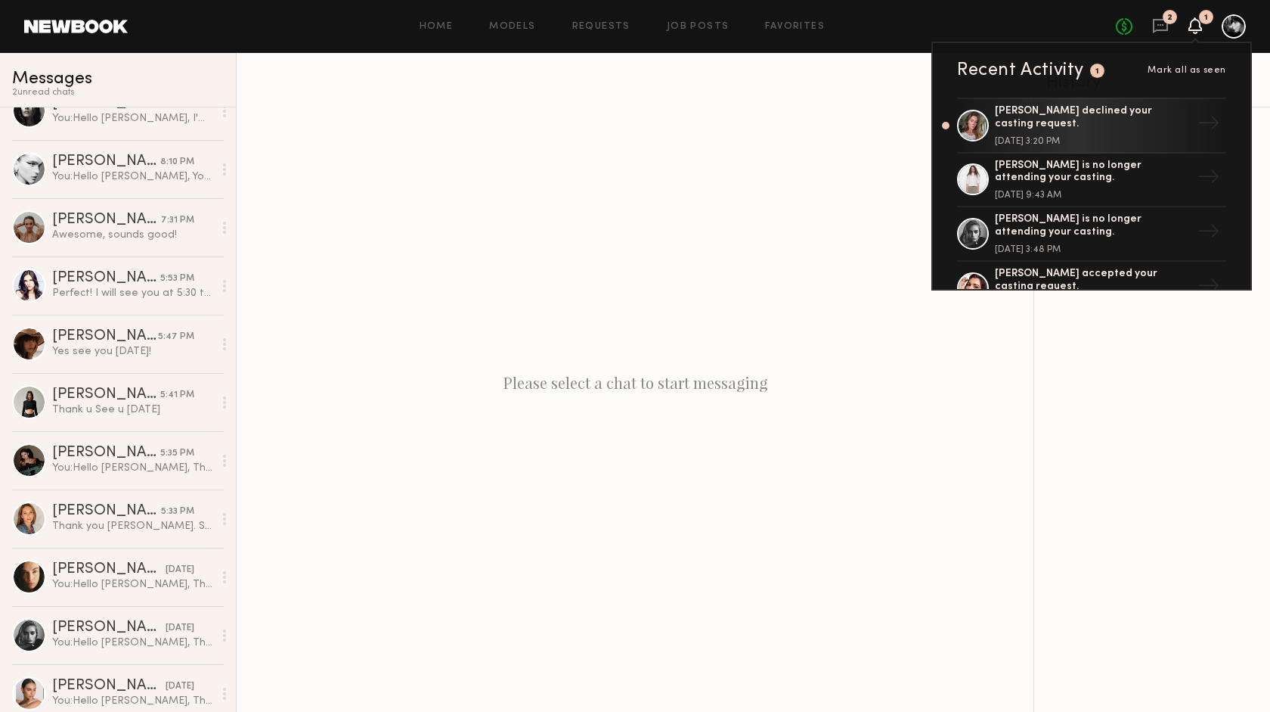
click at [1197, 17] on div "No fees up to $5,000 2 1 Recent Activity 1 Mark all as seen Nicole B. declined …" at bounding box center [1181, 26] width 130 height 24
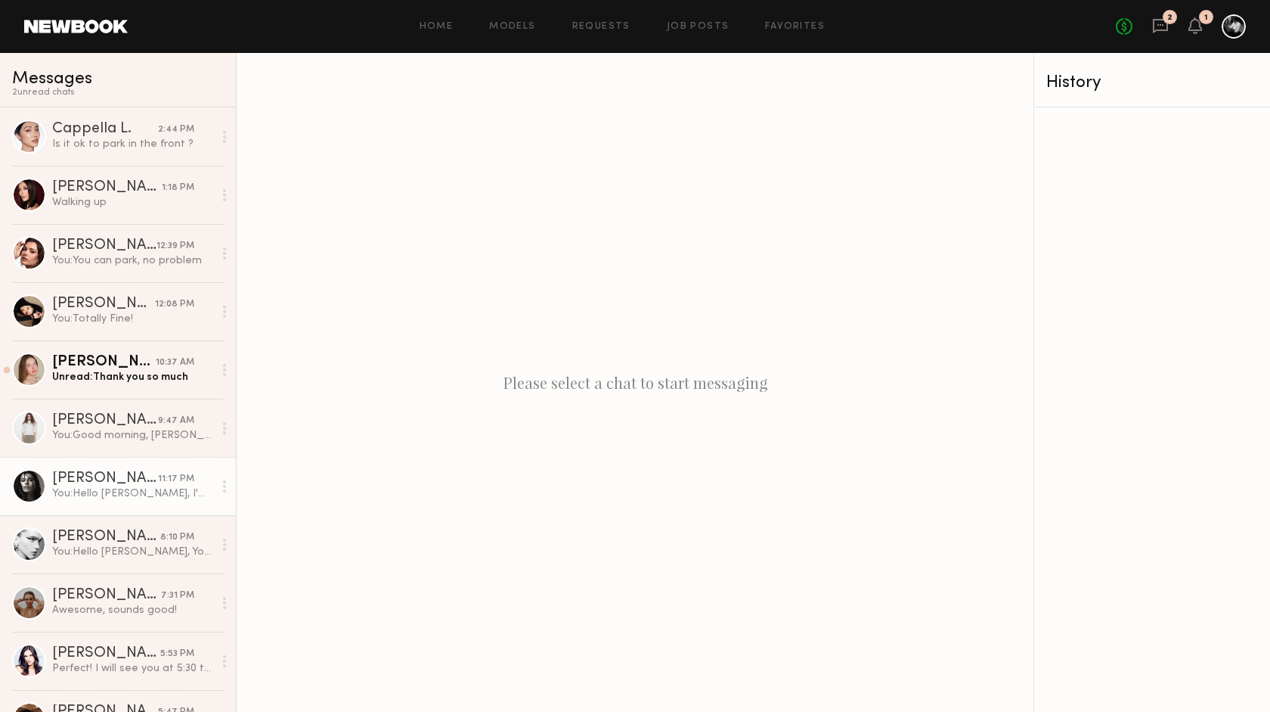
click at [140, 491] on div "You: Hello [PERSON_NAME], I'm really sorry about that. We are going to plan two…" at bounding box center [132, 493] width 161 height 14
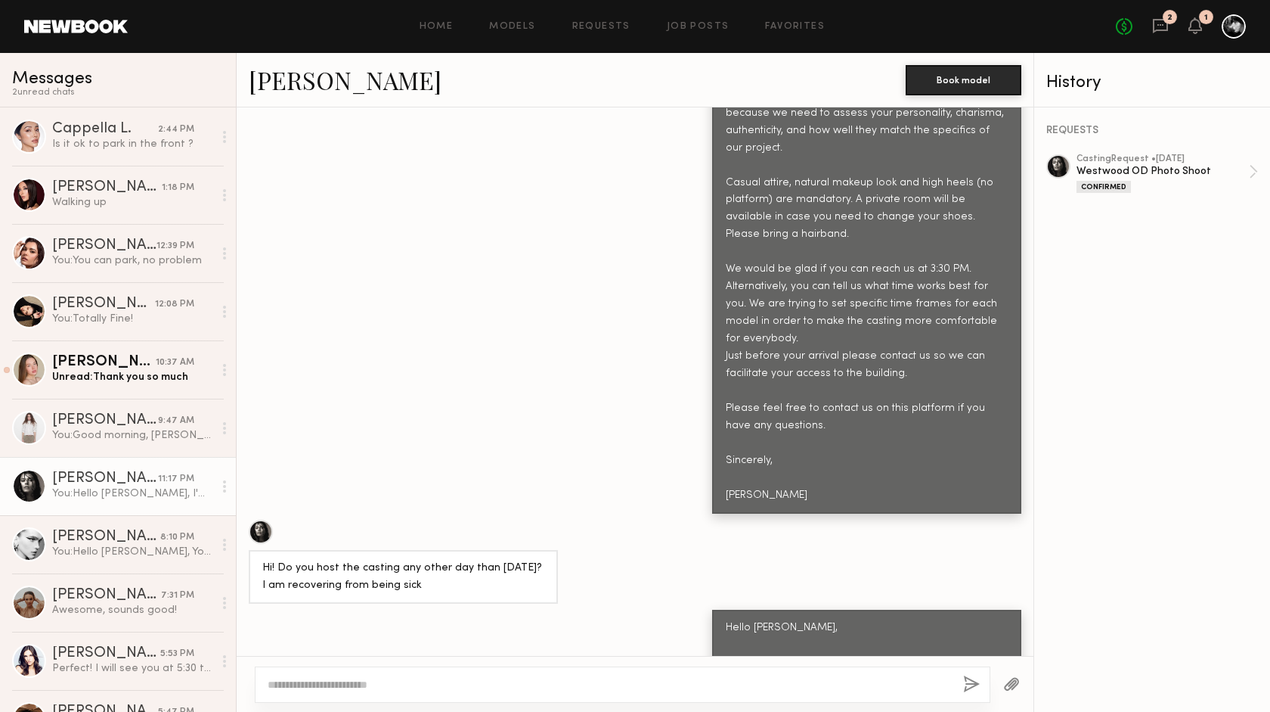
scroll to position [636, 0]
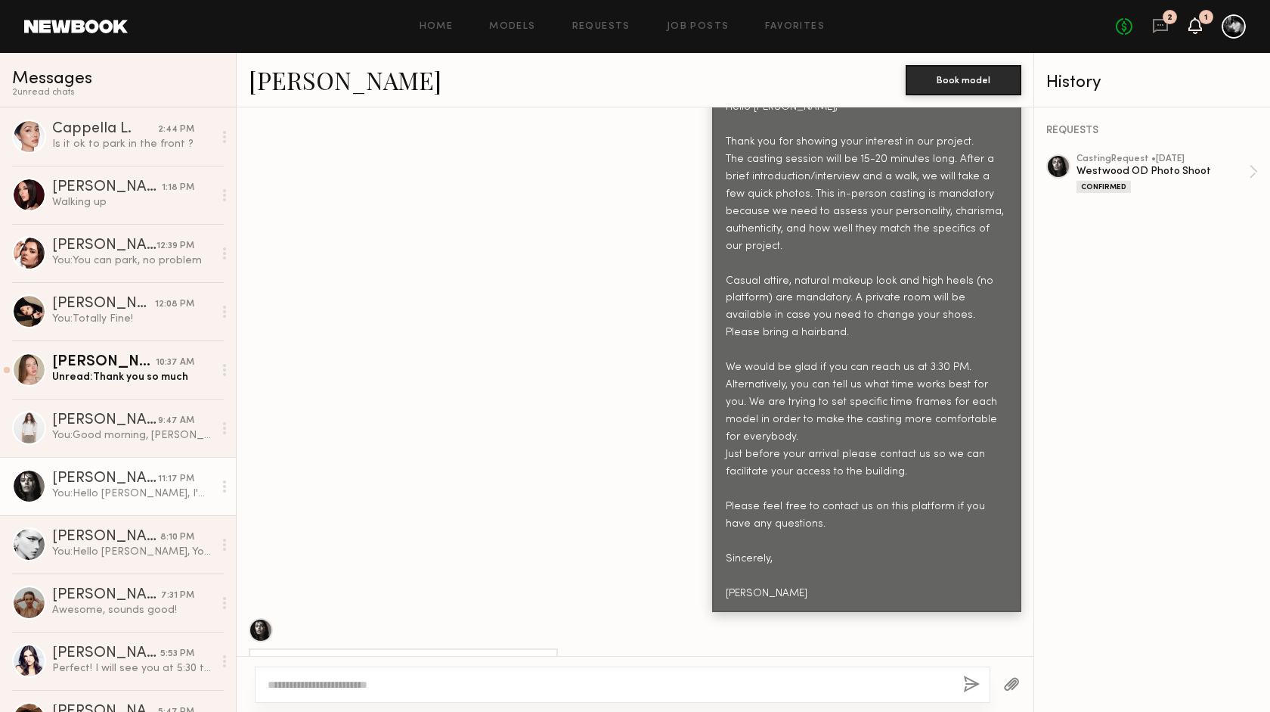
click at [1198, 23] on icon at bounding box center [1195, 25] width 12 height 11
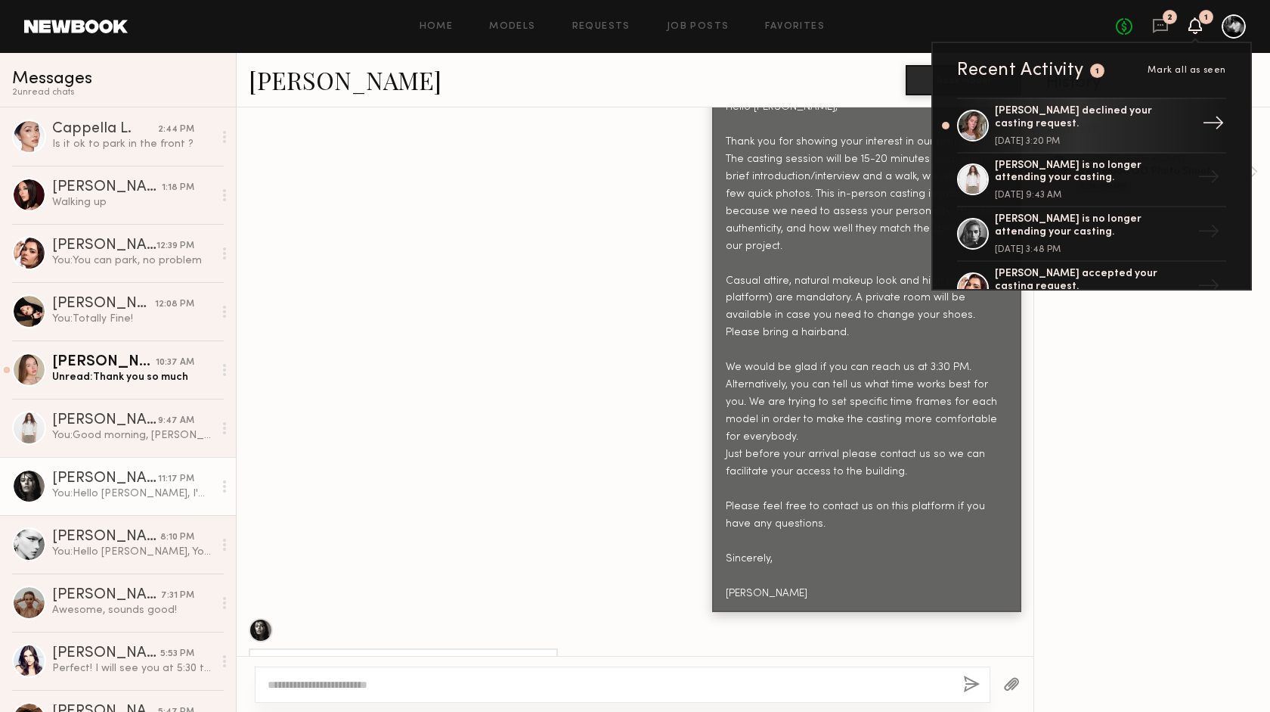
click at [1121, 111] on div "[PERSON_NAME] declined your casting request." at bounding box center [1093, 118] width 197 height 26
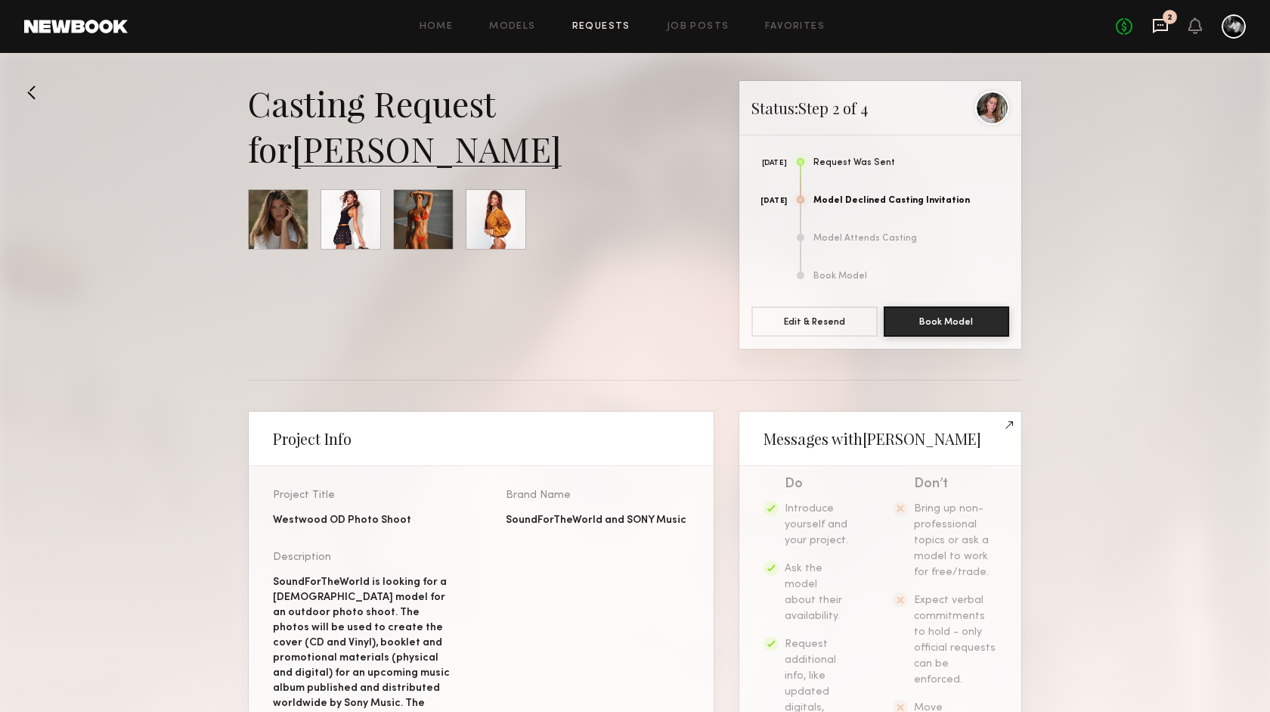
click at [1164, 24] on icon at bounding box center [1161, 25] width 6 height 2
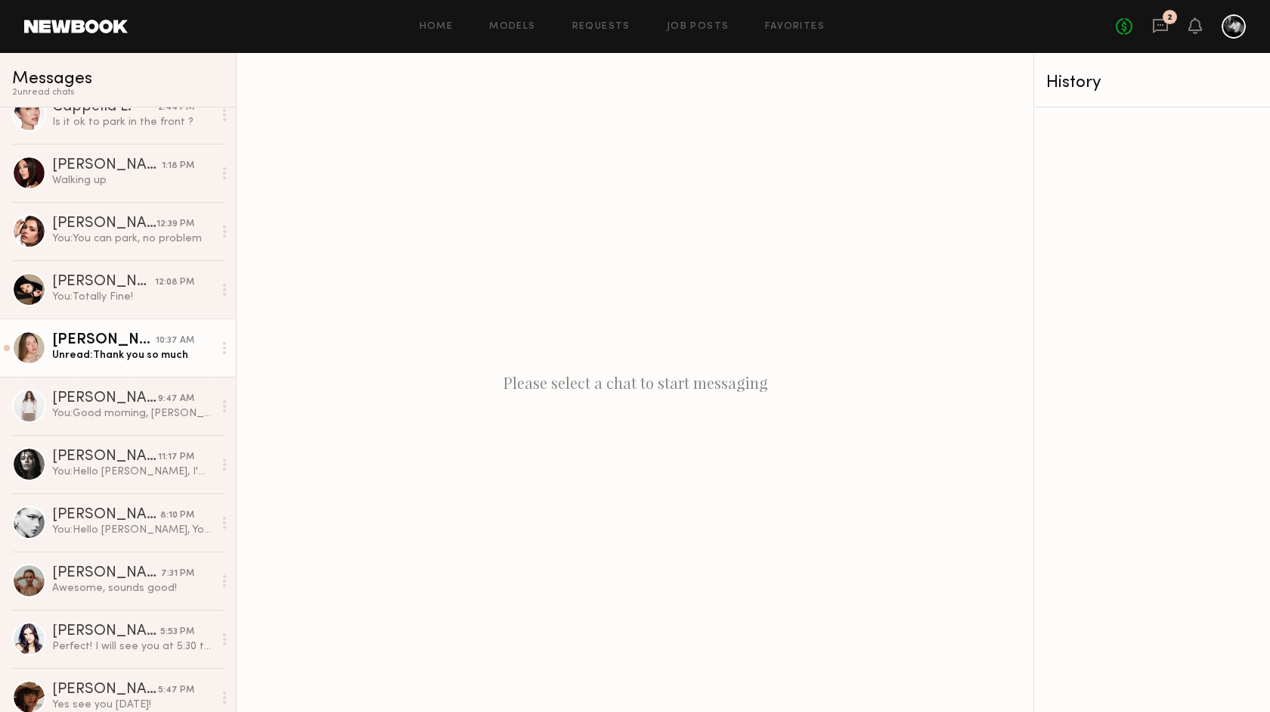
scroll to position [29, 0]
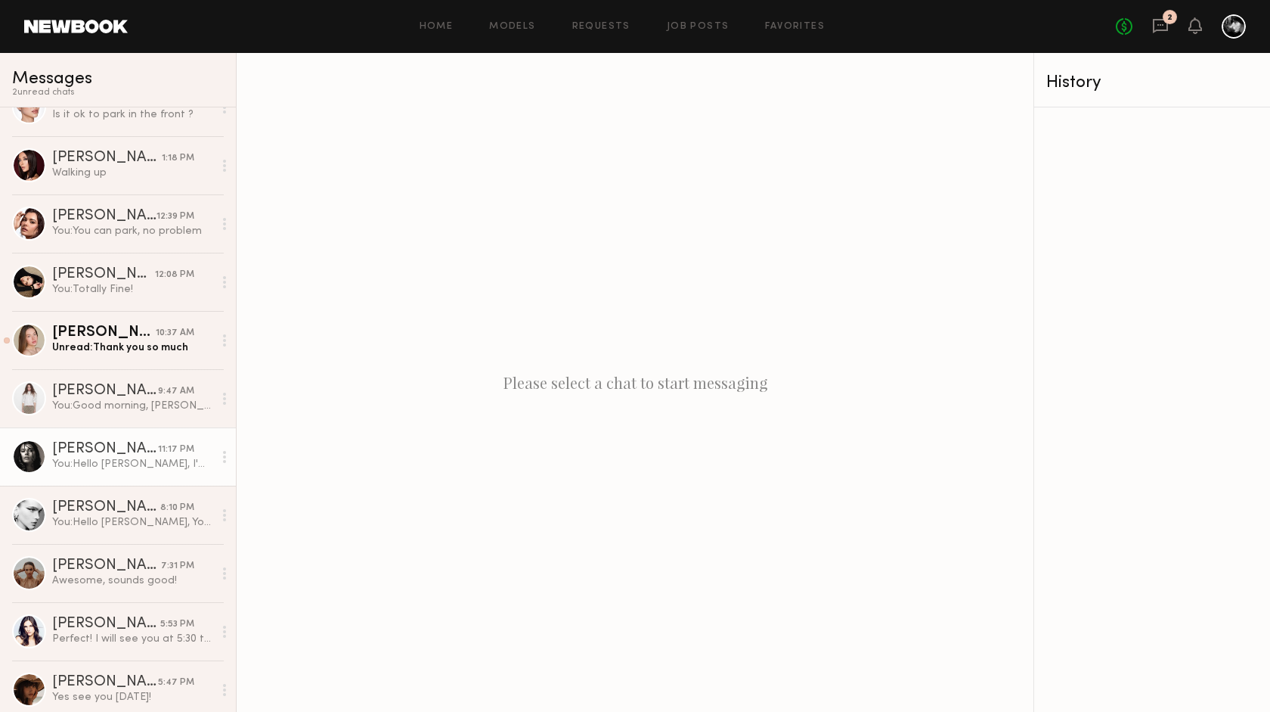
click at [138, 443] on div "[PERSON_NAME]" at bounding box center [105, 449] width 106 height 15
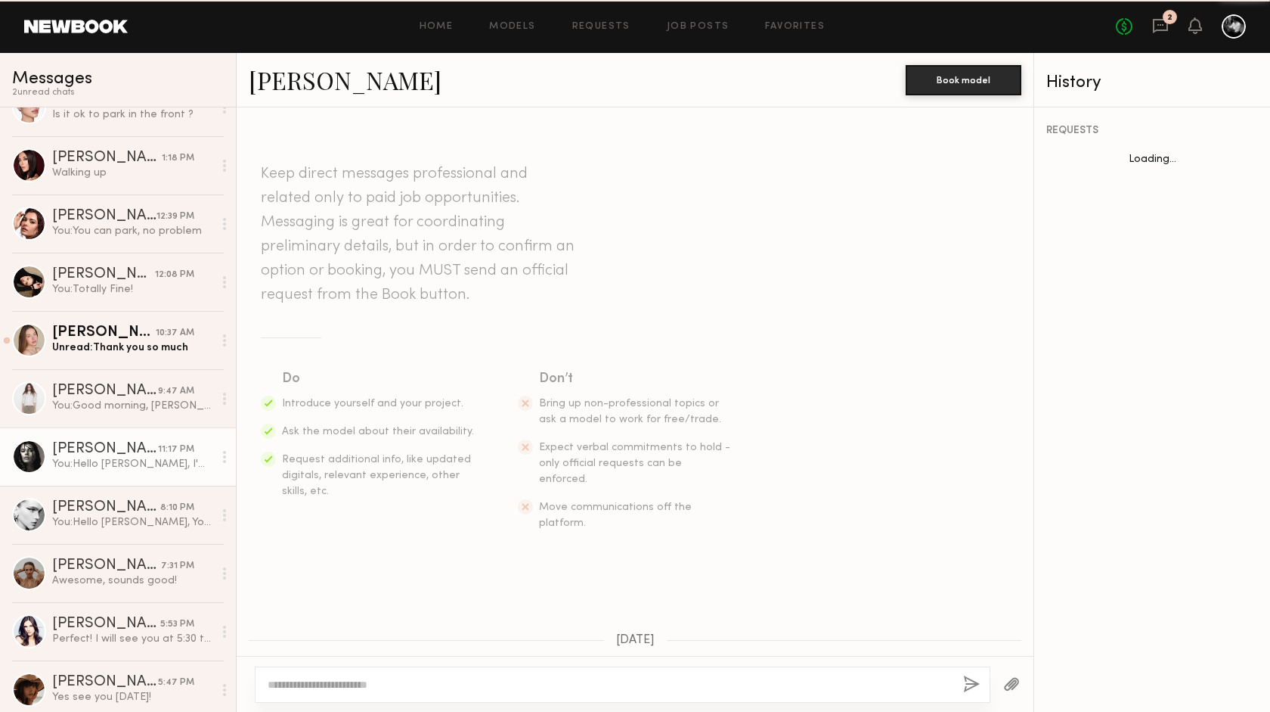
scroll to position [858, 0]
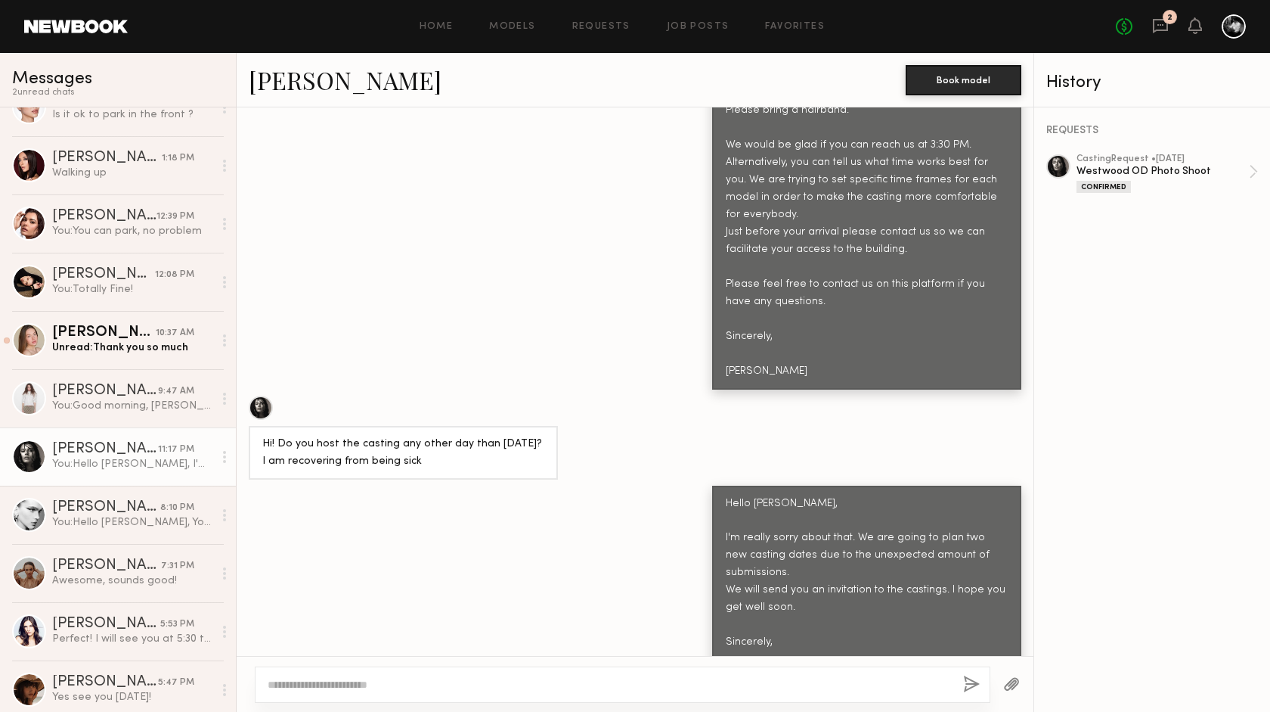
click at [1160, 16] on div "No fees up to $5,000 2" at bounding box center [1181, 26] width 130 height 24
click at [1166, 14] on div "2" at bounding box center [1170, 17] width 14 height 14
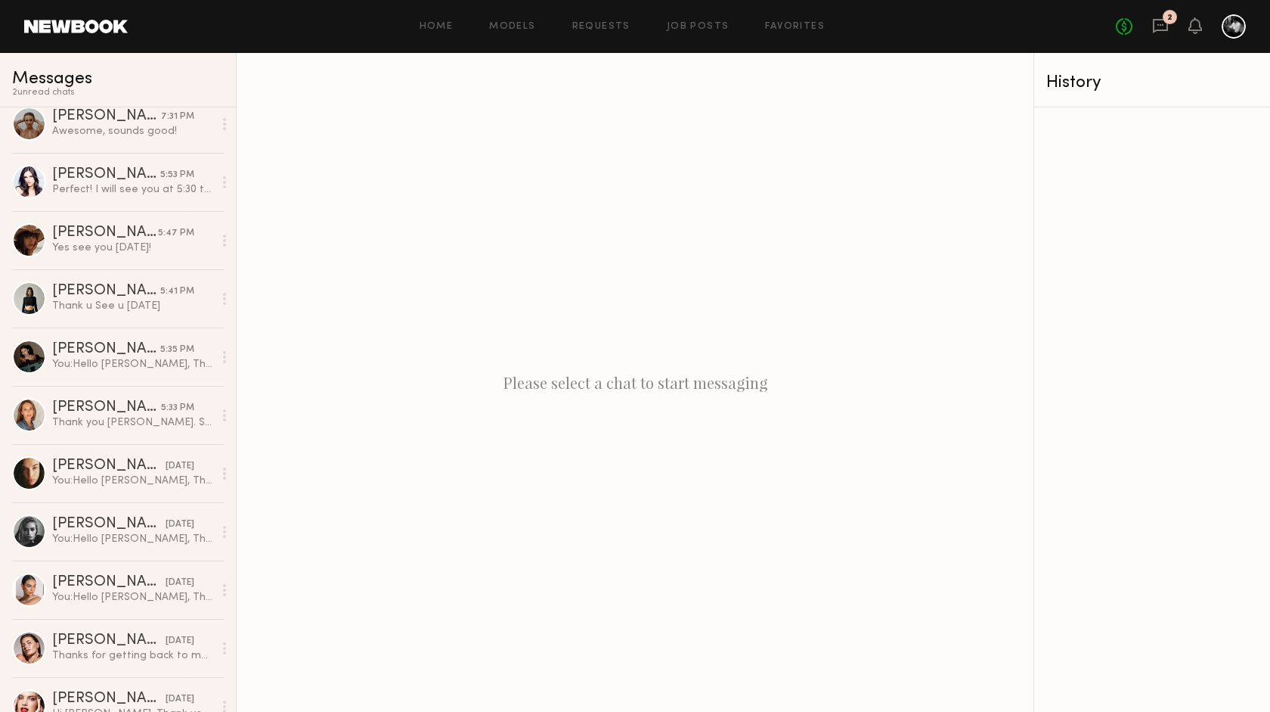
scroll to position [502, 0]
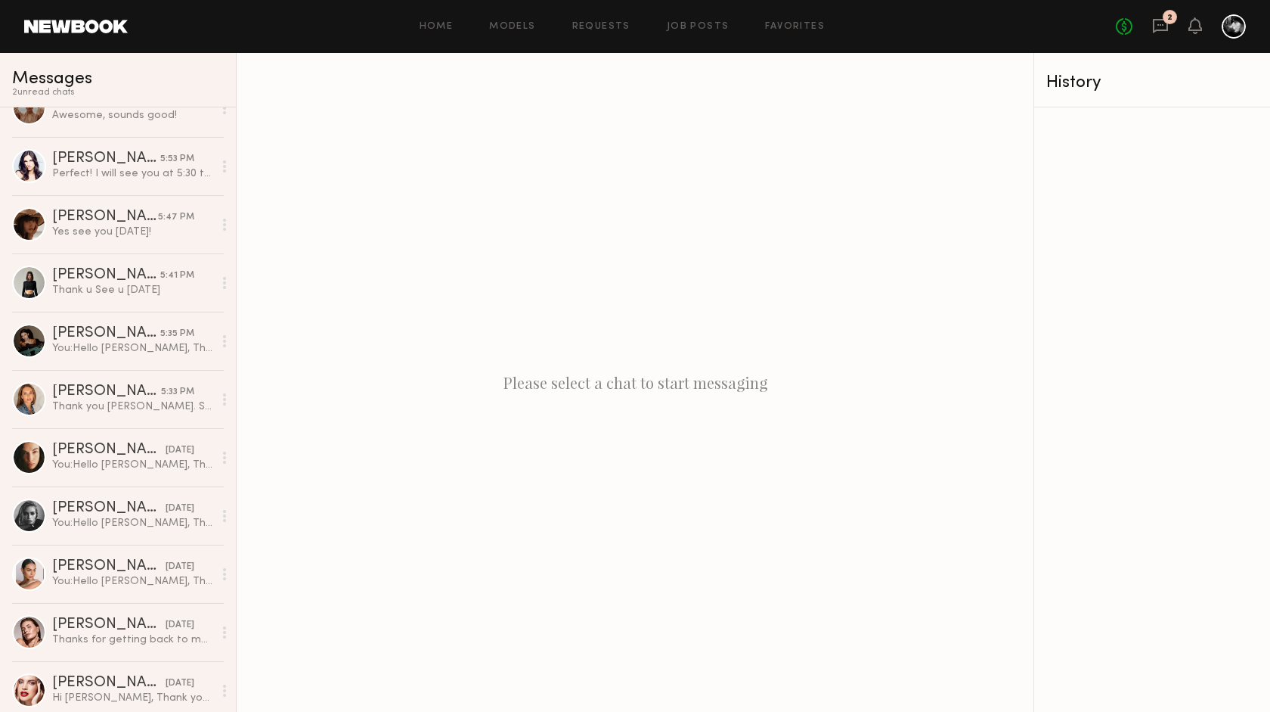
scroll to position [502, 0]
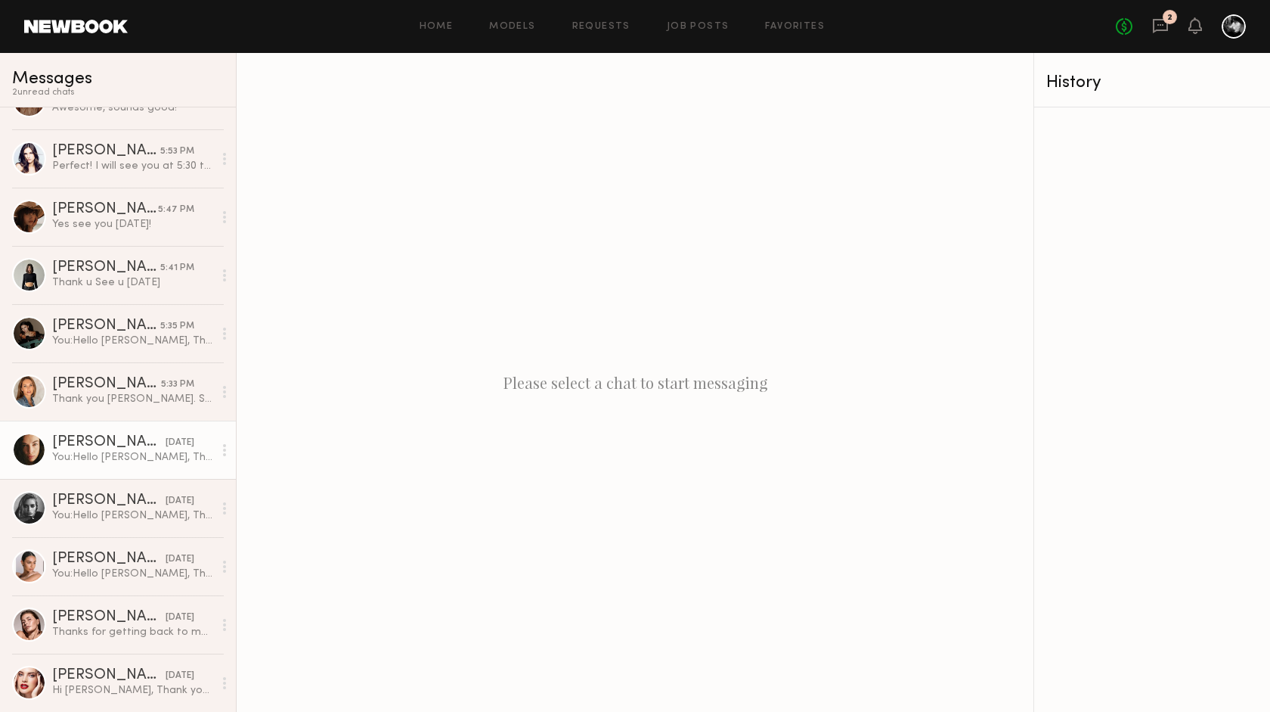
click at [119, 450] on div "[PERSON_NAME]" at bounding box center [108, 442] width 113 height 15
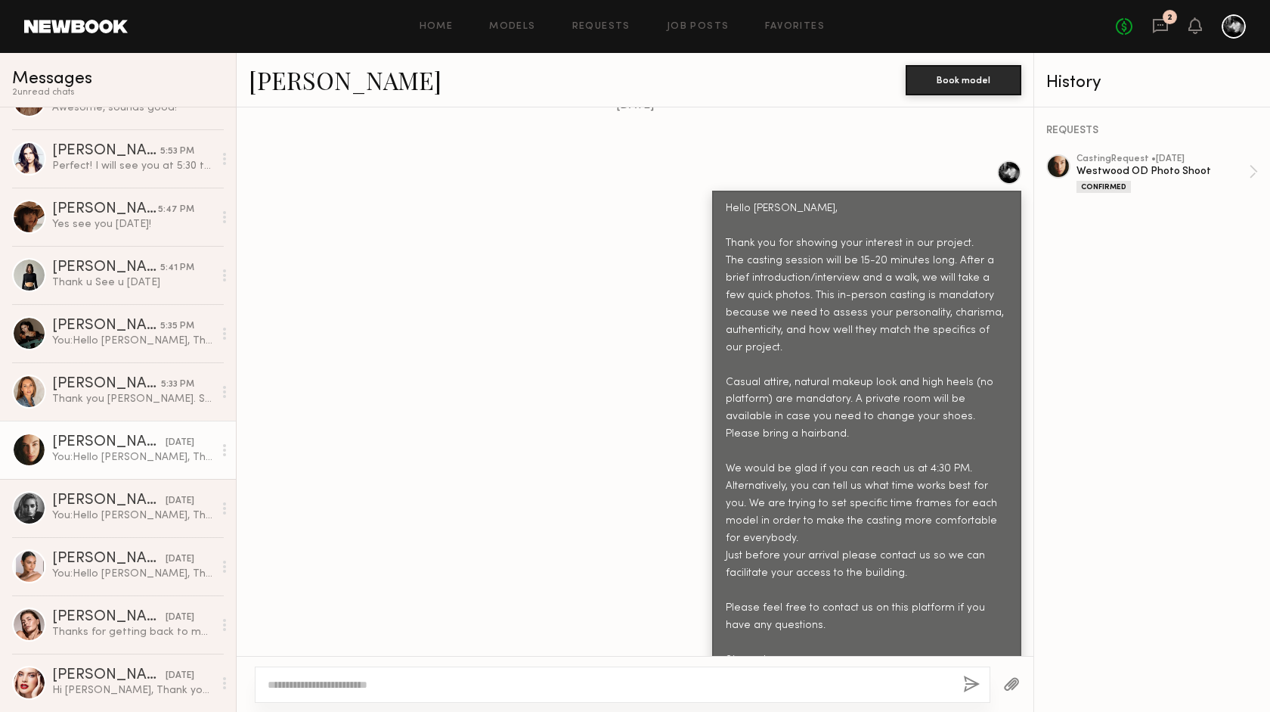
scroll to position [552, 0]
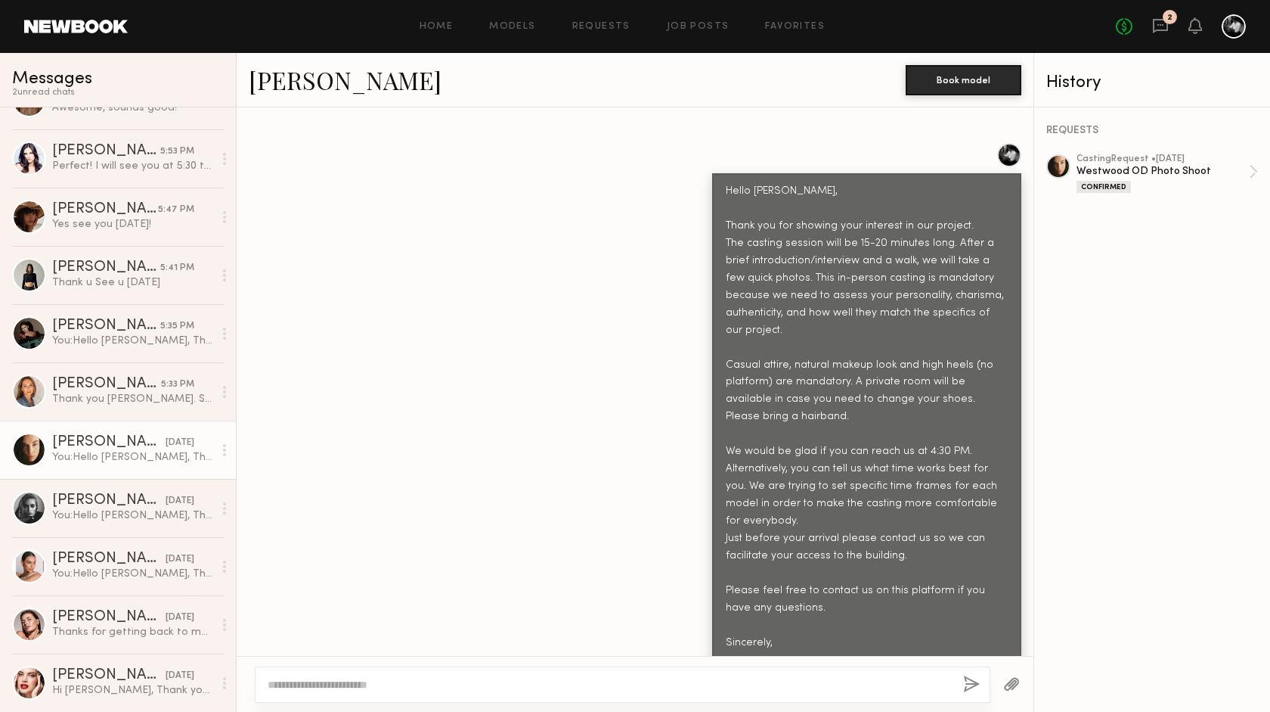
click at [293, 683] on textarea at bounding box center [610, 684] width 684 height 15
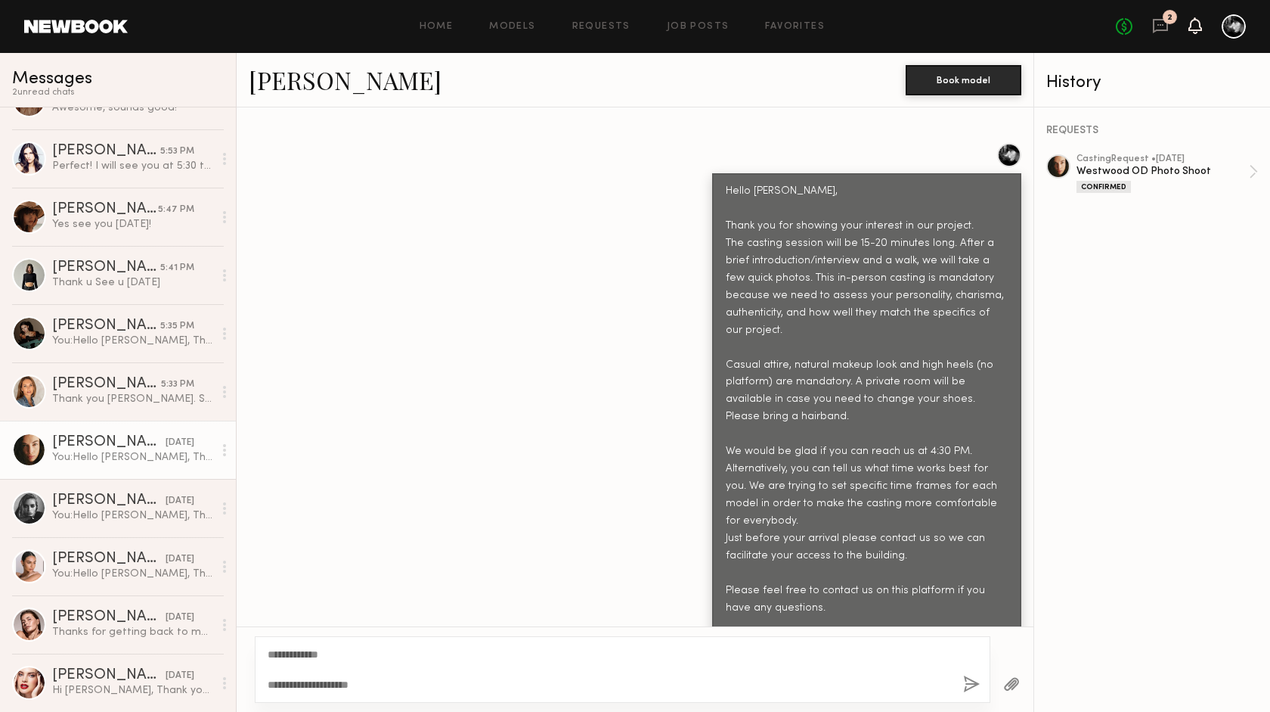
click at [1198, 23] on icon at bounding box center [1195, 25] width 12 height 11
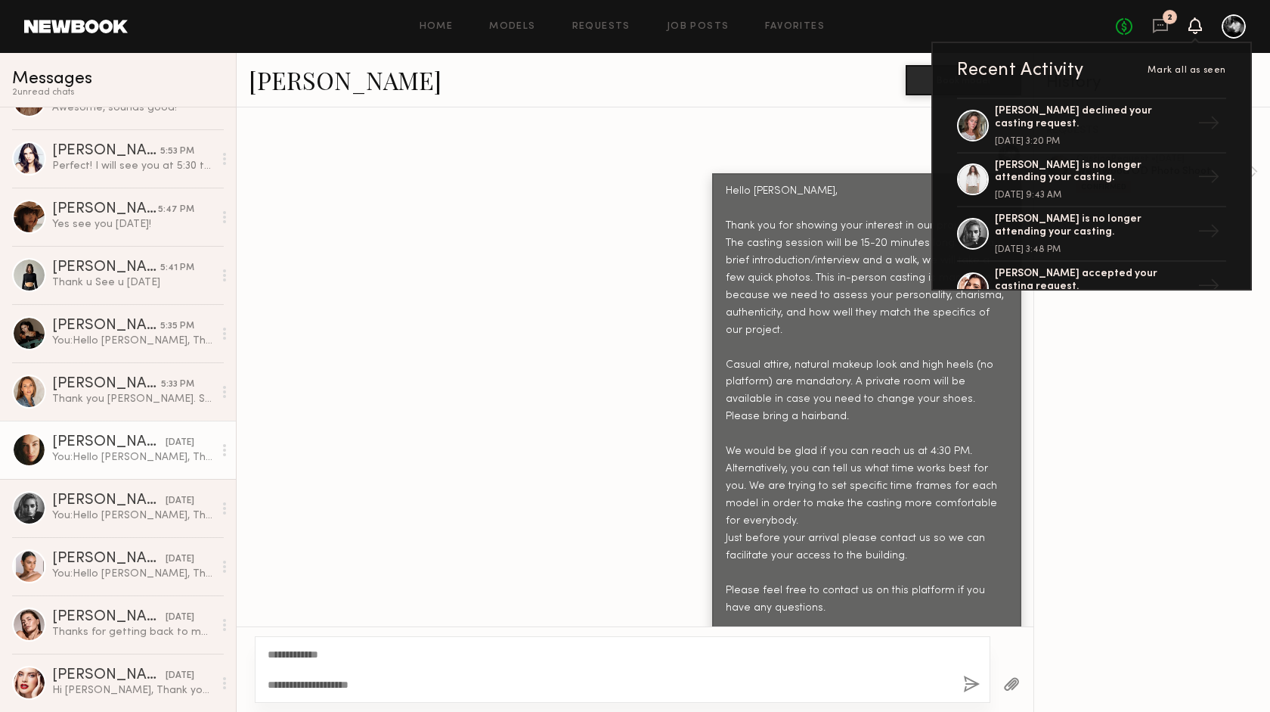
click at [1194, 22] on icon at bounding box center [1195, 25] width 12 height 11
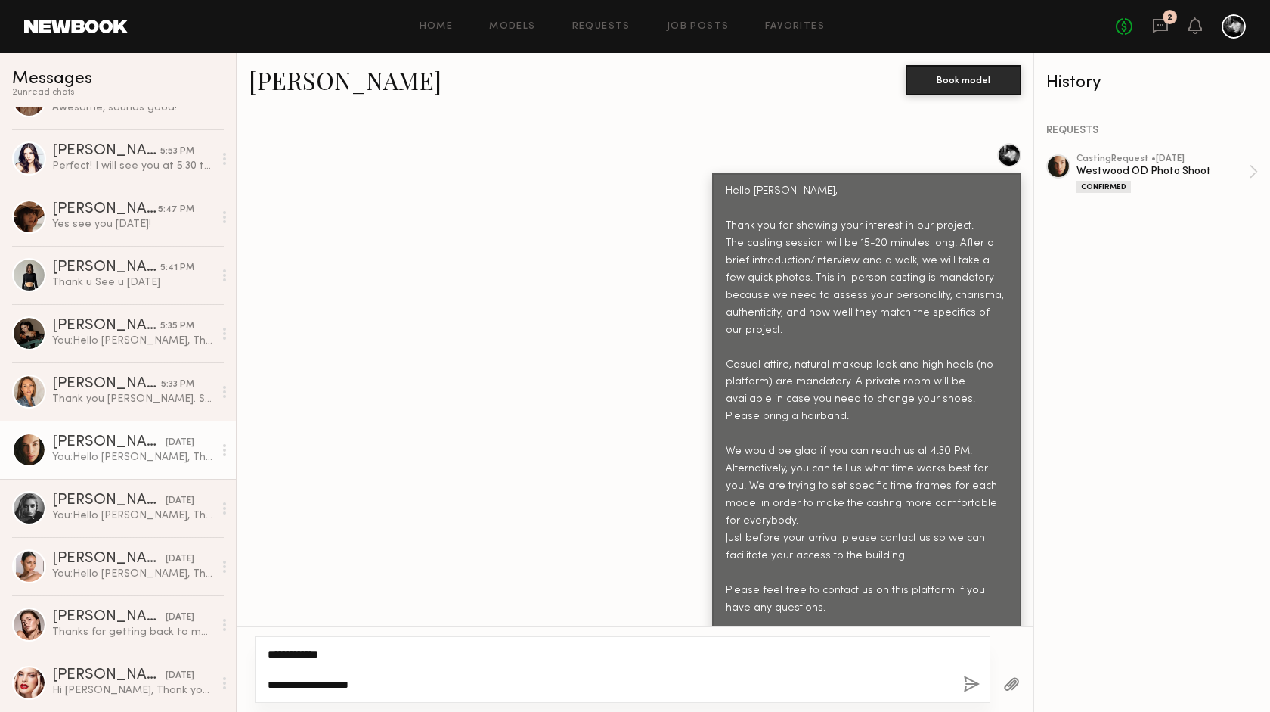
click at [363, 684] on textarea "**********" at bounding box center [610, 669] width 684 height 45
click at [582, 684] on textarea "**********" at bounding box center [610, 669] width 684 height 45
click at [640, 685] on textarea "**********" at bounding box center [610, 669] width 684 height 45
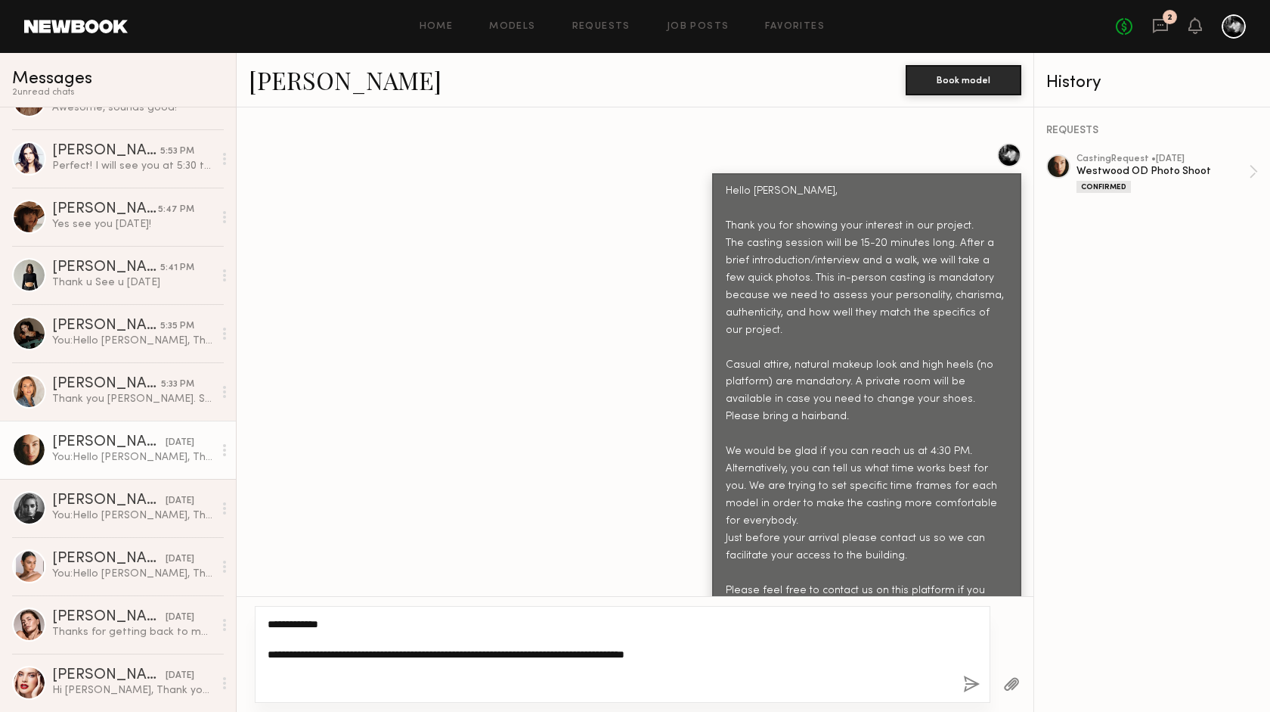
click at [302, 677] on textarea "**********" at bounding box center [610, 654] width 684 height 76
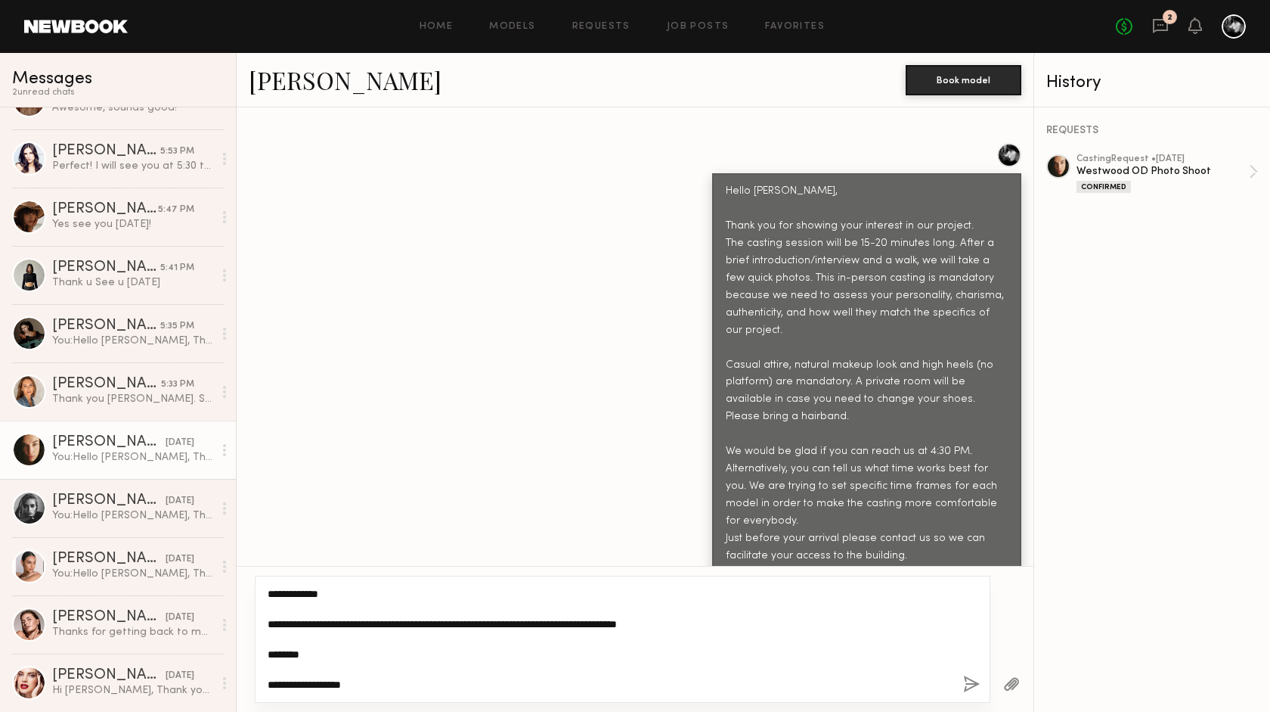
type textarea "**********"
click at [969, 682] on button "button" at bounding box center [971, 684] width 17 height 19
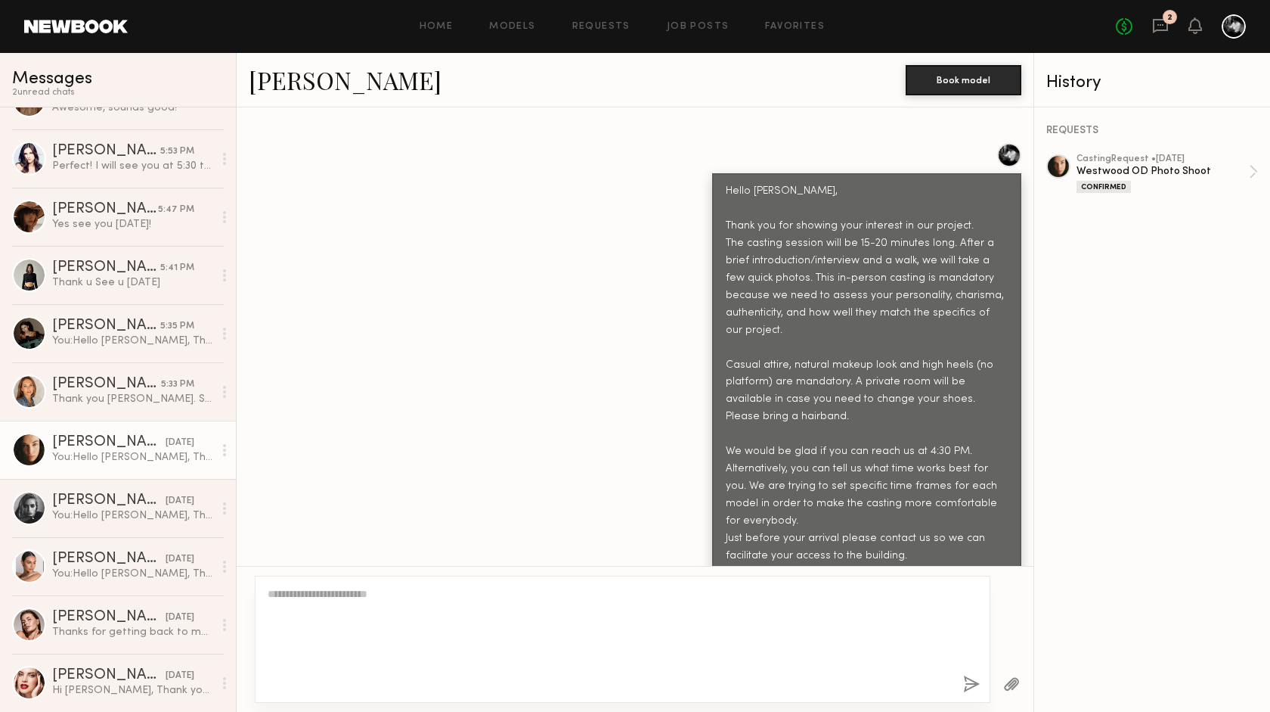
scroll to position [947, 0]
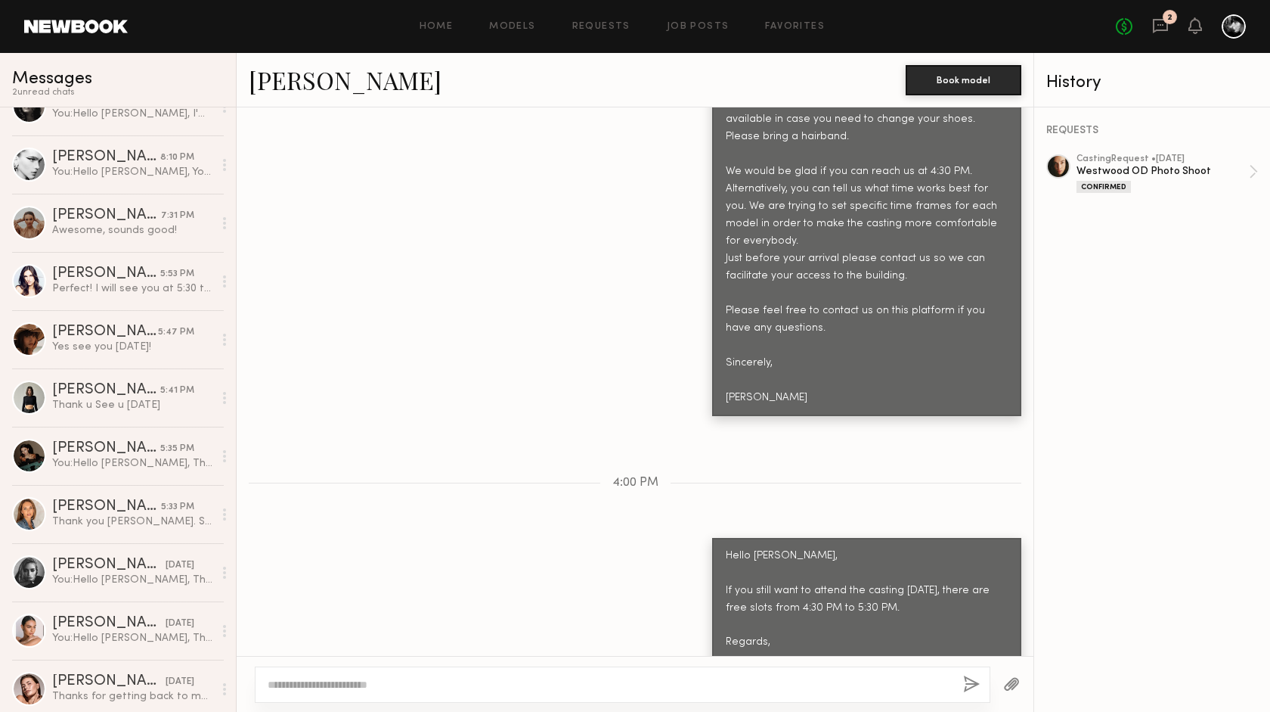
scroll to position [440, 0]
click at [1164, 17] on div "2" at bounding box center [1170, 17] width 14 height 14
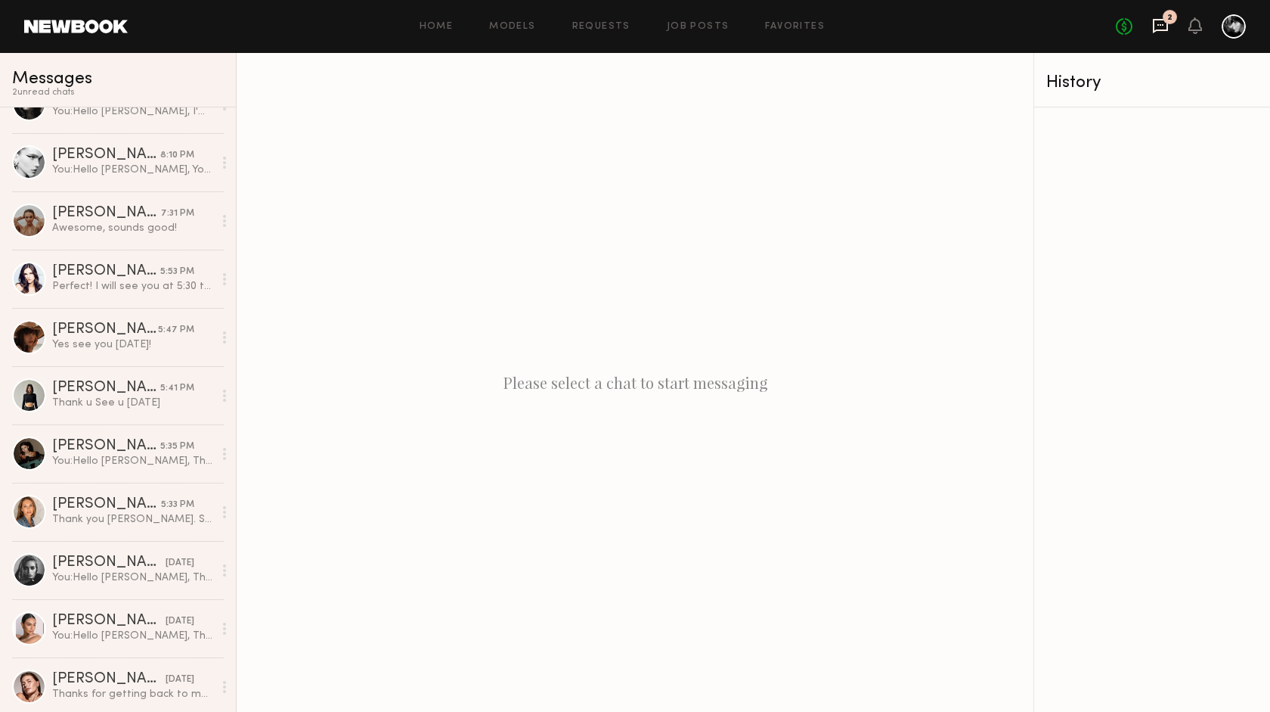
click at [1164, 23] on icon at bounding box center [1160, 25] width 17 height 17
click at [1162, 22] on icon at bounding box center [1160, 25] width 17 height 17
click at [1161, 22] on icon at bounding box center [1160, 25] width 17 height 17
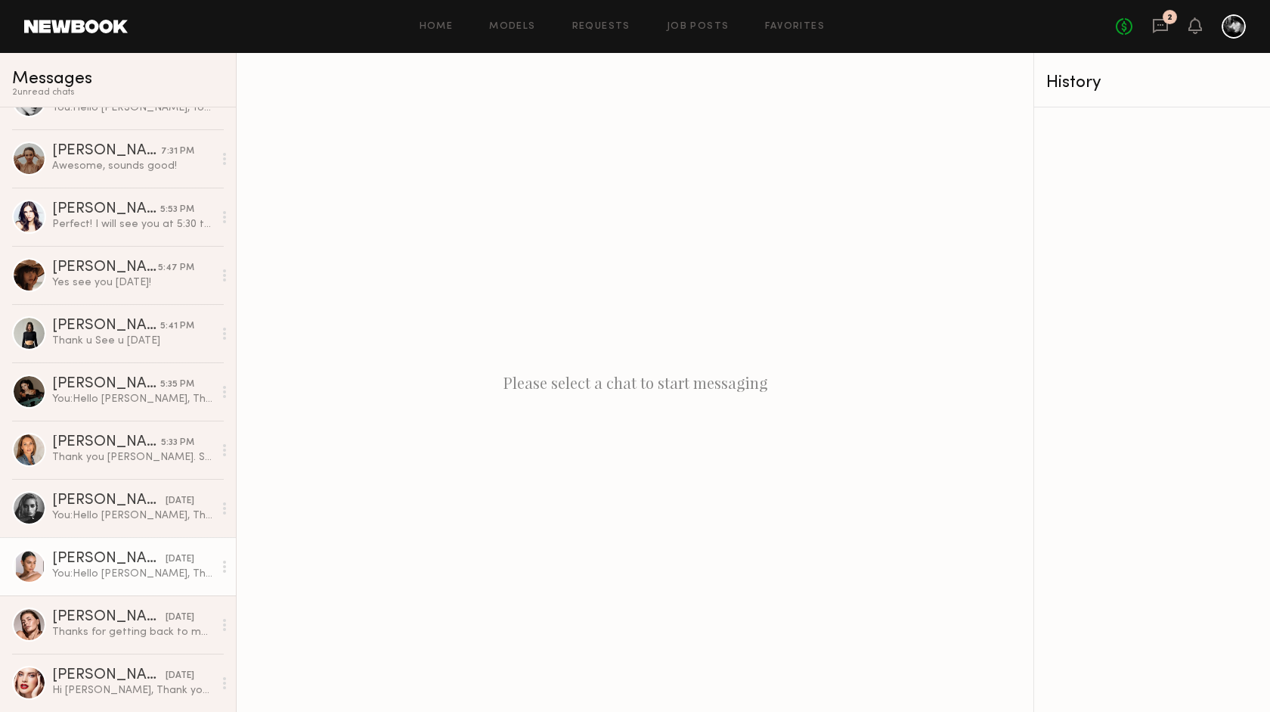
click at [115, 554] on div "Alina Z." at bounding box center [108, 558] width 113 height 15
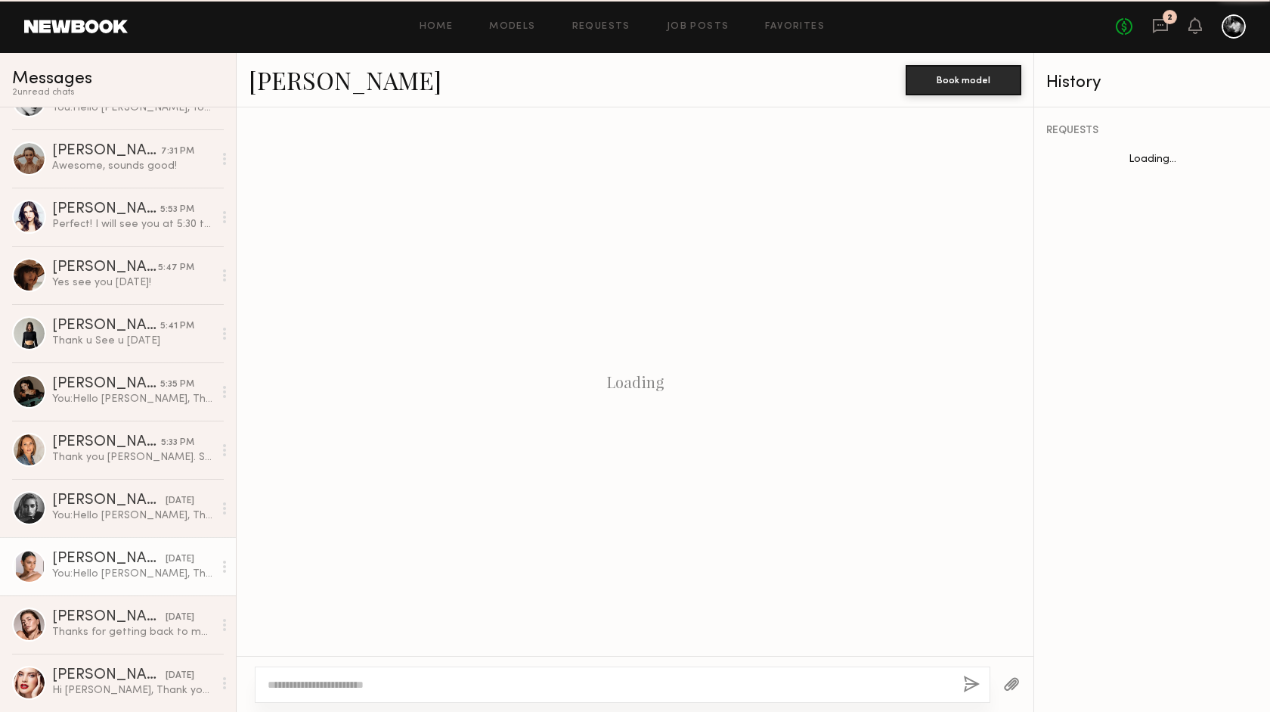
scroll to position [552, 0]
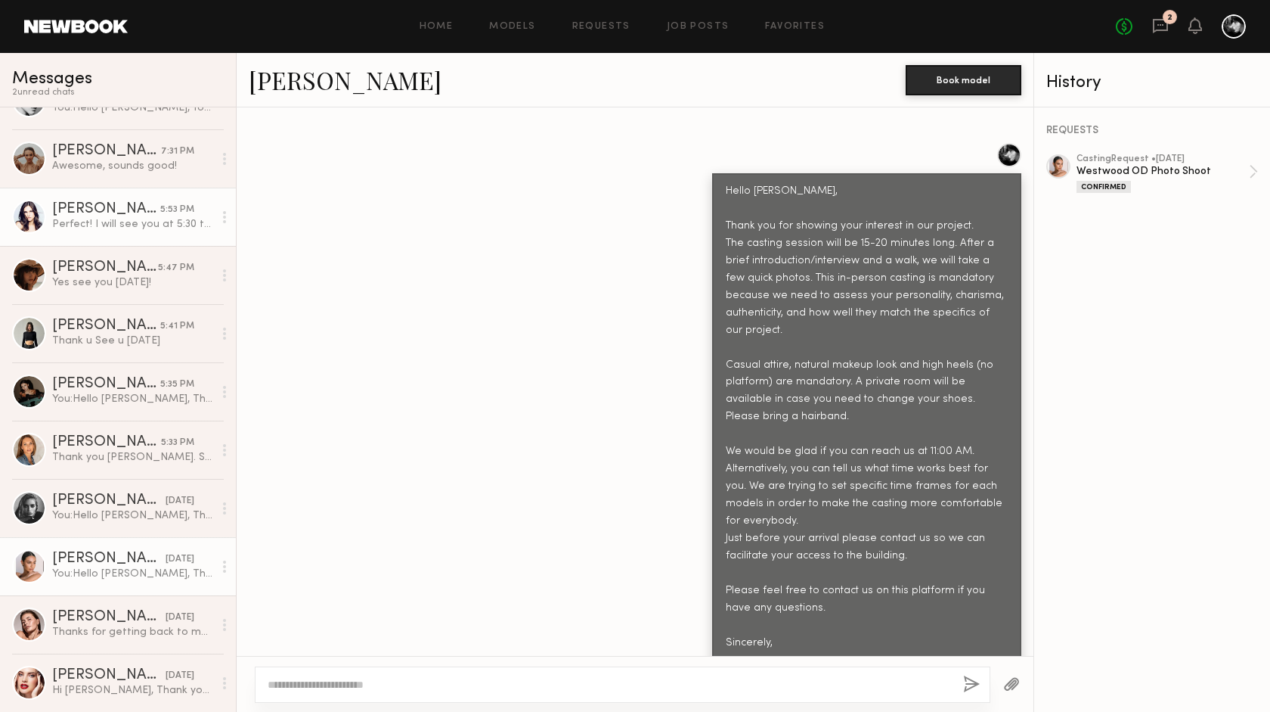
click at [137, 222] on div "Perfect! I will see you at 5:30 then!" at bounding box center [132, 224] width 161 height 14
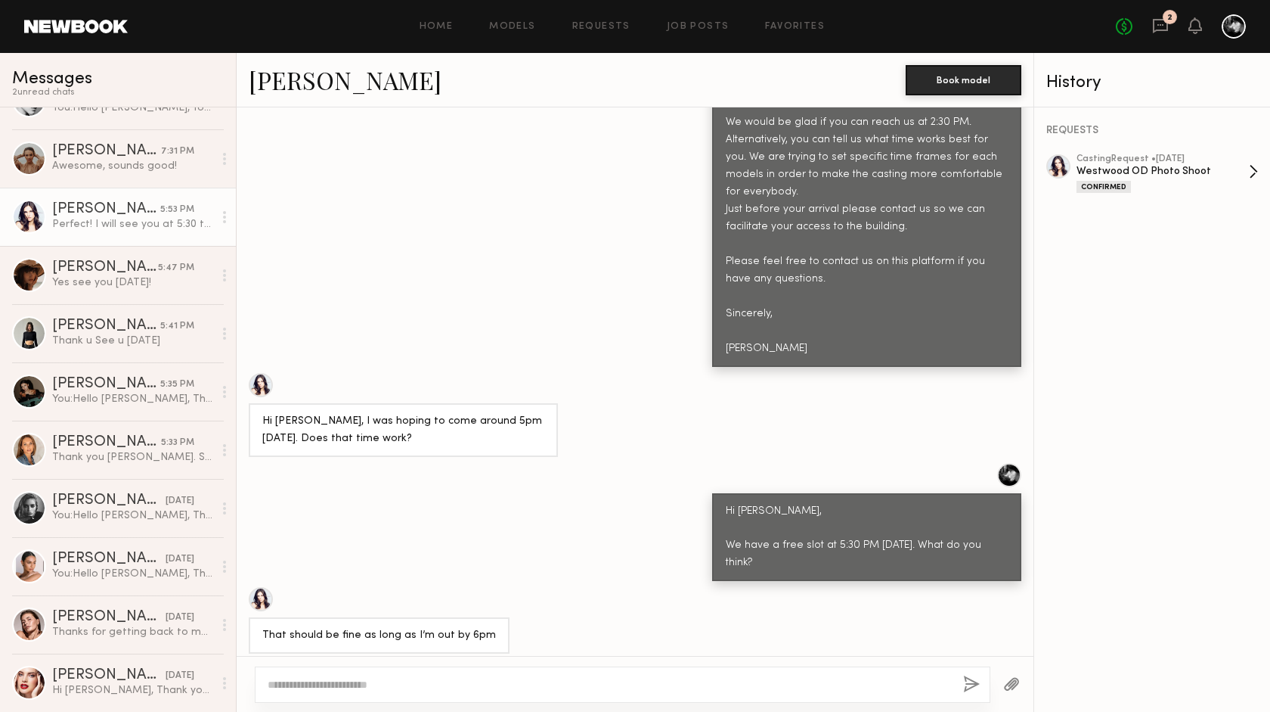
scroll to position [842, 0]
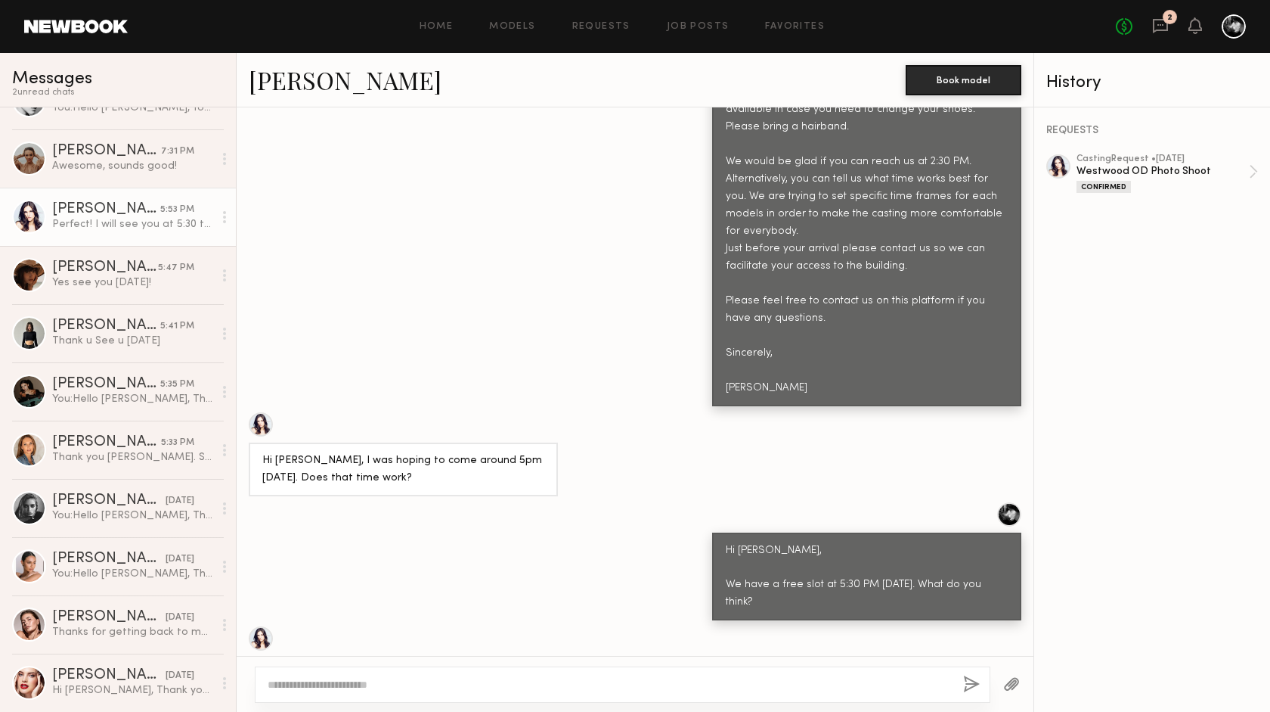
click at [1056, 167] on div at bounding box center [1059, 166] width 24 height 24
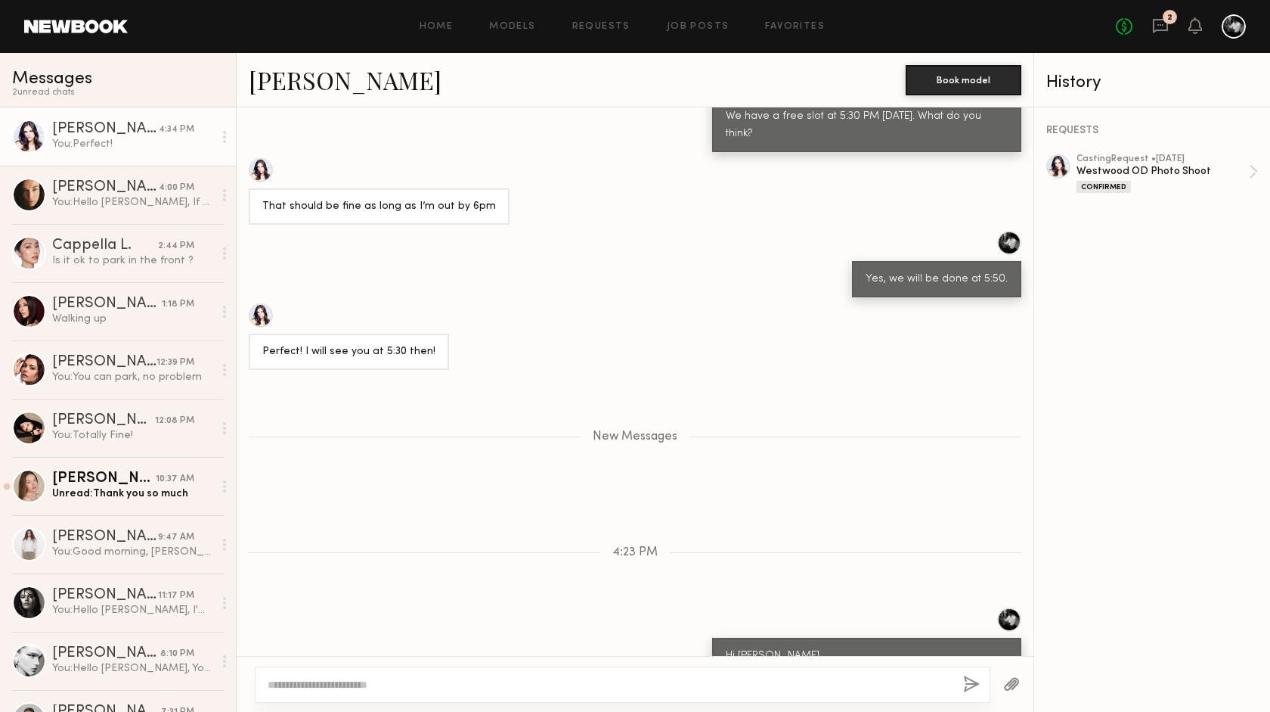
scroll to position [1455, 0]
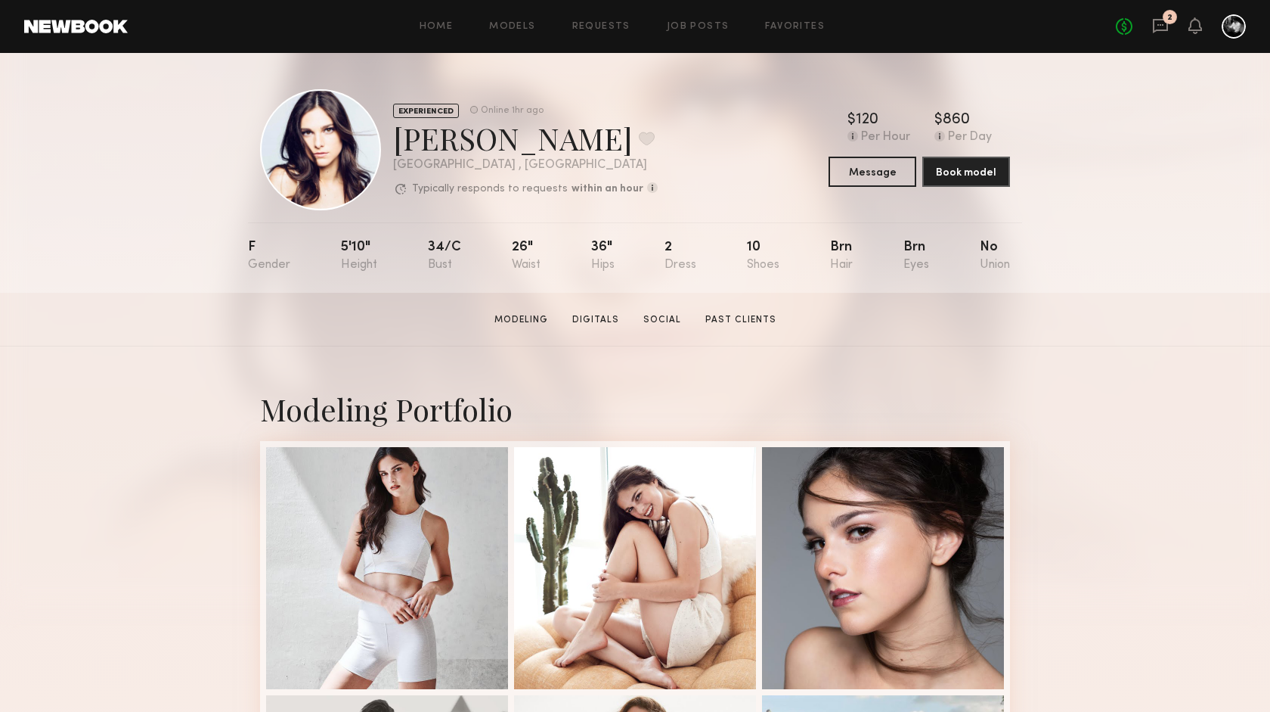
click at [1162, 15] on div "No fees up to $5,000 2" at bounding box center [1181, 26] width 130 height 24
click at [1164, 19] on div "2" at bounding box center [1170, 17] width 14 height 14
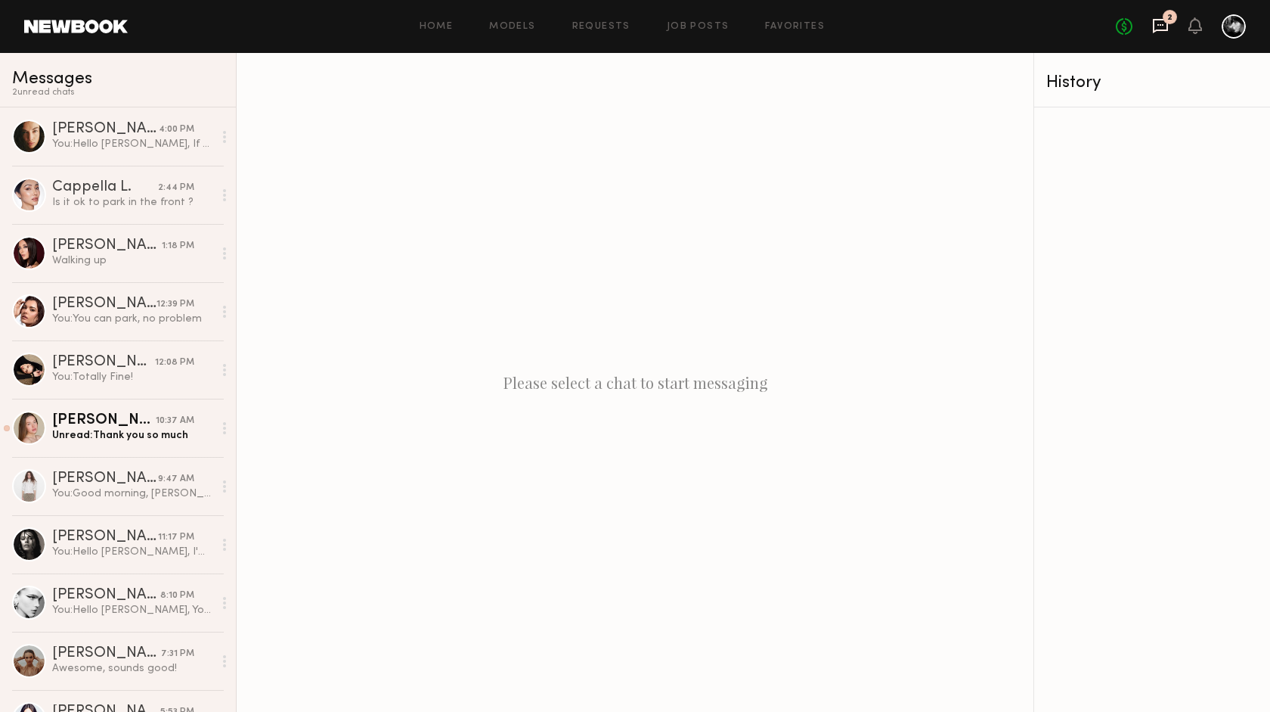
click at [1162, 24] on icon at bounding box center [1161, 25] width 6 height 2
click at [135, 436] on div "Unread: Thank you so much" at bounding box center [132, 435] width 161 height 14
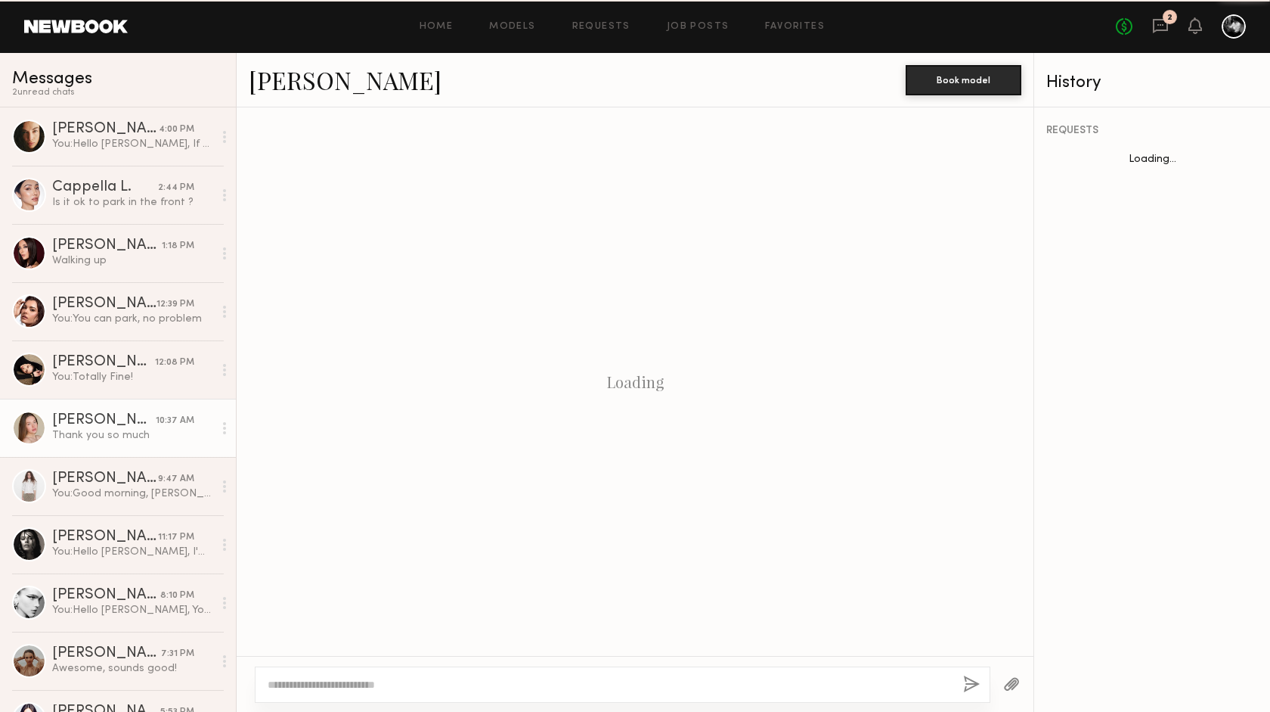
scroll to position [1417, 0]
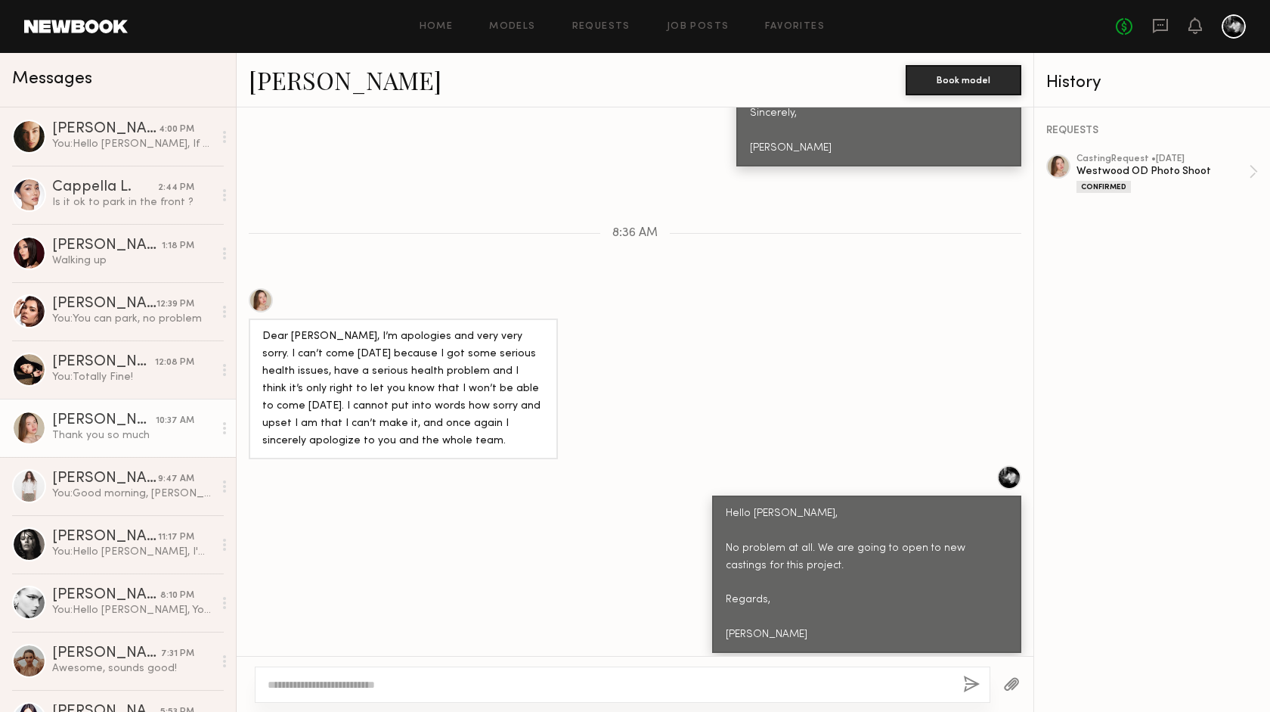
click at [222, 426] on div at bounding box center [224, 428] width 23 height 30
click at [202, 452] on div "Mark unread" at bounding box center [181, 458] width 110 height 34
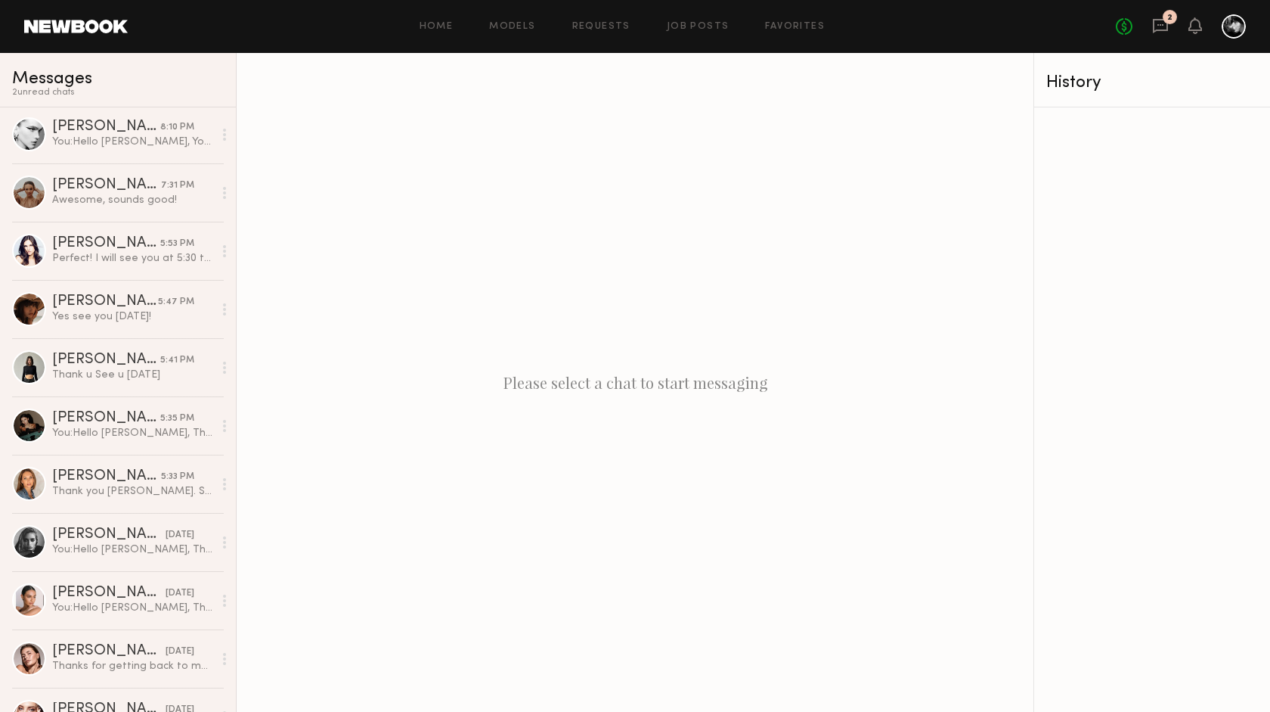
scroll to position [502, 0]
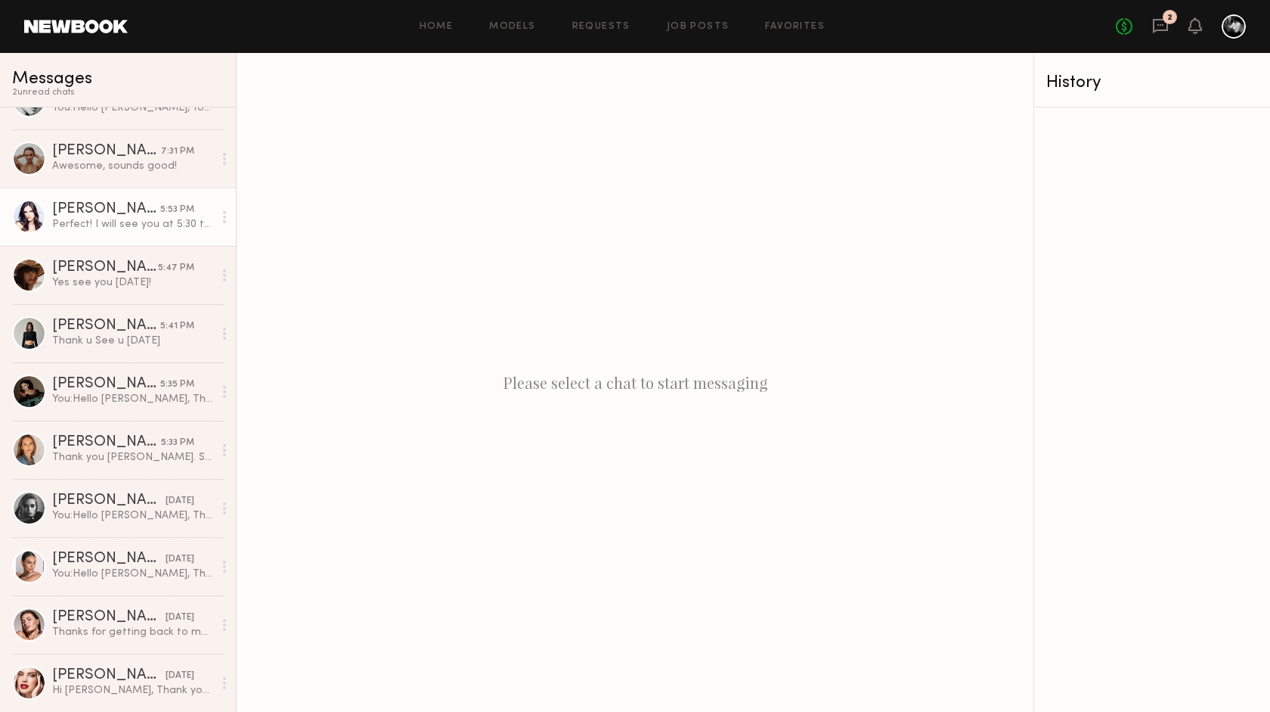
click at [152, 219] on div "Perfect! I will see you at 5:30 then!" at bounding box center [132, 224] width 161 height 14
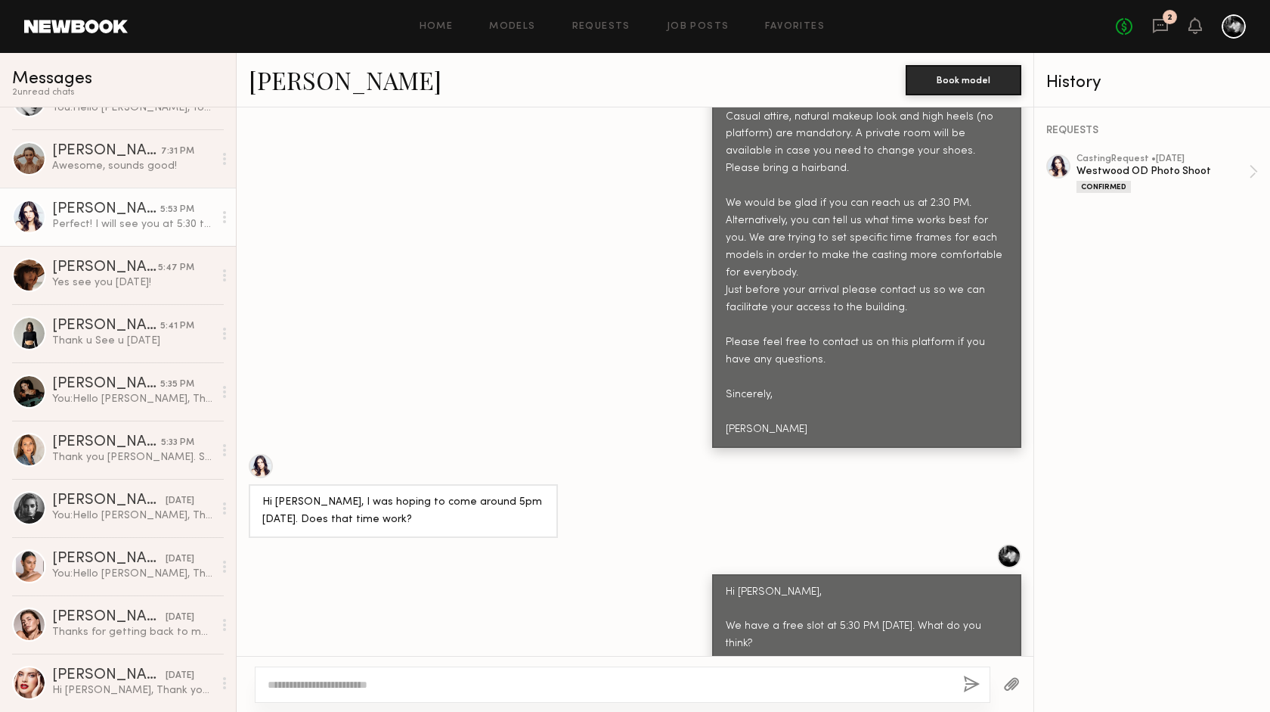
scroll to position [954, 0]
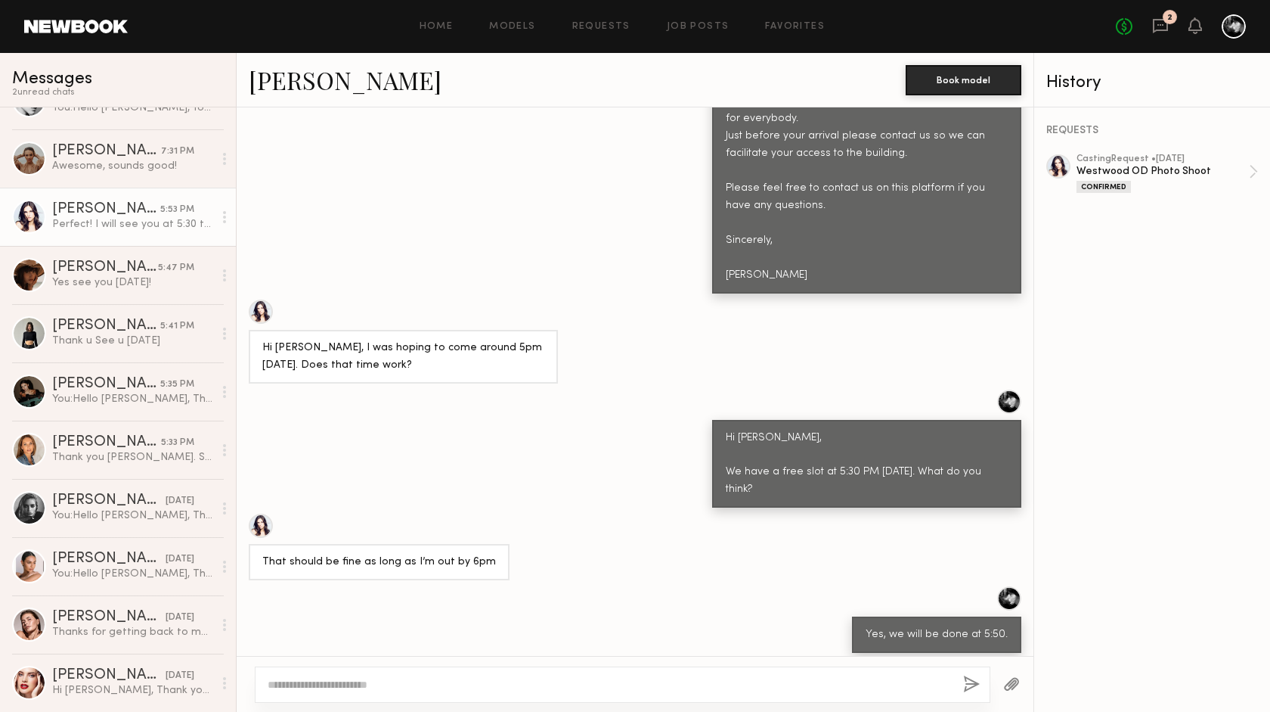
click at [374, 678] on textarea at bounding box center [610, 684] width 684 height 15
click at [450, 686] on textarea "**********" at bounding box center [610, 669] width 684 height 45
click at [485, 683] on textarea "**********" at bounding box center [610, 669] width 684 height 45
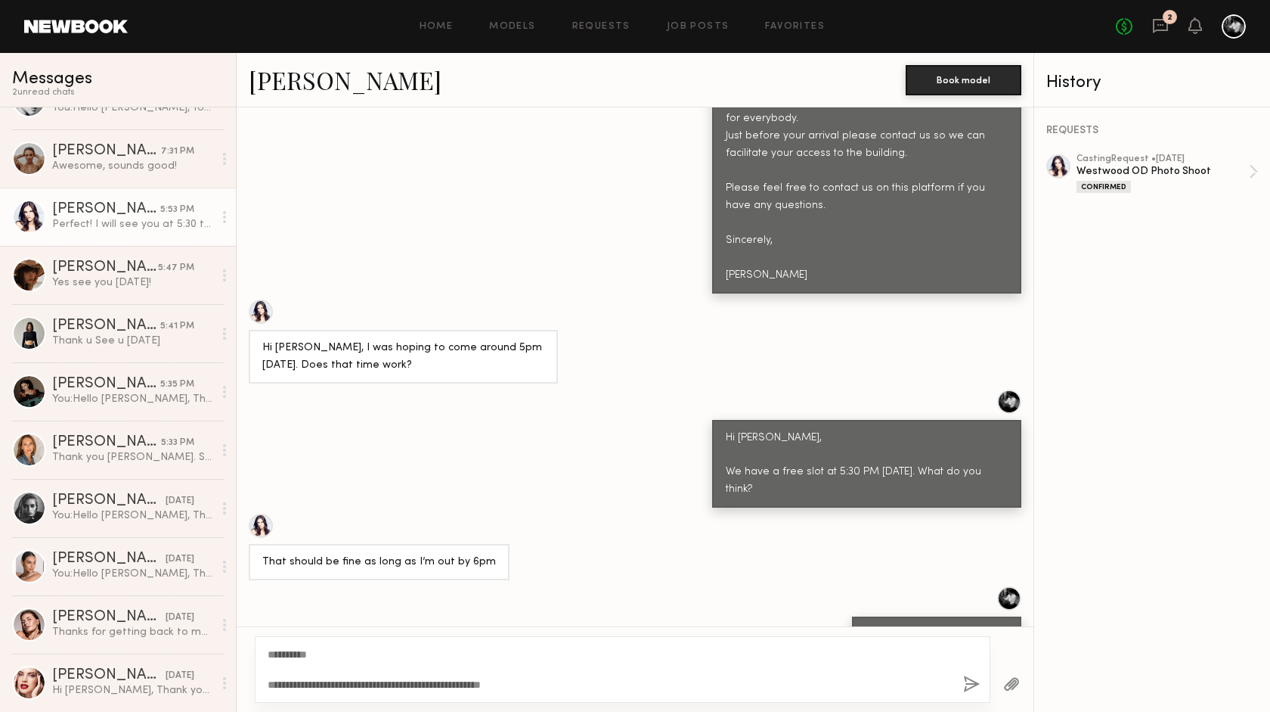
click at [458, 685] on textarea "**********" at bounding box center [610, 669] width 684 height 45
click at [529, 683] on textarea "**********" at bounding box center [610, 669] width 684 height 45
click at [415, 681] on textarea "**********" at bounding box center [610, 669] width 684 height 45
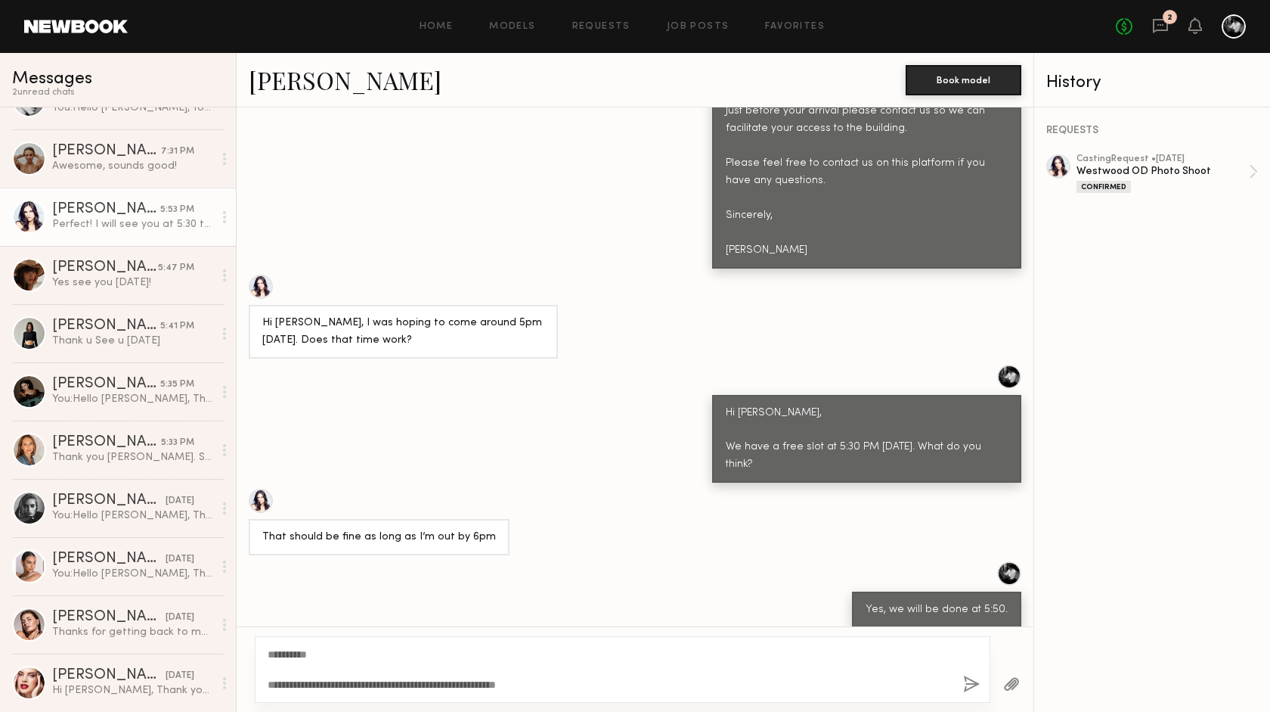
scroll to position [985, 0]
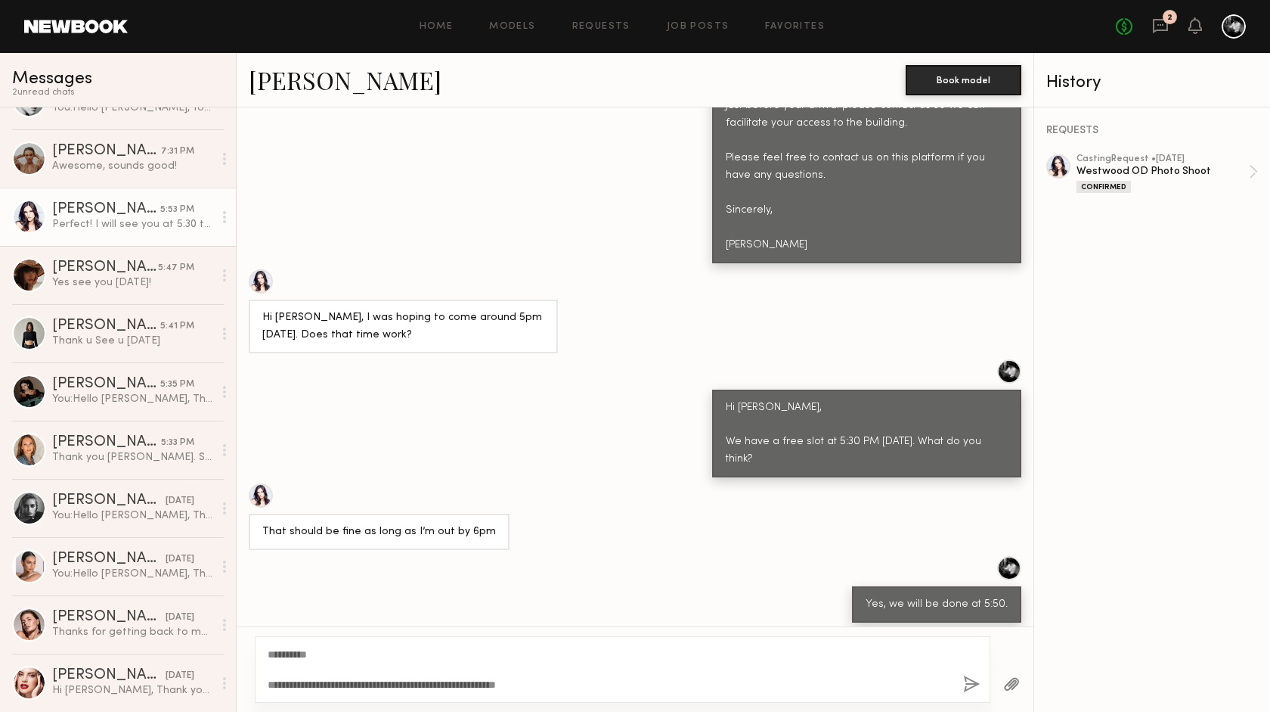
type textarea "**********"
click at [973, 679] on button "button" at bounding box center [971, 684] width 17 height 19
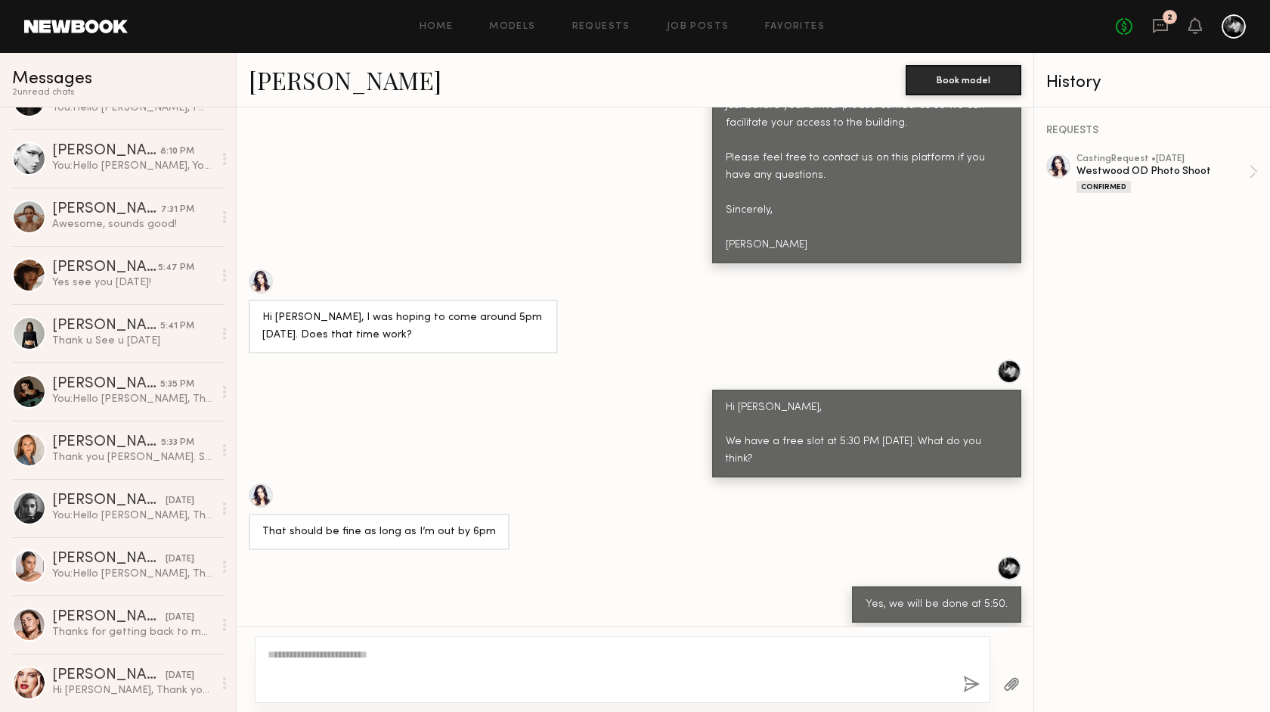
scroll to position [1310, 0]
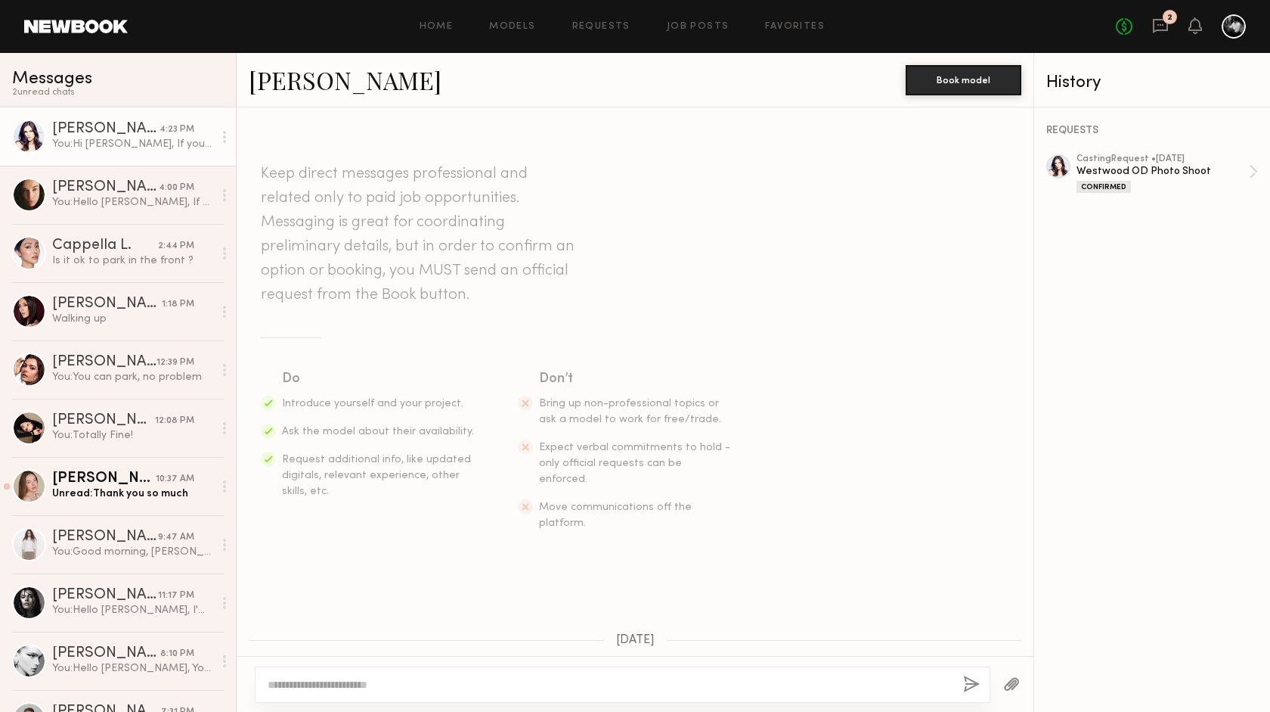
scroll to position [1195, 0]
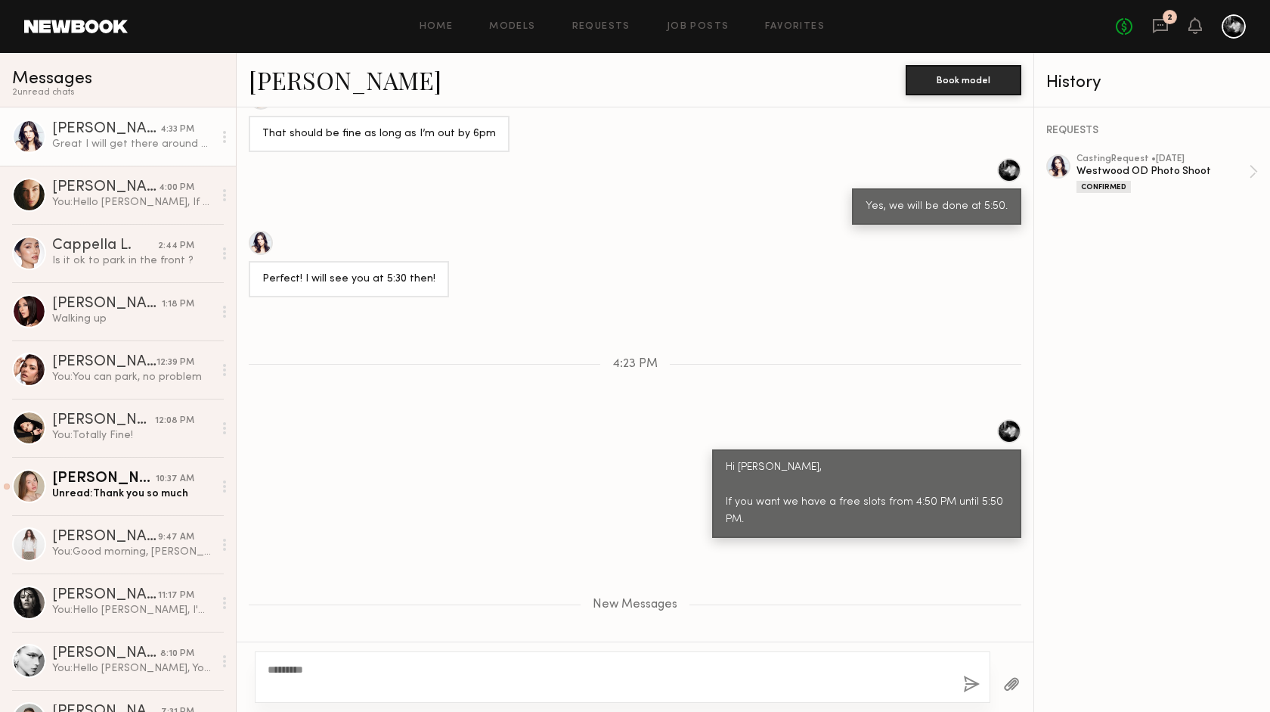
type textarea "********"
click at [975, 678] on button "button" at bounding box center [971, 684] width 17 height 19
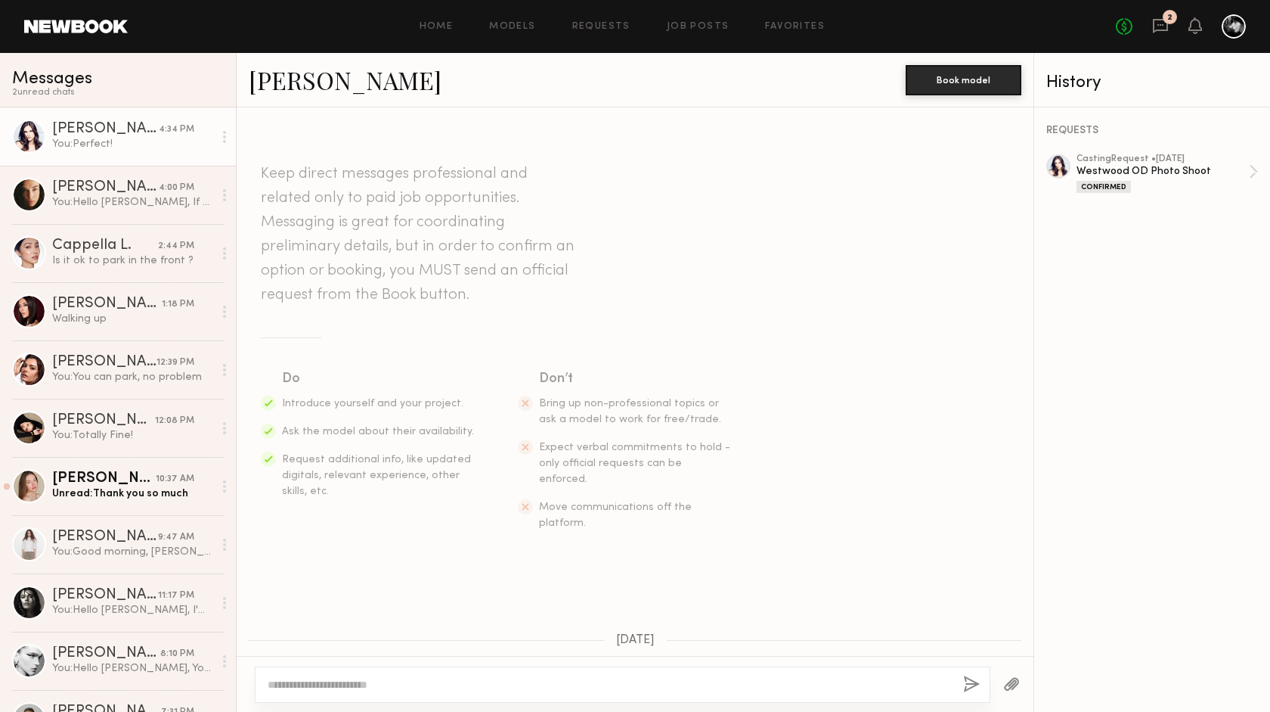
scroll to position [1340, 0]
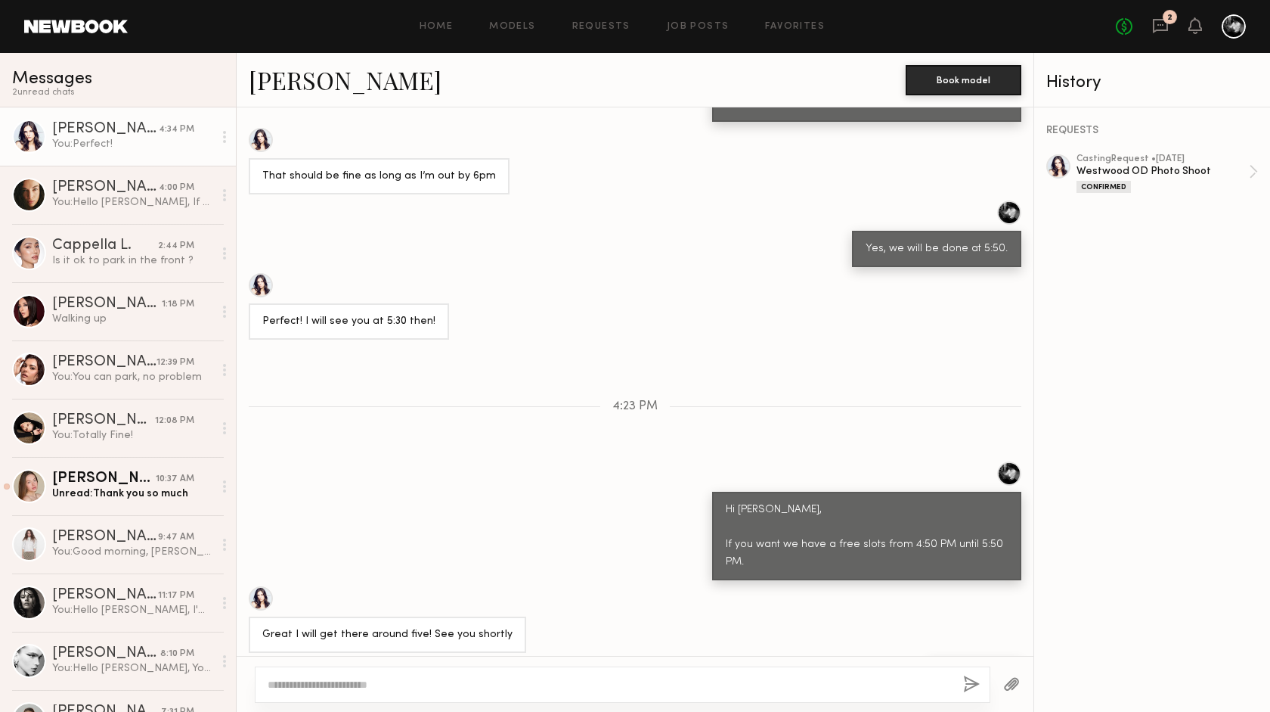
click at [603, 489] on div "Hi [PERSON_NAME], If you want we have a free slots from 4:50 PM until 5:50 PM." at bounding box center [635, 520] width 797 height 119
click at [1167, 17] on div "2" at bounding box center [1170, 17] width 14 height 14
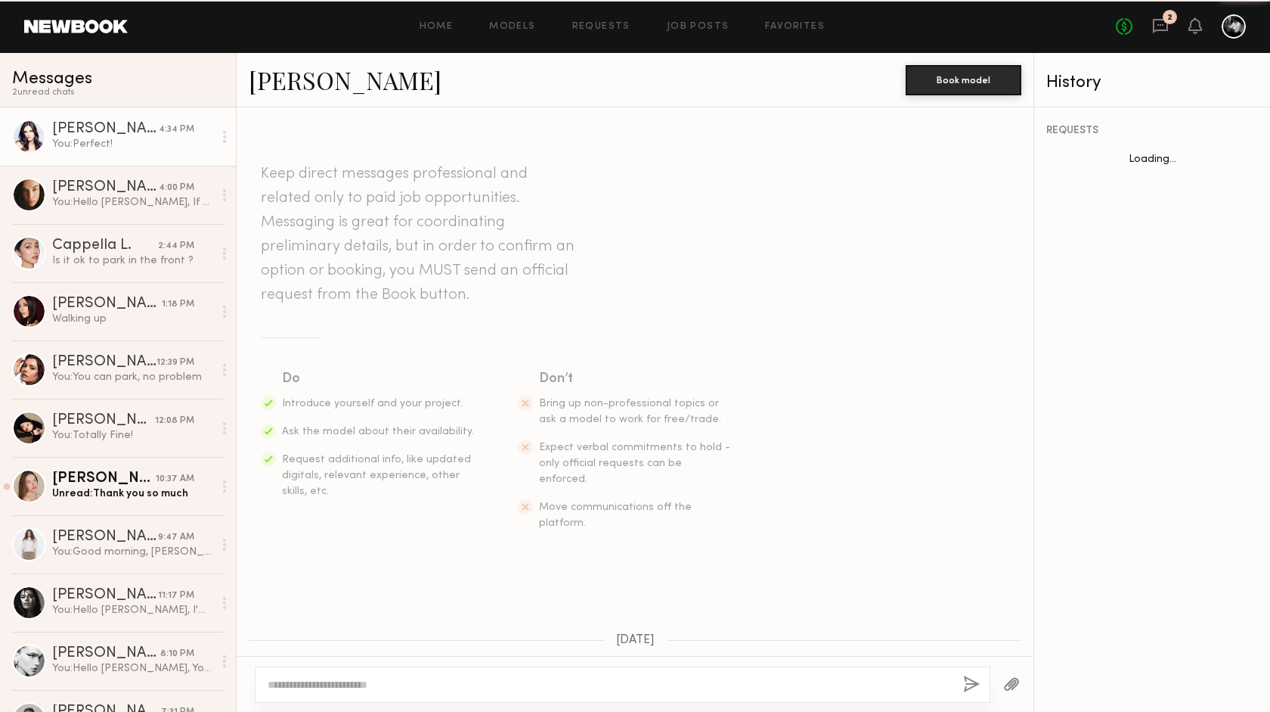
scroll to position [1340, 0]
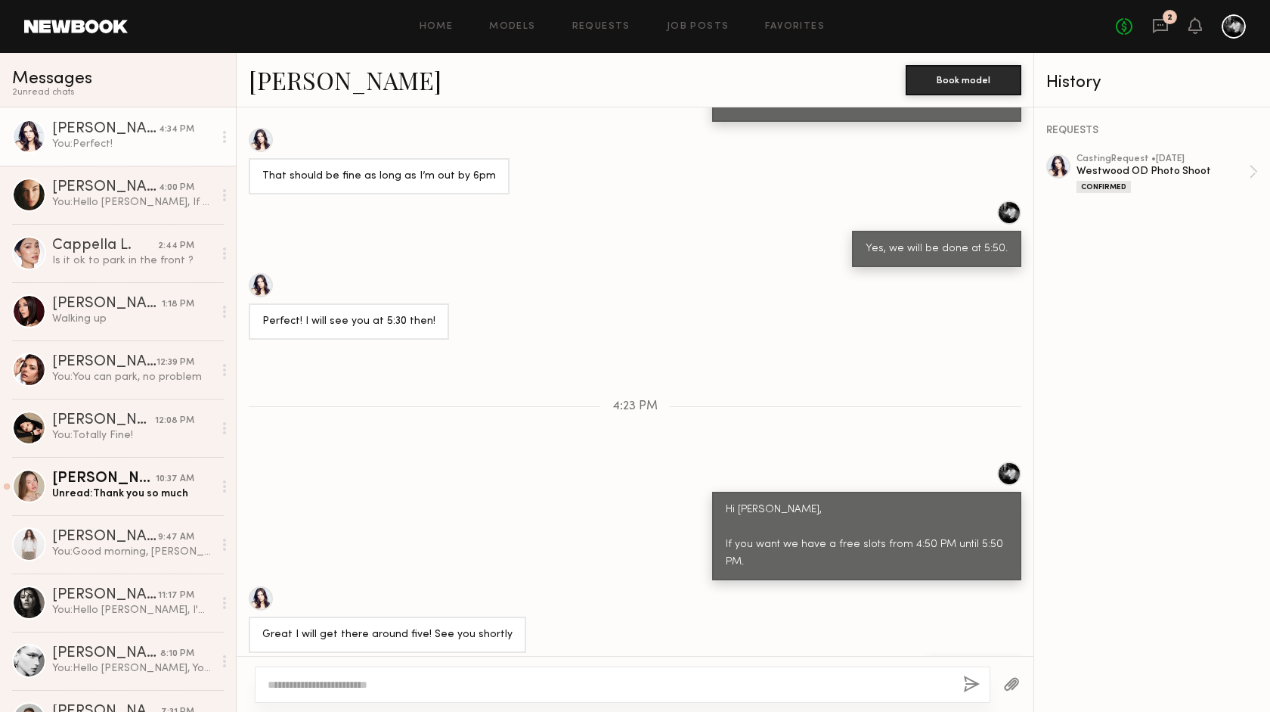
click at [171, 123] on div "Ashley E. 4:34 PM" at bounding box center [132, 129] width 161 height 15
click at [1055, 164] on div at bounding box center [1059, 166] width 24 height 24
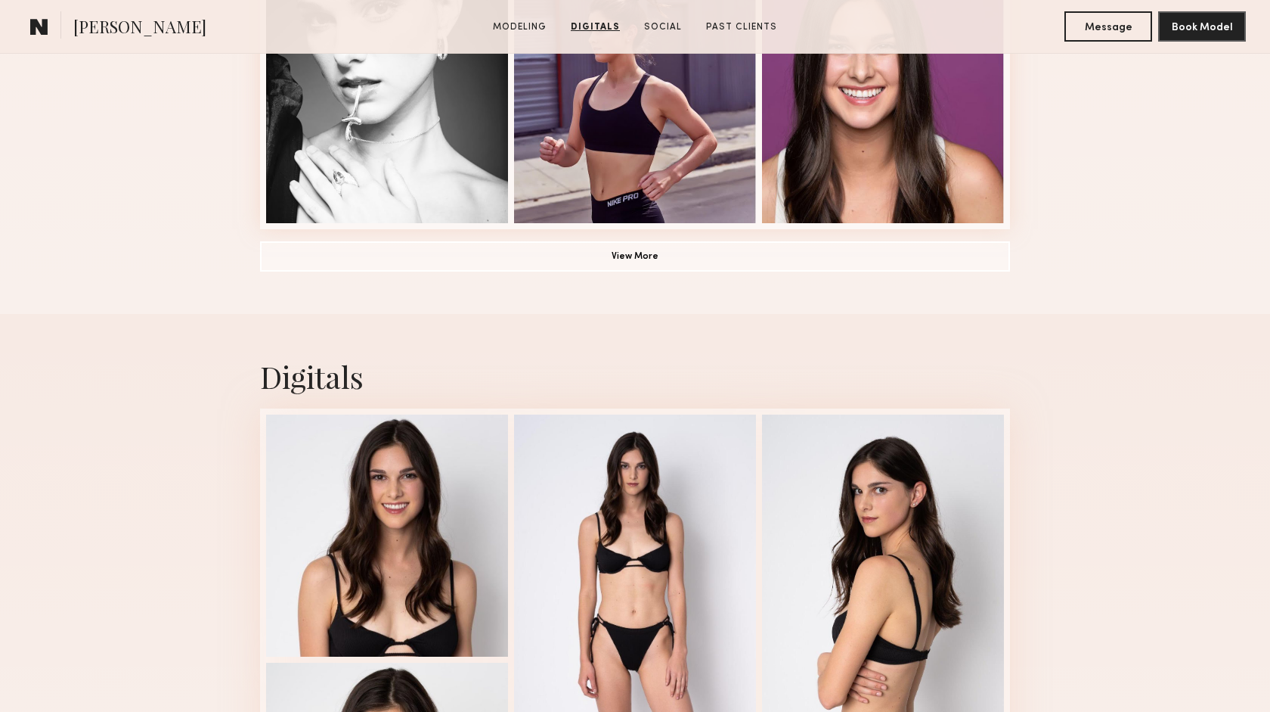
scroll to position [1023, 0]
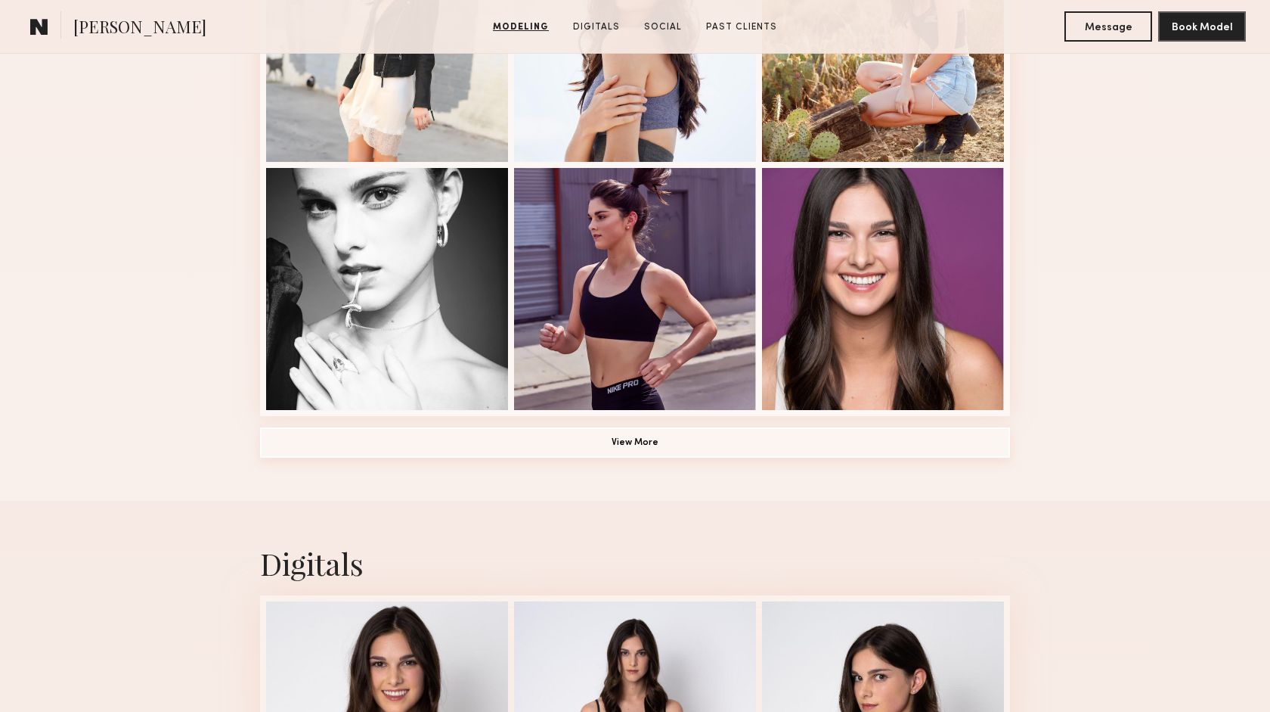
click at [625, 442] on button "View More" at bounding box center [635, 442] width 750 height 30
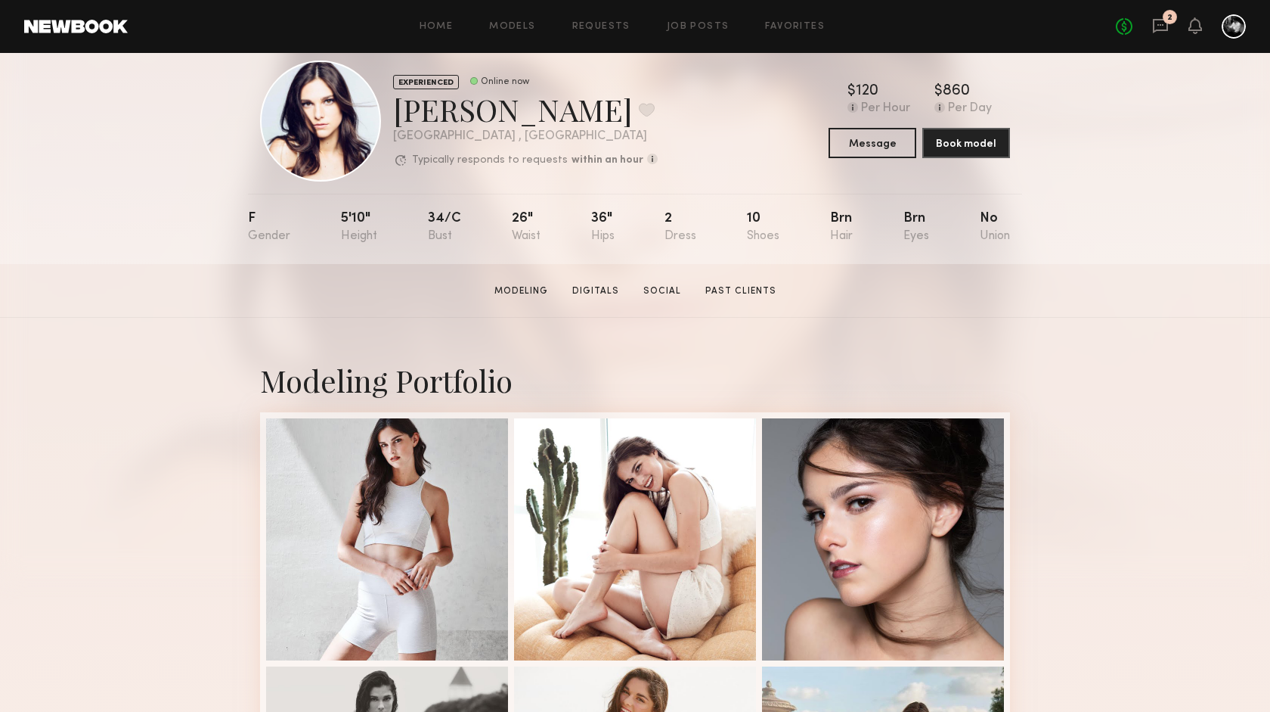
scroll to position [0, 0]
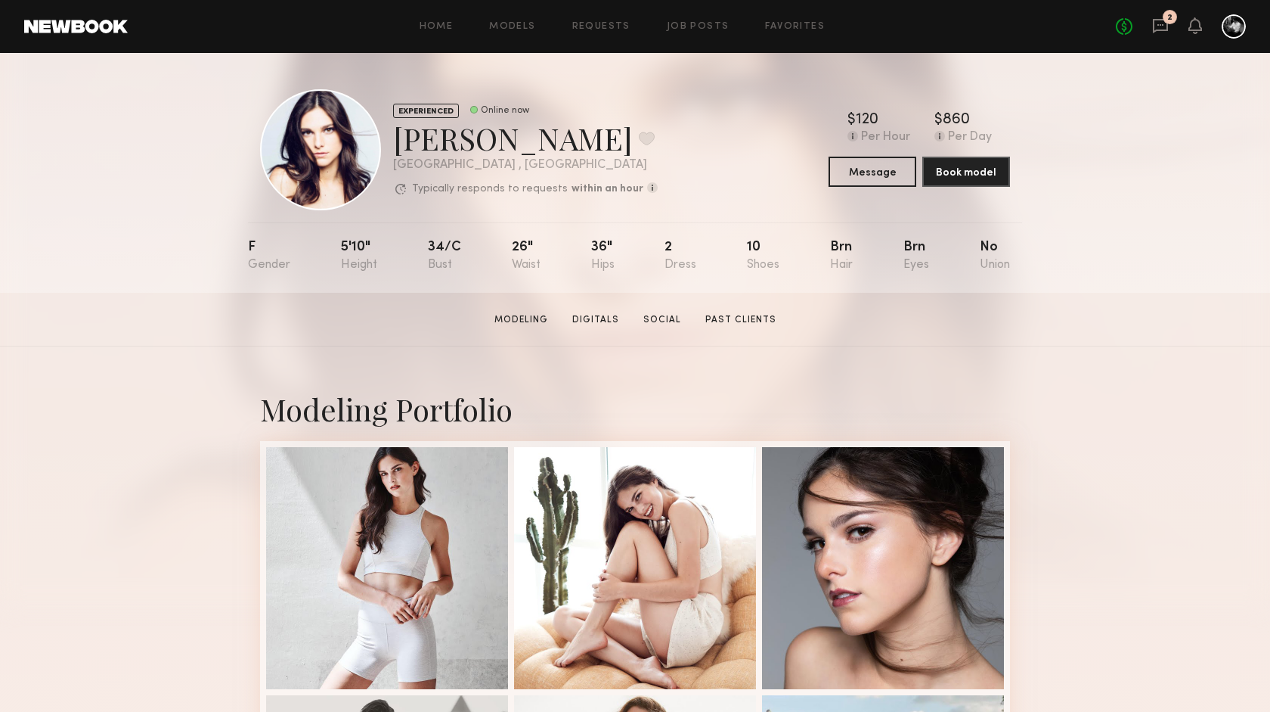
click at [1103, 110] on div "EXPERIENCED Online now [PERSON_NAME] Favorite [GEOGRAPHIC_DATA] , [GEOGRAPHIC_D…" at bounding box center [635, 173] width 1270 height 240
click at [1082, 180] on div "EXPERIENCED Online now [PERSON_NAME] Favorite [GEOGRAPHIC_DATA] , [GEOGRAPHIC_D…" at bounding box center [635, 173] width 1270 height 240
click at [1066, 181] on div "EXPERIENCED Online now [PERSON_NAME] Favorite [GEOGRAPHIC_DATA] , [GEOGRAPHIC_D…" at bounding box center [635, 173] width 1270 height 240
click at [1087, 185] on div "EXPERIENCED Online now Ashley E. Favorite Los Angeles , CA Typically responds t…" at bounding box center [635, 173] width 1270 height 240
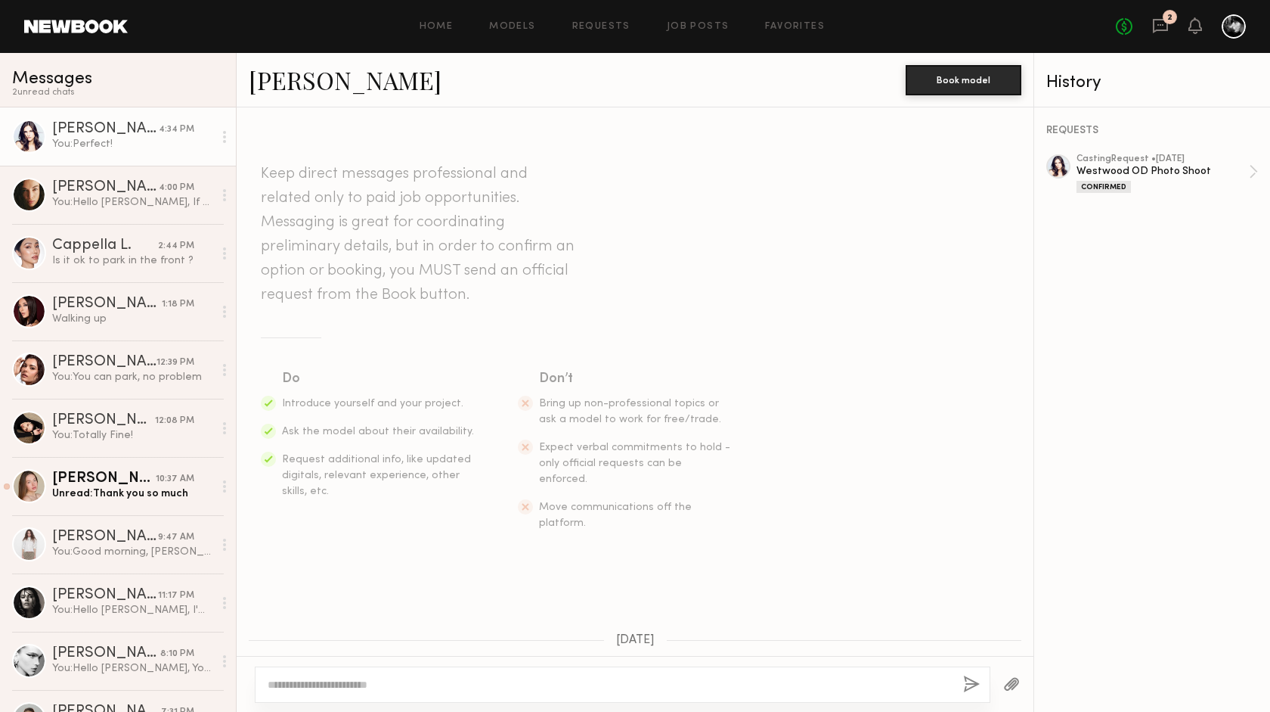
scroll to position [1340, 0]
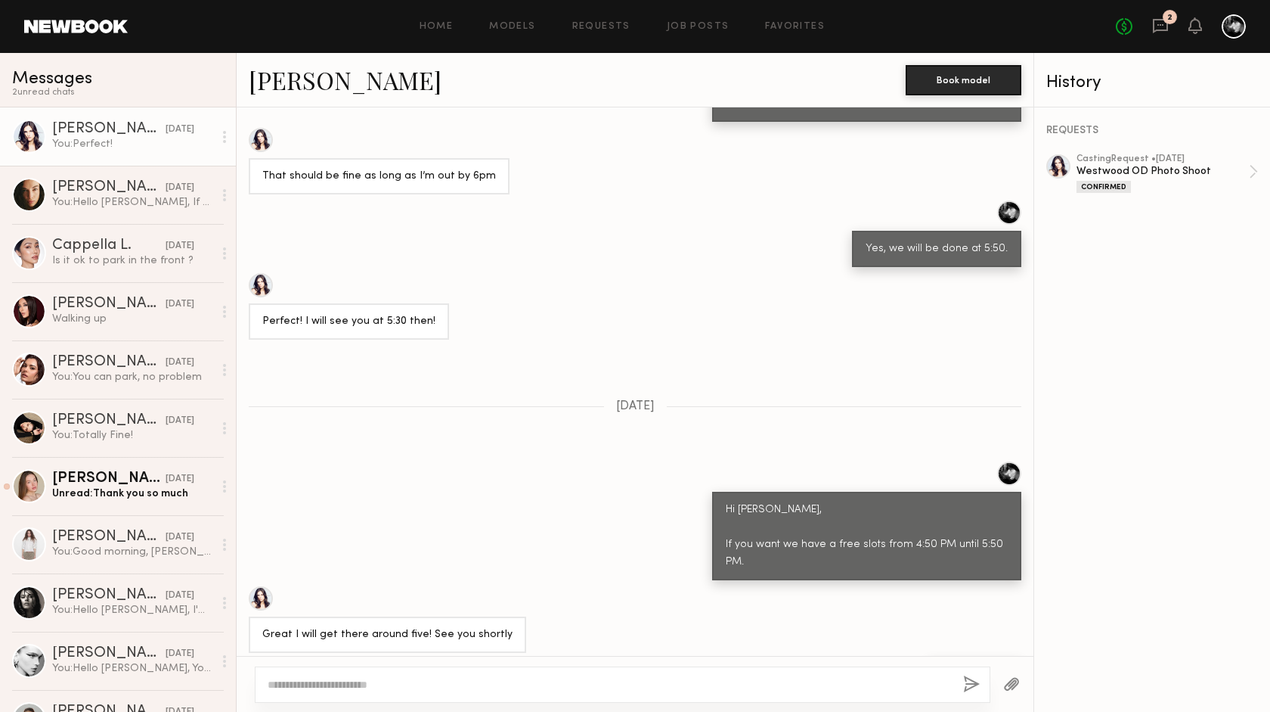
click at [532, 362] on div "Keep direct messages professional and related only to paid job opportunities. M…" at bounding box center [635, 381] width 797 height 548
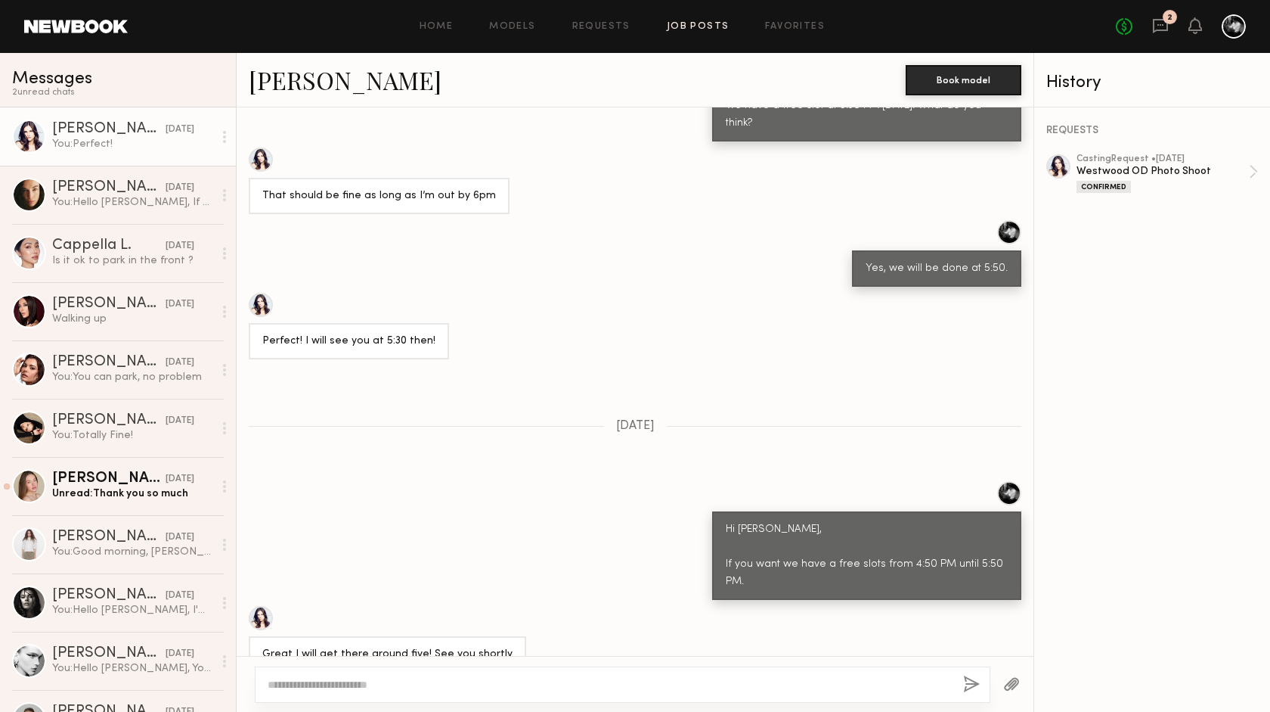
click at [707, 25] on link "Job Posts" at bounding box center [698, 27] width 63 height 10
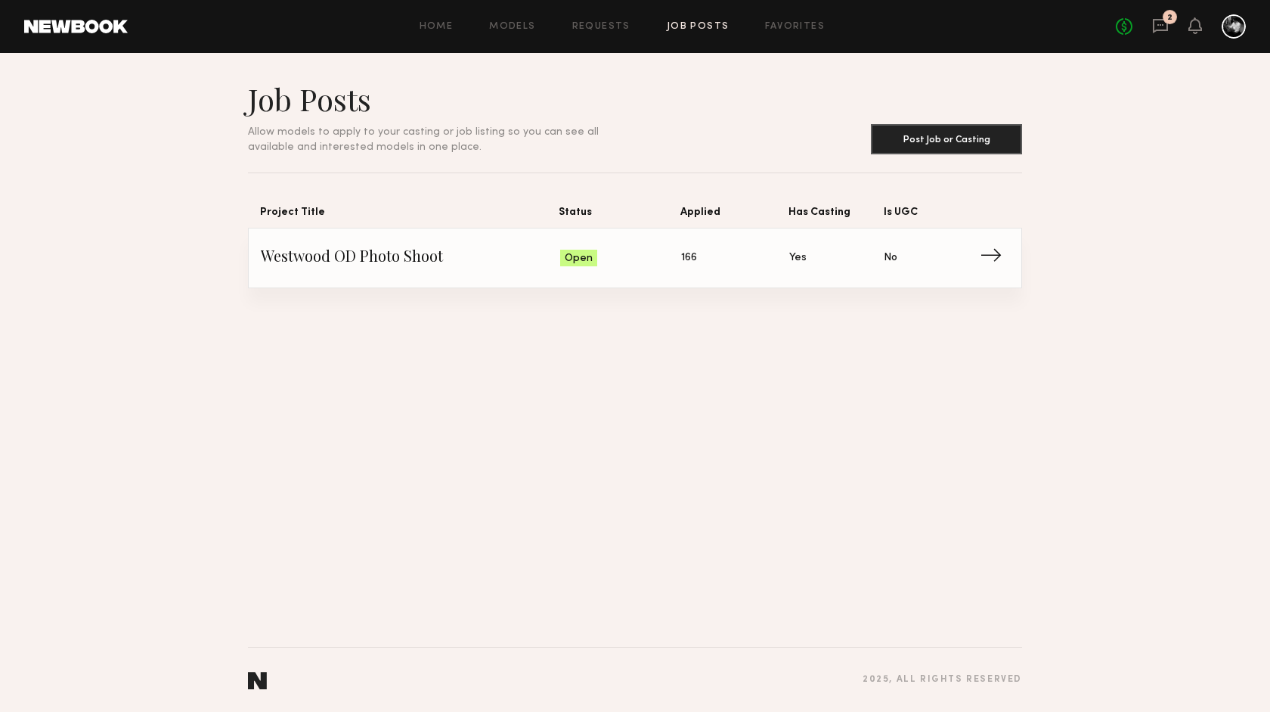
click at [994, 247] on span "→" at bounding box center [995, 258] width 31 height 23
